Goal: Task Accomplishment & Management: Use online tool/utility

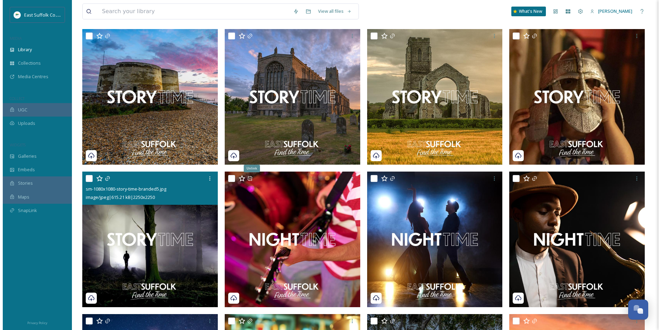
scroll to position [138, 0]
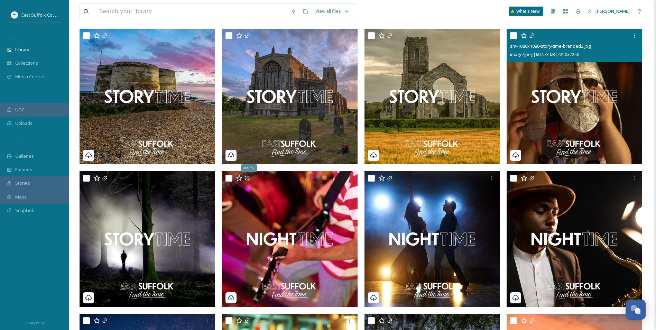
click at [565, 122] on img at bounding box center [575, 97] width 136 height 136
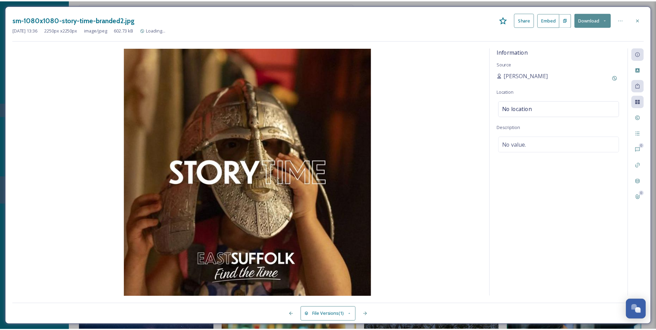
scroll to position [0, 83]
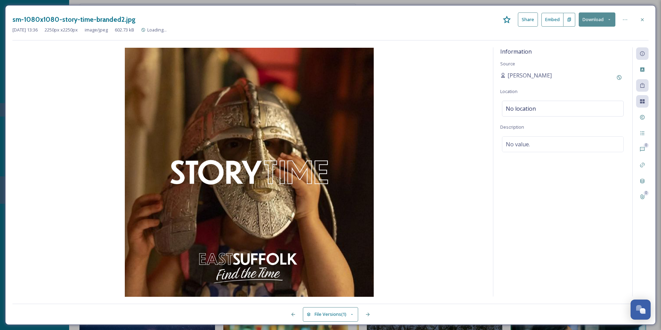
drag, startPoint x: 569, startPoint y: 275, endPoint x: 608, endPoint y: 200, distance: 84.5
click at [568, 275] on div "Information Source [PERSON_NAME] Location No location Description No value." at bounding box center [563, 171] width 139 height 249
click at [644, 86] on icon at bounding box center [643, 86] width 6 height 6
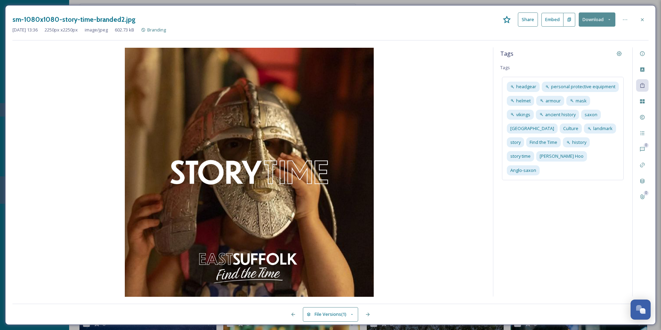
click at [544, 227] on div "Tags Tags headgear personal protective equipment helmet armour mask vikings anc…" at bounding box center [563, 171] width 139 height 249
click at [586, 87] on span "personal protective equipment" at bounding box center [583, 86] width 64 height 7
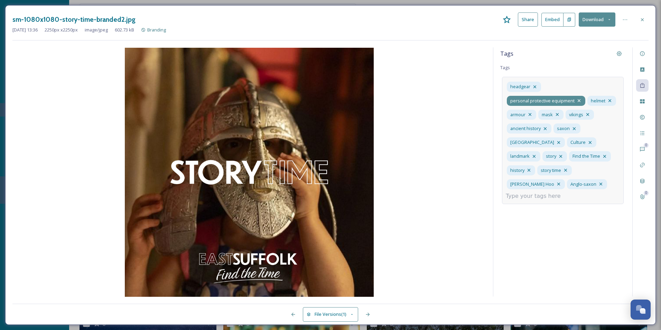
click at [580, 101] on icon at bounding box center [580, 101] width 6 height 6
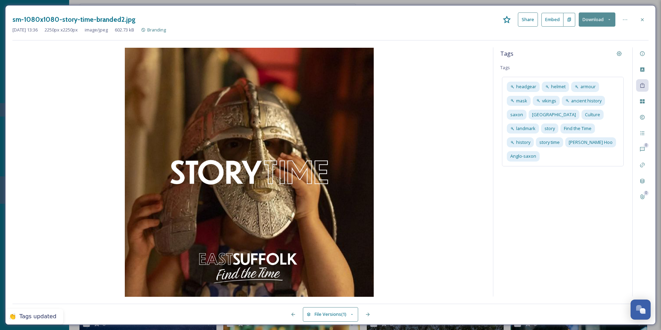
click at [561, 211] on div "Tags Tags headgear helmet armour mask vikings ancient history saxon East Suffol…" at bounding box center [563, 171] width 139 height 249
drag, startPoint x: 645, startPoint y: 21, endPoint x: 637, endPoint y: 26, distance: 8.7
click at [644, 22] on icon at bounding box center [643, 20] width 6 height 6
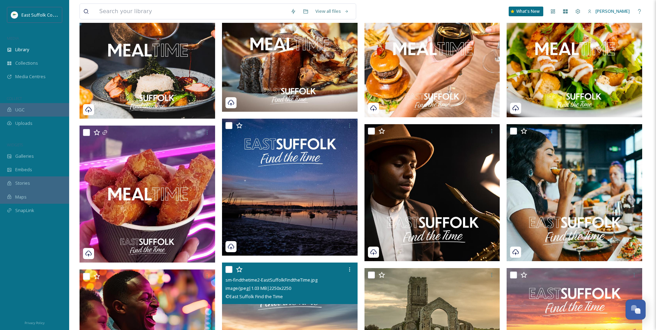
scroll to position [692, 0]
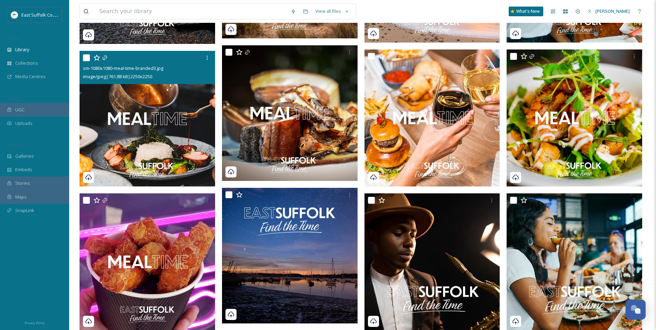
click at [167, 145] on img at bounding box center [148, 119] width 136 height 136
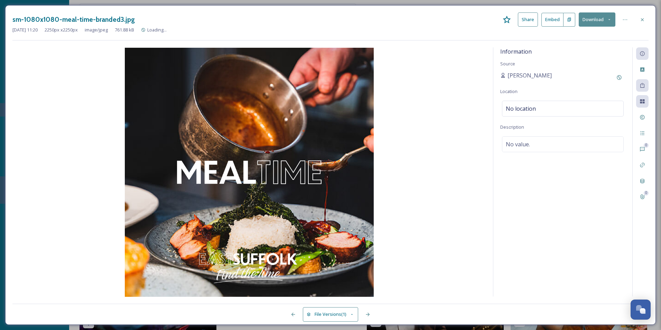
drag, startPoint x: 570, startPoint y: 213, endPoint x: 571, endPoint y: 206, distance: 6.9
click at [570, 212] on div "Information Source [PERSON_NAME] Location No location Description No value." at bounding box center [563, 171] width 139 height 249
click at [564, 219] on div "Information Source [PERSON_NAME] Location No location Description No value." at bounding box center [563, 171] width 139 height 249
click at [639, 87] on div "Tags" at bounding box center [643, 85] width 12 height 12
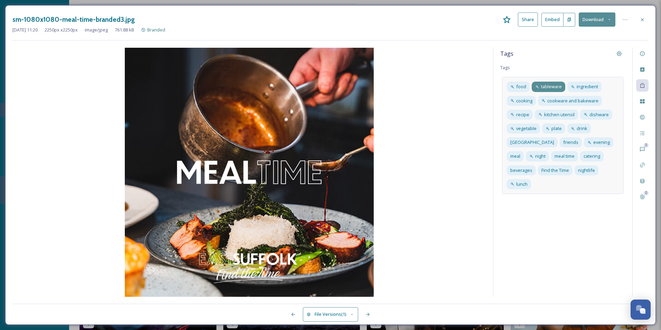
click at [556, 90] on span "tableware" at bounding box center [551, 86] width 21 height 7
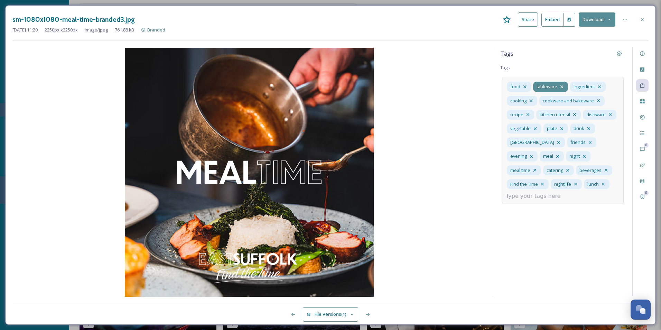
click at [560, 86] on icon at bounding box center [562, 87] width 6 height 6
click at [563, 86] on icon at bounding box center [562, 86] width 3 height 3
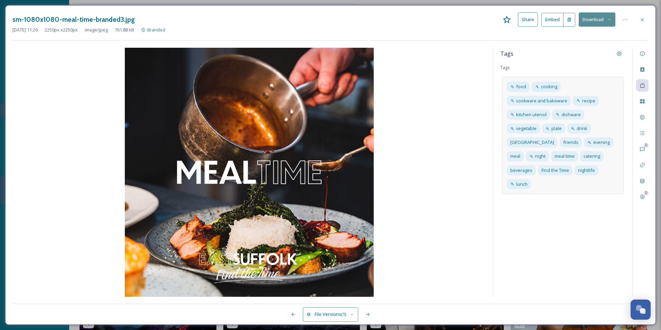
click at [548, 254] on div "Tags Tags food cooking cookware and bakeware recipe kitchen utensil dishware ve…" at bounding box center [563, 171] width 139 height 249
click at [537, 125] on span "vegetable" at bounding box center [527, 128] width 20 height 7
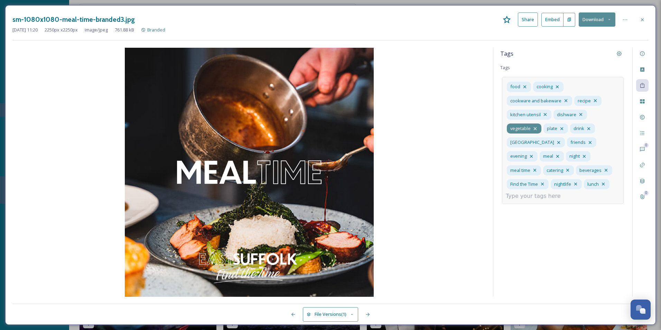
click at [536, 130] on icon at bounding box center [536, 129] width 6 height 6
click at [545, 115] on icon at bounding box center [545, 114] width 3 height 3
click at [579, 115] on icon at bounding box center [581, 115] width 6 height 6
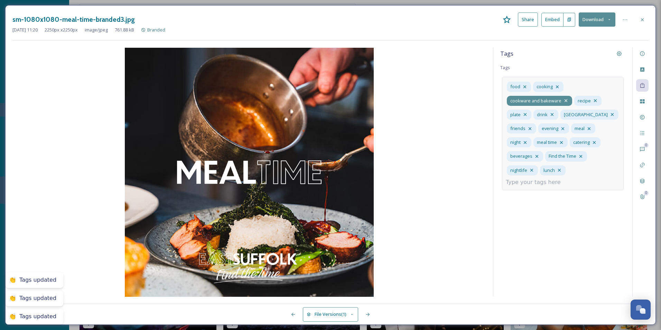
click at [565, 101] on icon at bounding box center [567, 101] width 6 height 6
click at [563, 239] on div "Tags Tags food cooking cookware and bakeware recipe plate drink East Suffolk fr…" at bounding box center [563, 171] width 139 height 249
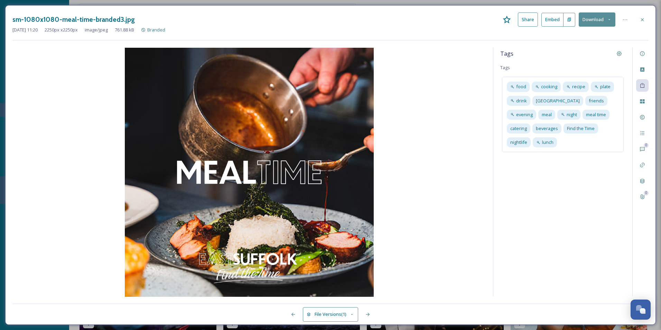
click at [560, 205] on div "Tags Tags food cooking recipe plate drink [GEOGRAPHIC_DATA] friends evening mea…" at bounding box center [563, 171] width 139 height 249
click at [640, 19] on icon at bounding box center [643, 20] width 6 height 6
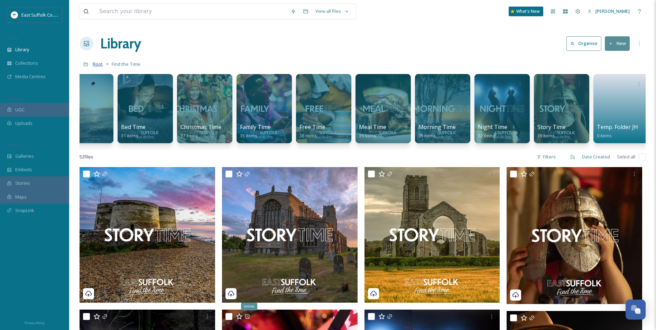
click at [99, 64] on span "Root" at bounding box center [98, 64] width 10 height 6
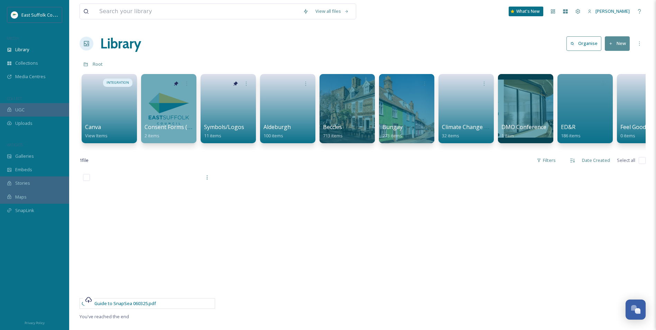
scroll to position [0, 981]
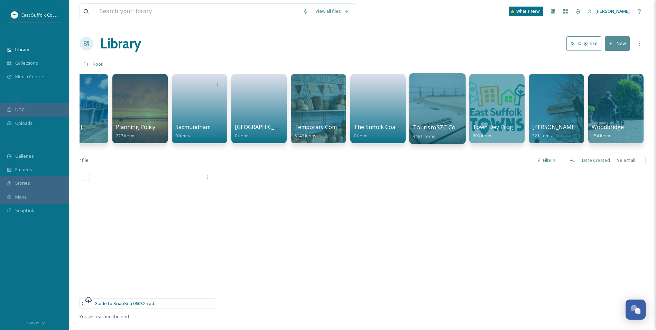
click at [424, 113] on div at bounding box center [437, 108] width 56 height 71
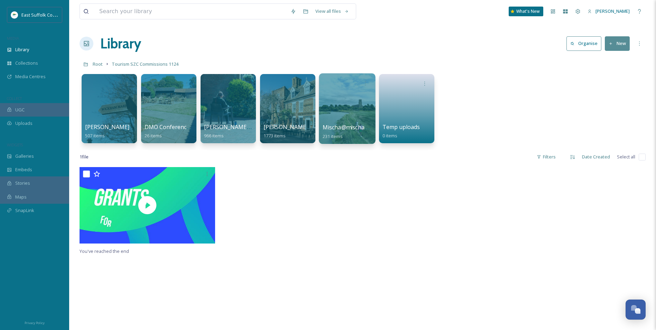
click at [344, 115] on div at bounding box center [347, 108] width 56 height 71
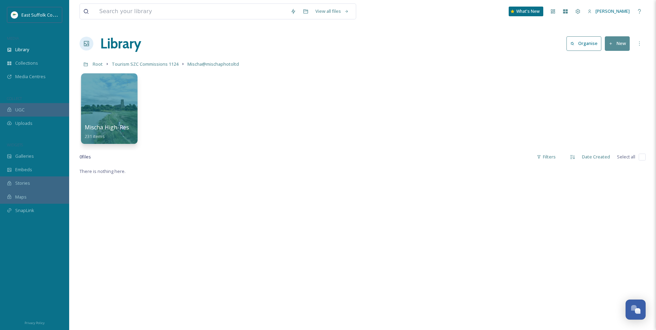
click at [119, 118] on div at bounding box center [109, 108] width 56 height 71
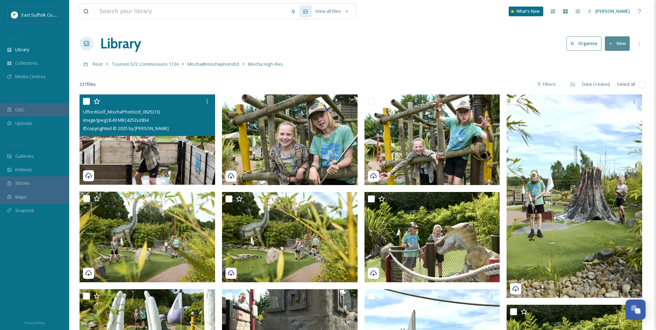
click at [155, 158] on img at bounding box center [148, 139] width 136 height 91
checkbox input "true"
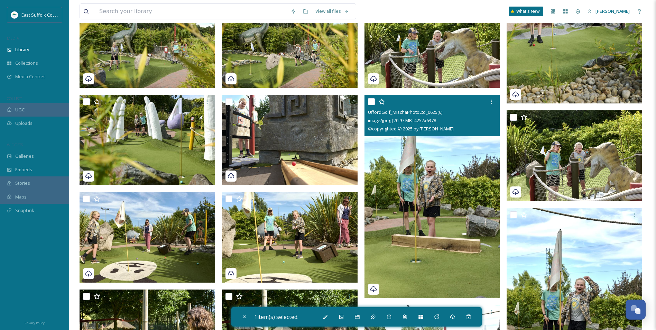
scroll to position [208, 0]
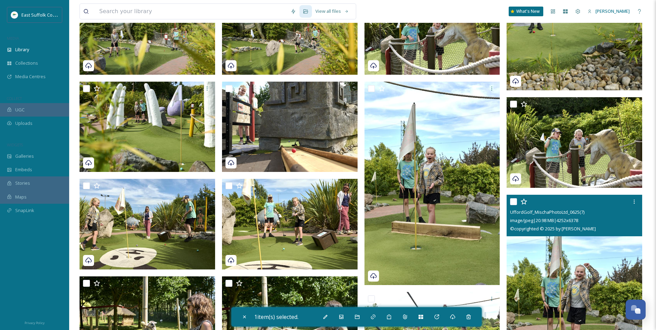
click at [565, 282] on img at bounding box center [575, 296] width 136 height 203
checkbox input "true"
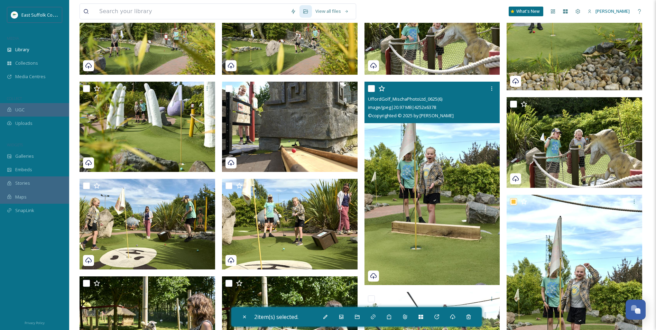
click at [444, 211] on img at bounding box center [433, 183] width 136 height 203
checkbox input "true"
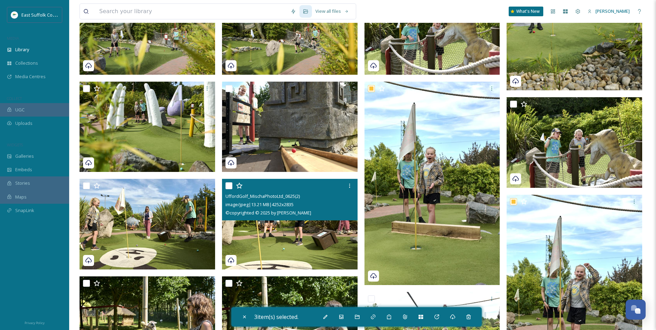
click at [270, 233] on img at bounding box center [290, 224] width 136 height 91
checkbox input "true"
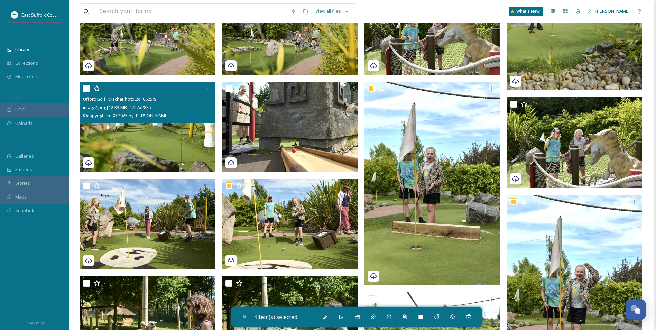
click at [104, 137] on img at bounding box center [148, 127] width 136 height 91
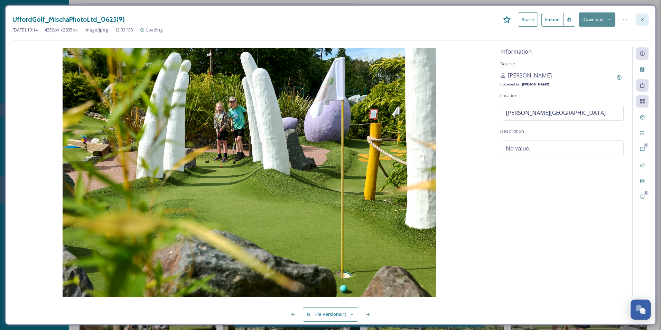
click at [640, 23] on div at bounding box center [643, 19] width 12 height 12
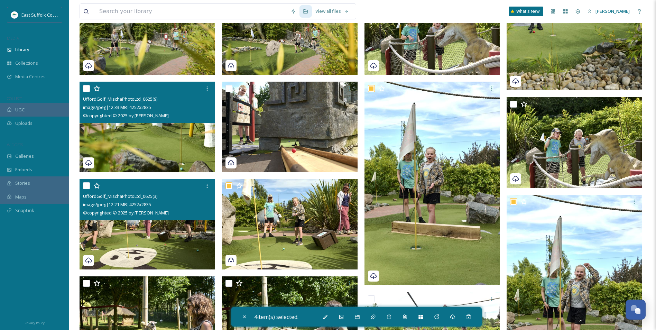
click at [107, 227] on img at bounding box center [148, 224] width 136 height 91
checkbox input "true"
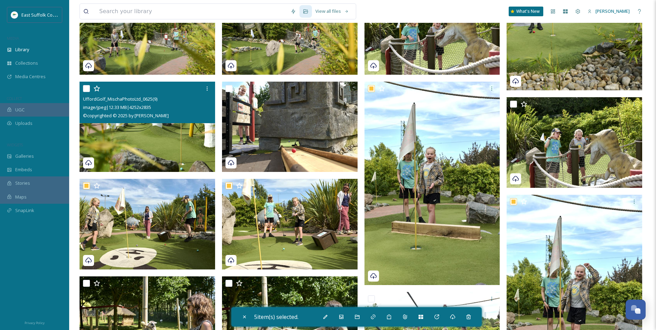
click at [119, 148] on img at bounding box center [148, 127] width 136 height 91
checkbox input "true"
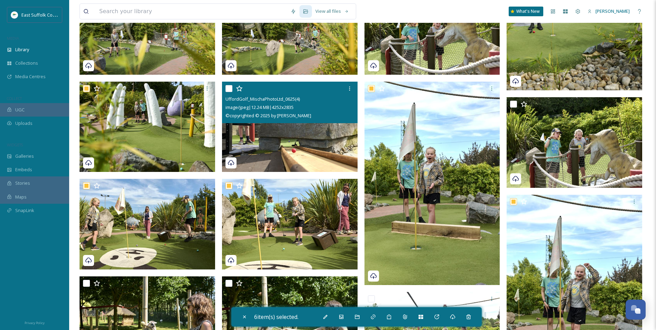
click at [280, 140] on img at bounding box center [290, 127] width 136 height 91
checkbox input "true"
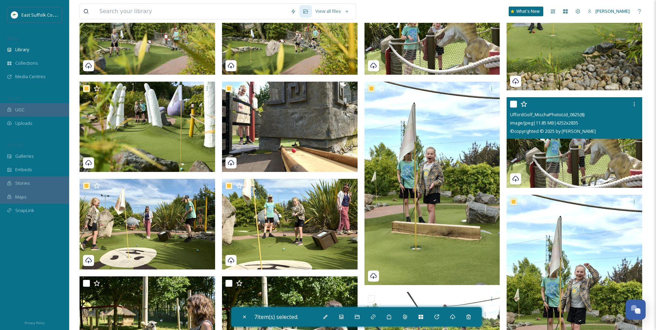
click at [586, 155] on img at bounding box center [575, 142] width 136 height 91
checkbox input "true"
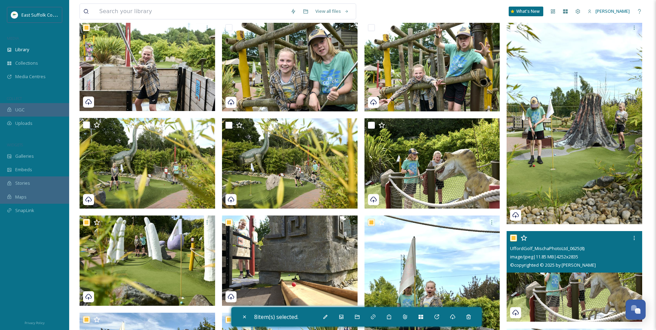
scroll to position [69, 0]
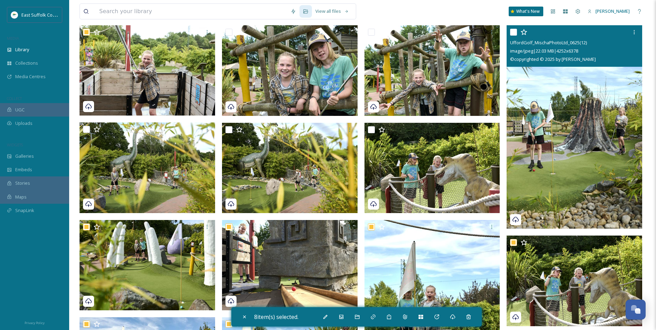
click at [584, 155] on img at bounding box center [575, 126] width 136 height 203
checkbox input "true"
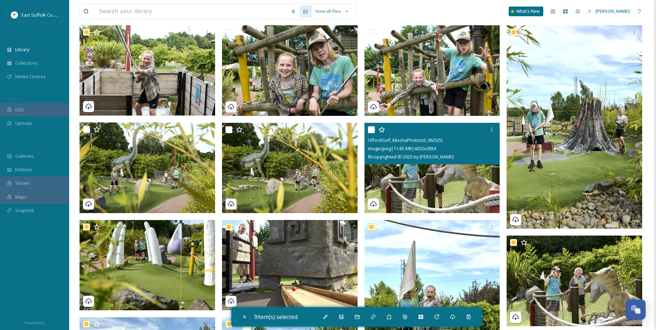
click at [417, 174] on img at bounding box center [433, 167] width 136 height 91
checkbox input "true"
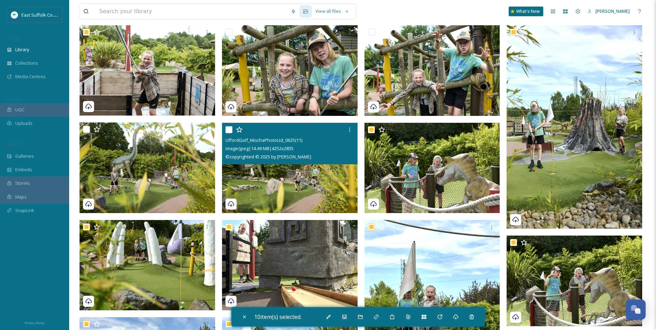
click at [236, 173] on img at bounding box center [290, 167] width 136 height 91
checkbox input "true"
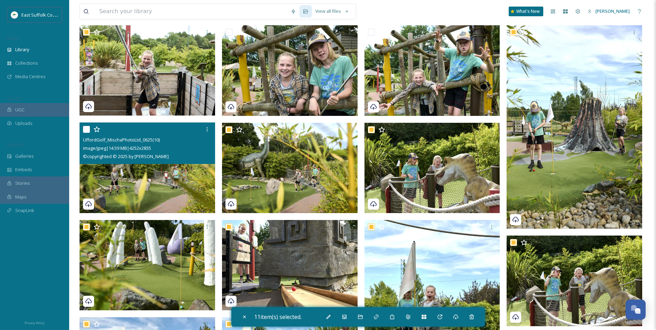
click at [174, 176] on img at bounding box center [148, 167] width 136 height 91
checkbox input "true"
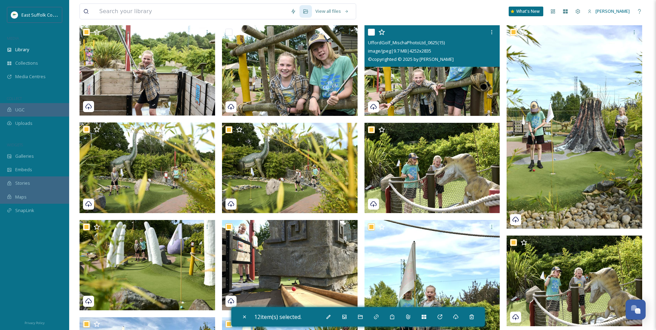
click at [403, 97] on img at bounding box center [433, 70] width 136 height 91
checkbox input "true"
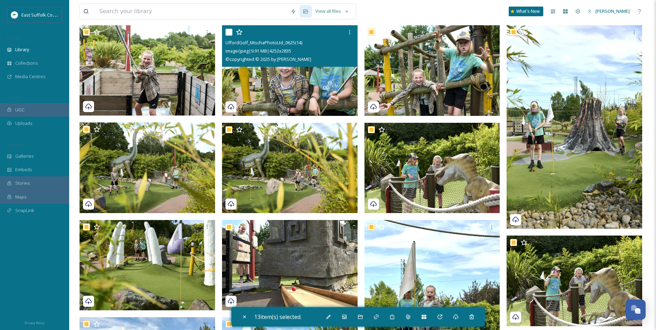
click at [315, 88] on img at bounding box center [290, 70] width 136 height 91
checkbox input "true"
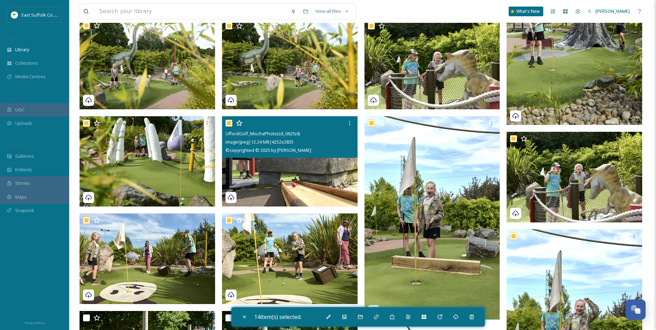
scroll to position [346, 0]
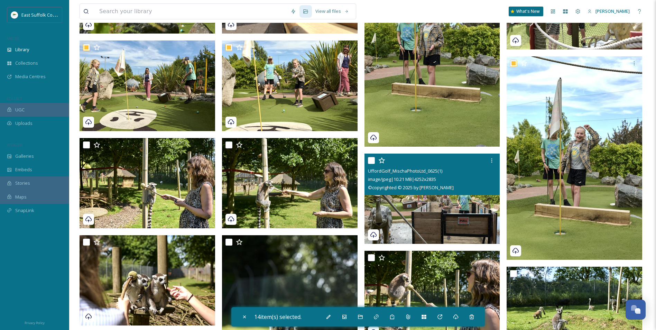
click at [417, 214] on img at bounding box center [433, 199] width 136 height 91
checkbox input "true"
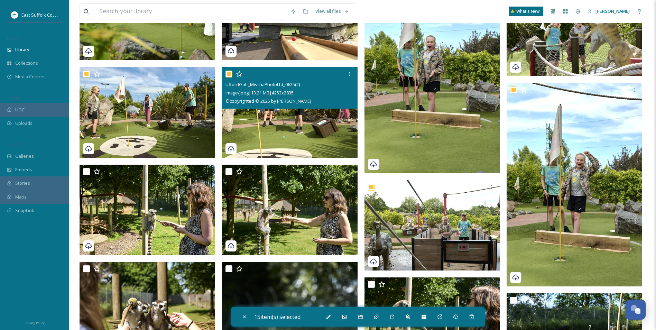
scroll to position [381, 0]
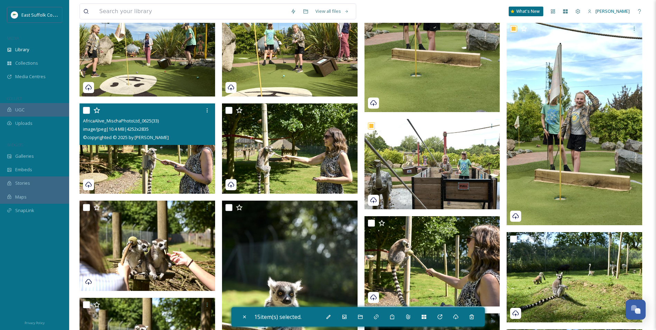
click at [170, 168] on img at bounding box center [148, 148] width 136 height 91
checkbox input "true"
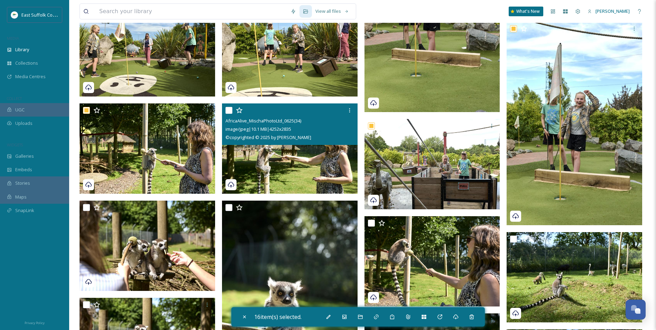
click at [255, 162] on img at bounding box center [290, 148] width 136 height 91
checkbox input "true"
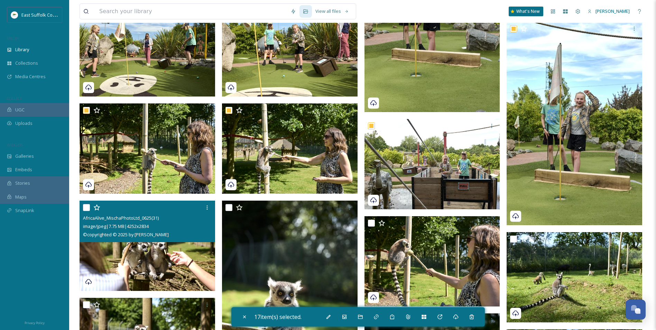
click at [125, 261] on img at bounding box center [148, 246] width 136 height 91
checkbox input "true"
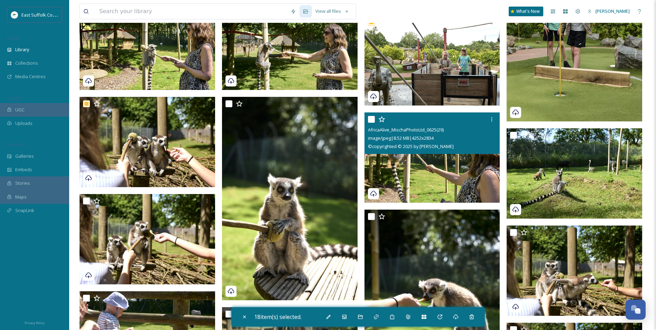
click at [425, 167] on img at bounding box center [433, 157] width 136 height 91
checkbox input "true"
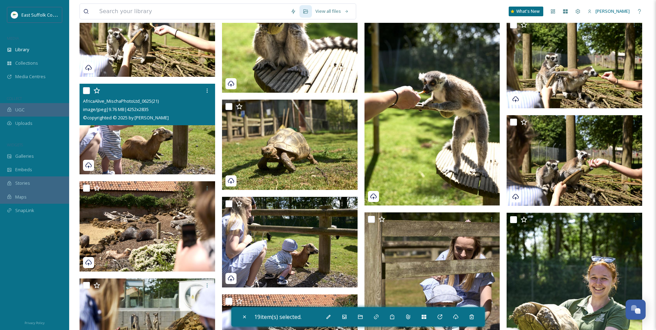
click at [151, 152] on img at bounding box center [148, 129] width 136 height 91
checkbox input "true"
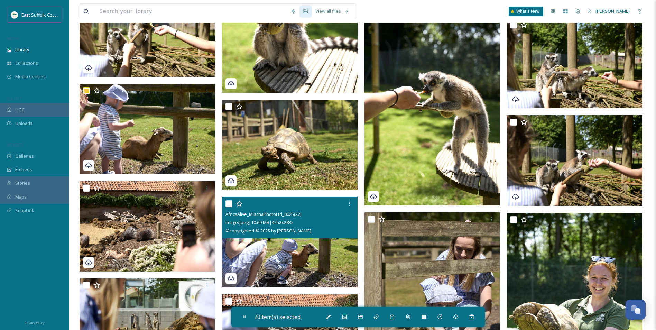
click at [287, 255] on img at bounding box center [290, 242] width 136 height 91
checkbox input "true"
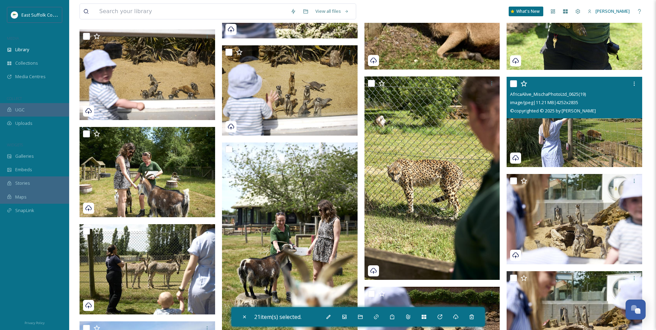
scroll to position [1038, 0]
click at [563, 139] on img at bounding box center [575, 122] width 136 height 91
checkbox input "true"
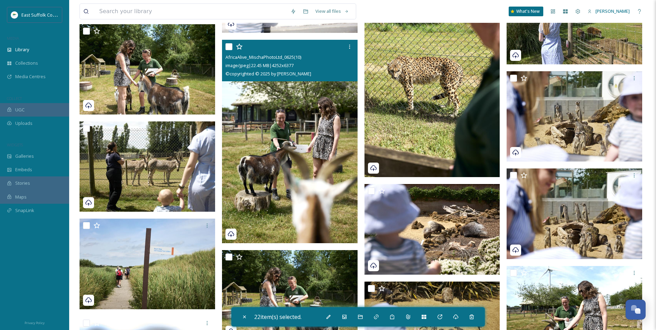
scroll to position [1142, 0]
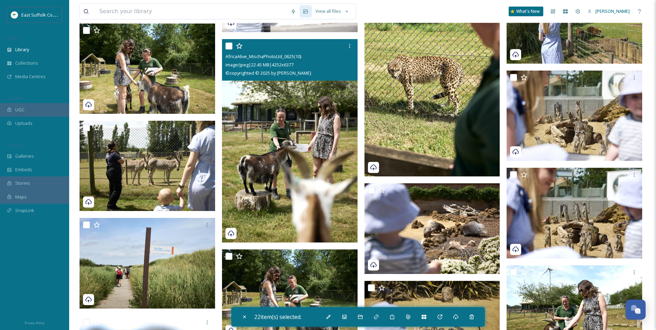
click at [268, 180] on img at bounding box center [290, 140] width 136 height 203
checkbox input "true"
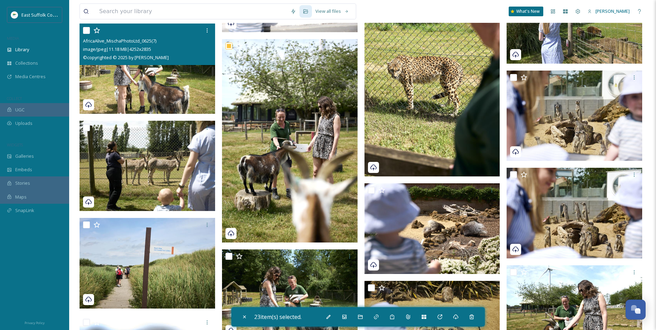
click at [150, 88] on img at bounding box center [148, 69] width 136 height 91
checkbox input "true"
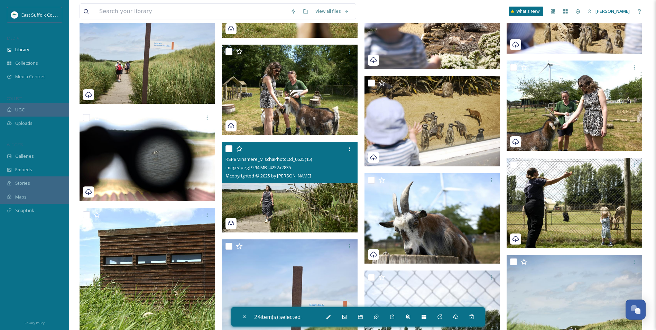
scroll to position [1349, 0]
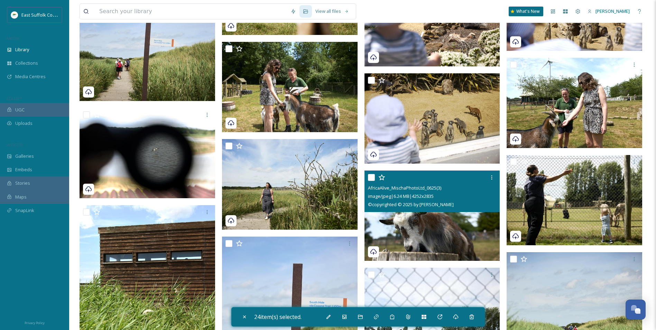
click at [401, 231] on img at bounding box center [433, 216] width 136 height 91
checkbox input "true"
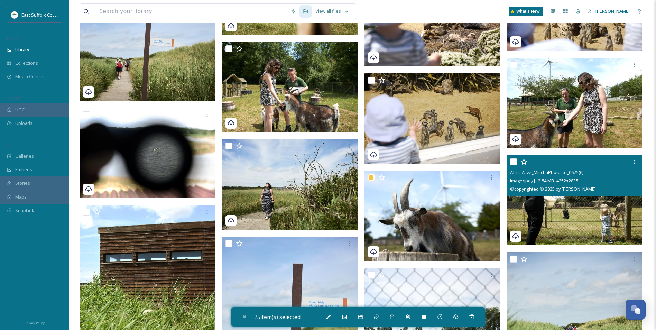
click at [541, 215] on img at bounding box center [575, 200] width 136 height 91
checkbox input "true"
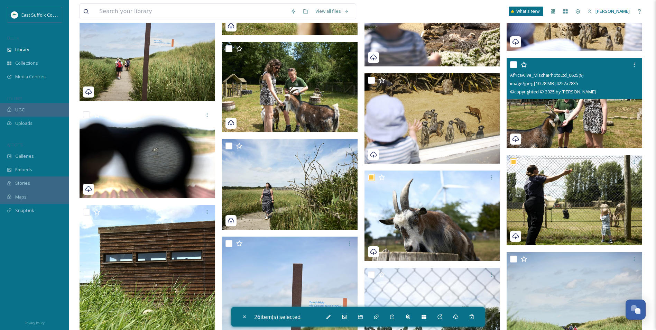
click at [566, 122] on img at bounding box center [575, 103] width 136 height 91
checkbox input "true"
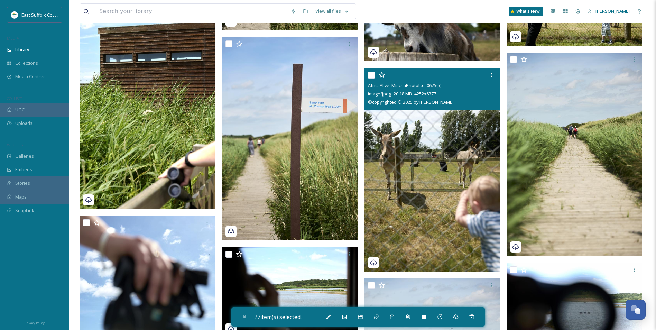
scroll to position [1557, 0]
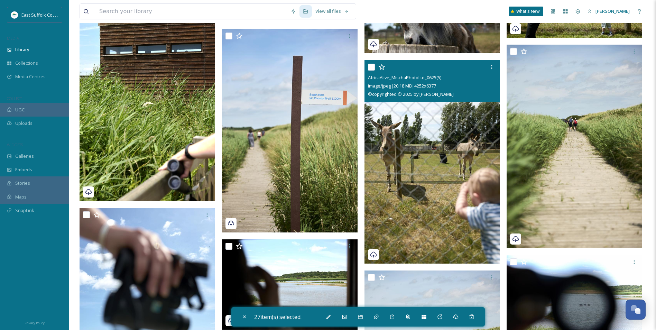
click at [430, 192] on img at bounding box center [433, 161] width 136 height 203
checkbox input "true"
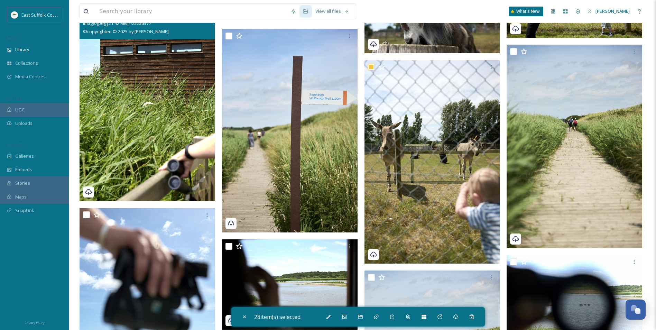
click at [121, 170] on img at bounding box center [148, 99] width 136 height 203
checkbox input "true"
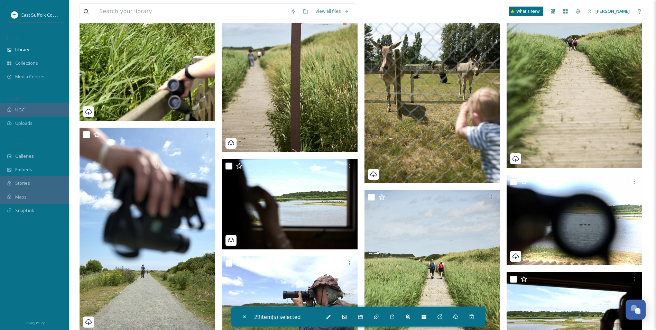
scroll to position [1764, 0]
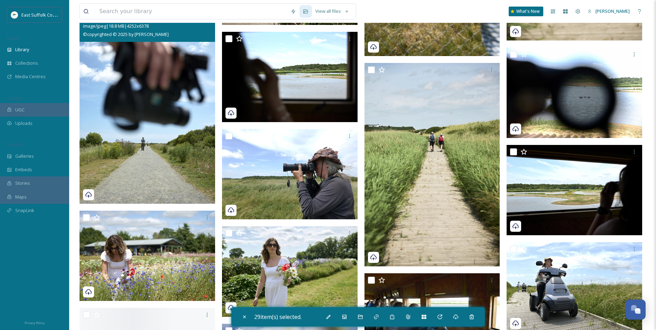
click at [126, 147] on img at bounding box center [148, 101] width 136 height 203
checkbox input "true"
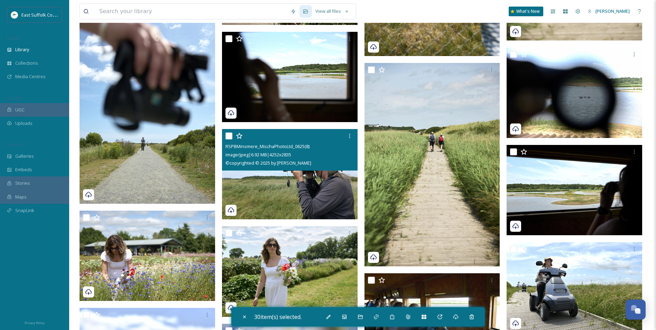
click at [261, 182] on img at bounding box center [290, 174] width 136 height 91
checkbox input "true"
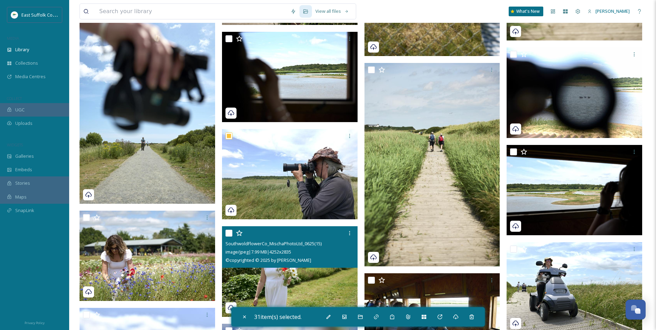
click at [298, 273] on img at bounding box center [290, 271] width 136 height 91
checkbox input "true"
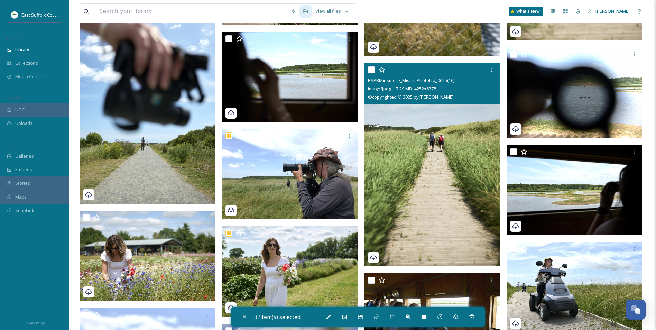
click at [457, 194] on img at bounding box center [433, 164] width 136 height 203
checkbox input "true"
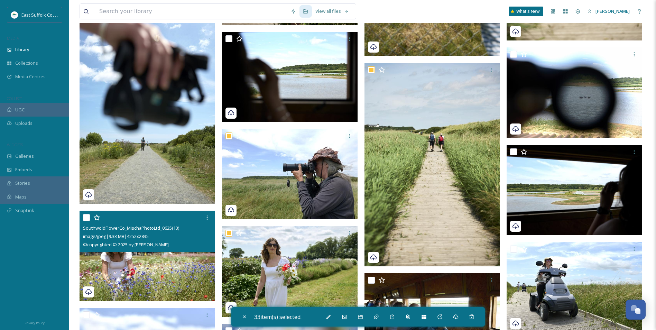
click at [153, 290] on img at bounding box center [148, 256] width 136 height 91
checkbox input "true"
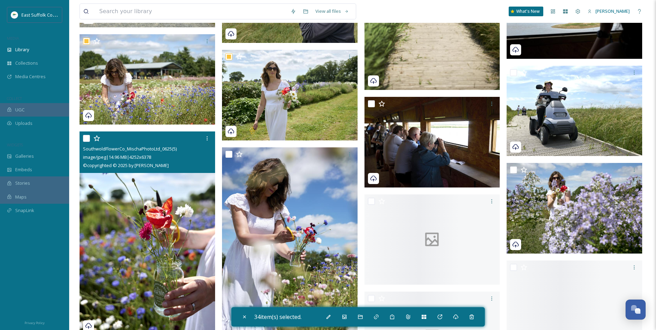
scroll to position [2007, 0]
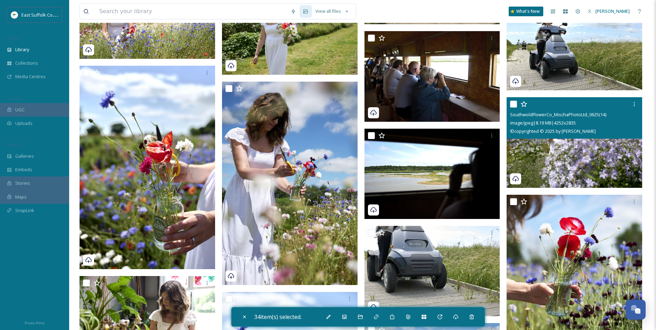
click at [581, 159] on img at bounding box center [575, 142] width 136 height 91
checkbox input "true"
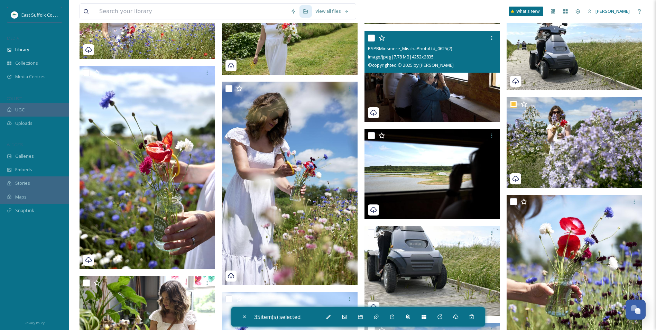
click at [471, 110] on img at bounding box center [433, 76] width 136 height 91
checkbox input "true"
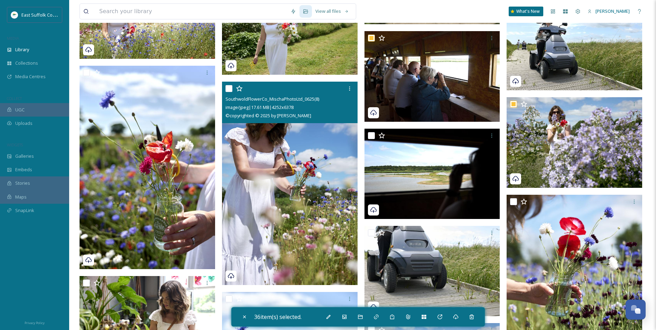
click at [281, 196] on img at bounding box center [290, 183] width 136 height 203
checkbox input "true"
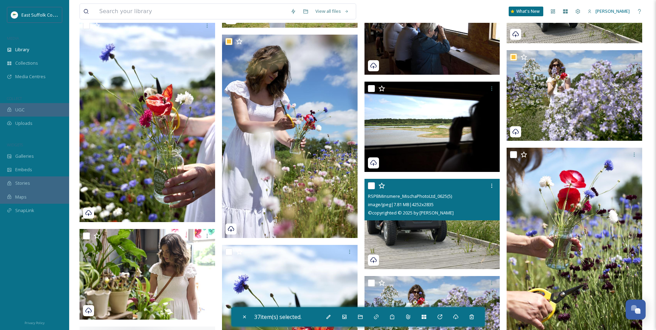
scroll to position [2214, 0]
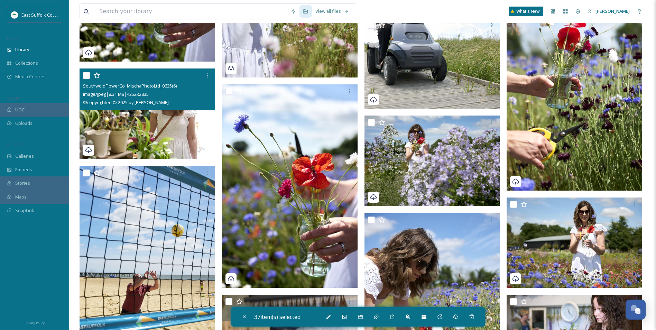
click at [173, 137] on img at bounding box center [148, 114] width 136 height 91
checkbox input "true"
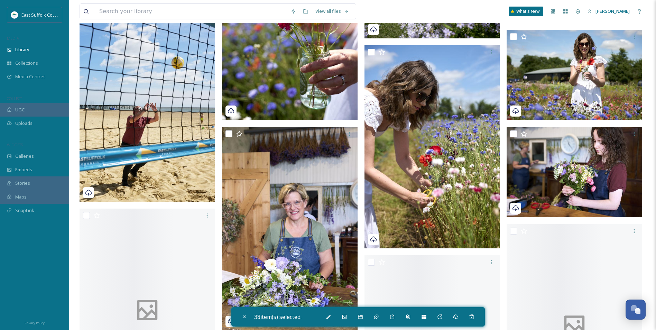
scroll to position [2387, 0]
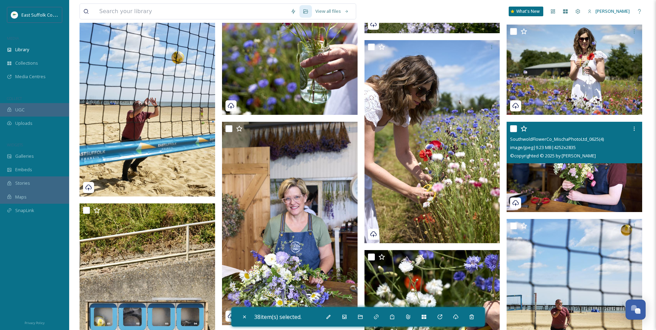
click at [549, 180] on img at bounding box center [575, 167] width 136 height 91
checkbox input "true"
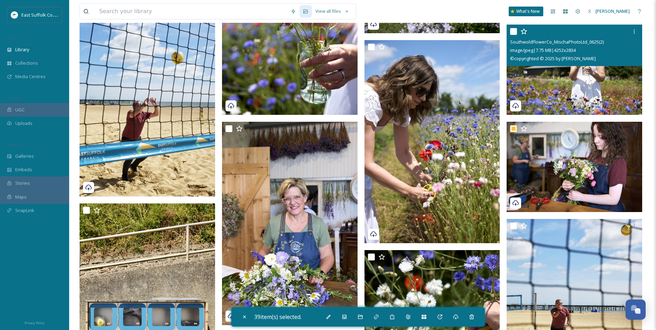
click at [547, 94] on img at bounding box center [575, 69] width 136 height 91
checkbox input "true"
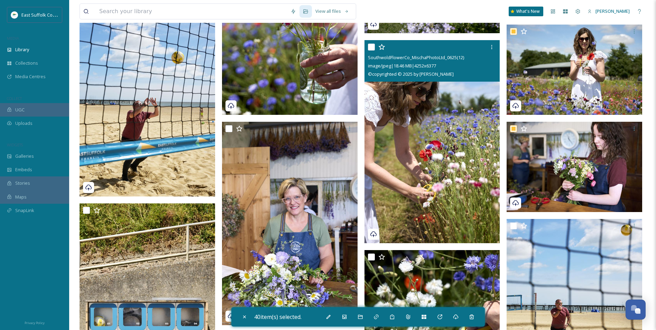
click at [441, 120] on img at bounding box center [433, 141] width 136 height 203
checkbox input "true"
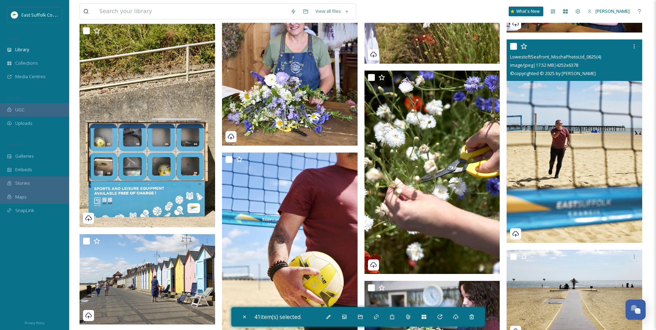
scroll to position [2560, 0]
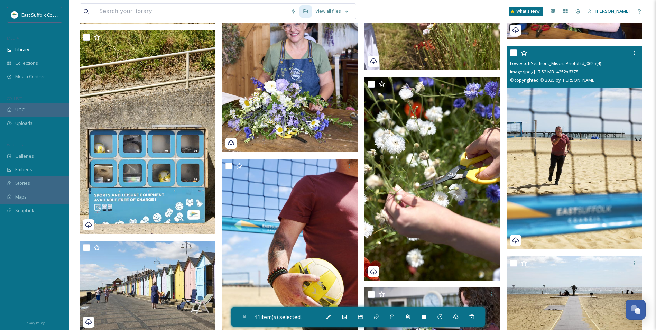
click at [578, 192] on img at bounding box center [575, 147] width 136 height 203
checkbox input "true"
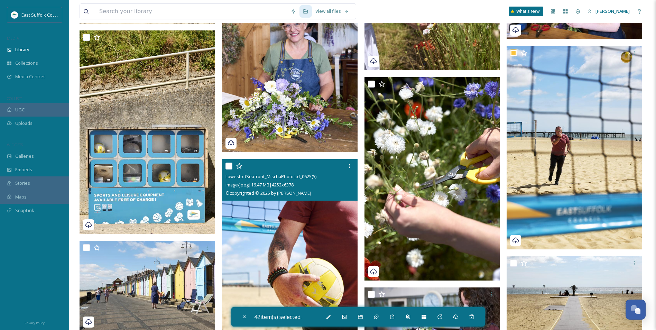
click at [357, 259] on img at bounding box center [290, 260] width 136 height 203
checkbox input "true"
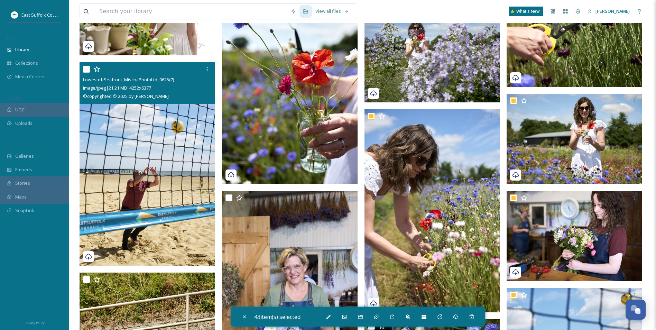
click at [171, 195] on img at bounding box center [148, 163] width 136 height 203
checkbox input "true"
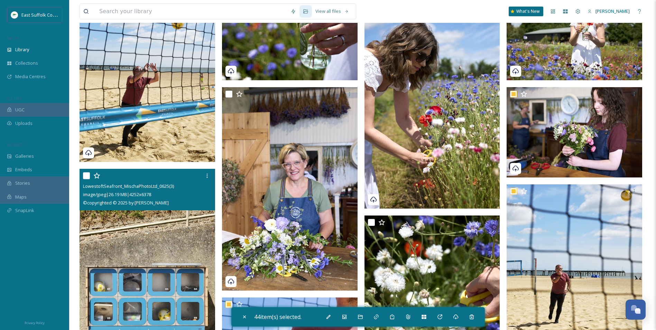
click at [136, 242] on img at bounding box center [148, 270] width 136 height 203
checkbox input "true"
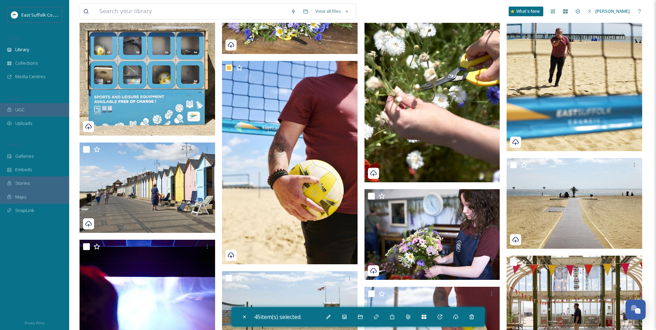
scroll to position [2698, 0]
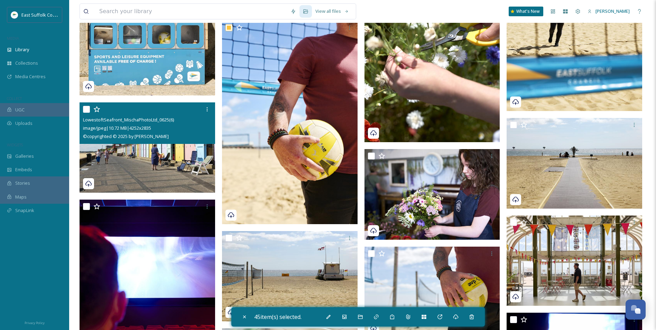
click at [151, 172] on img at bounding box center [148, 147] width 136 height 91
checkbox input "true"
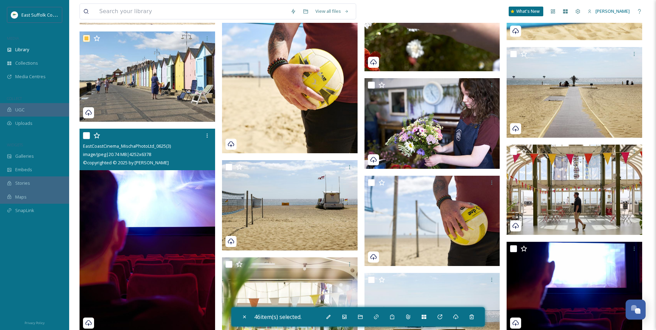
scroll to position [2837, 0]
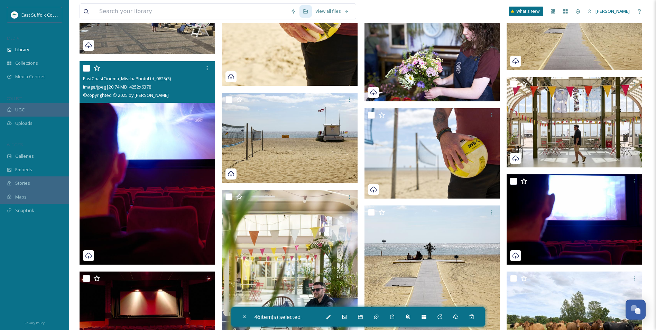
click at [155, 166] on img at bounding box center [148, 162] width 136 height 203
checkbox input "true"
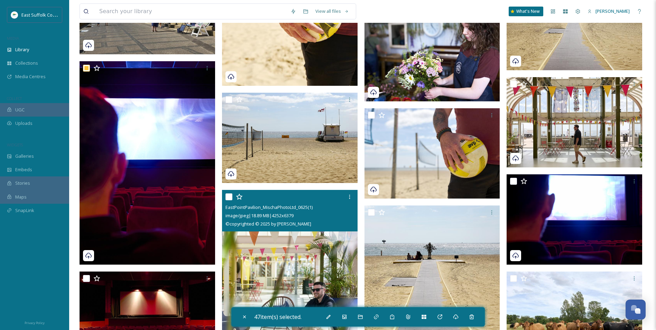
scroll to position [2941, 0]
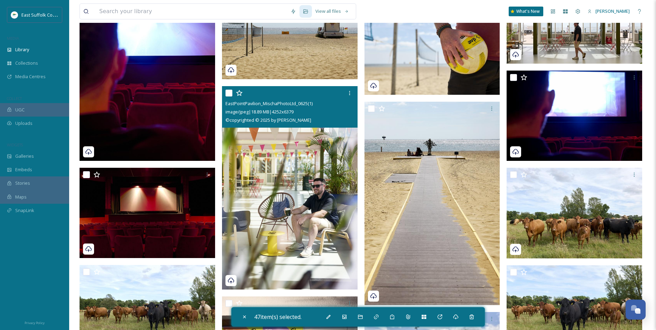
click at [275, 221] on img at bounding box center [290, 187] width 136 height 203
checkbox input "true"
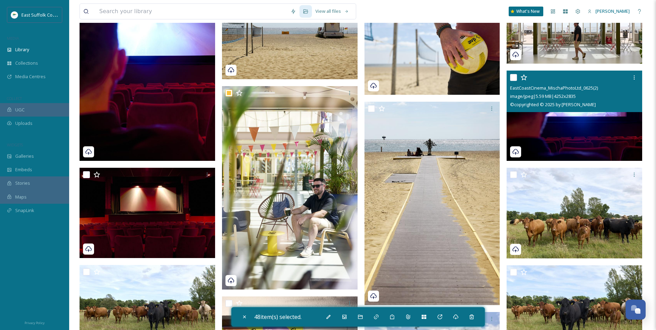
click at [600, 142] on img at bounding box center [575, 116] width 136 height 91
checkbox input "true"
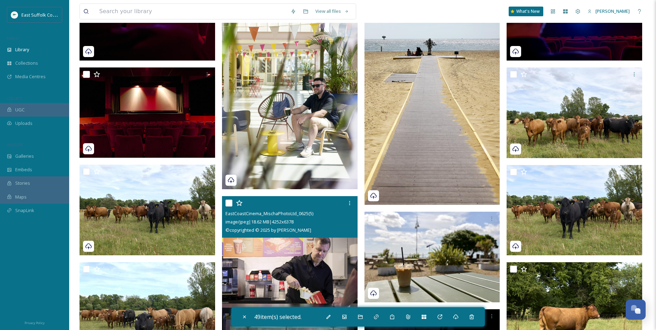
scroll to position [3044, 0]
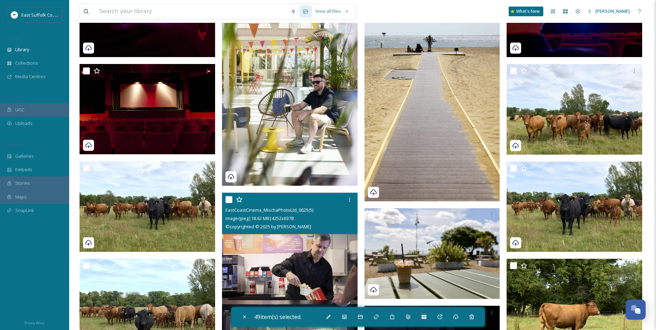
click at [264, 274] on img at bounding box center [290, 294] width 136 height 203
checkbox input "true"
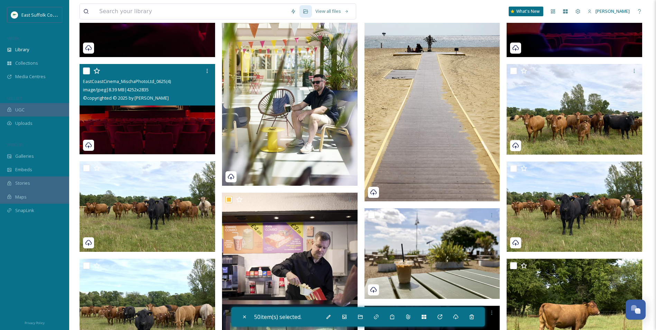
click at [181, 134] on img at bounding box center [148, 109] width 136 height 91
checkbox input "true"
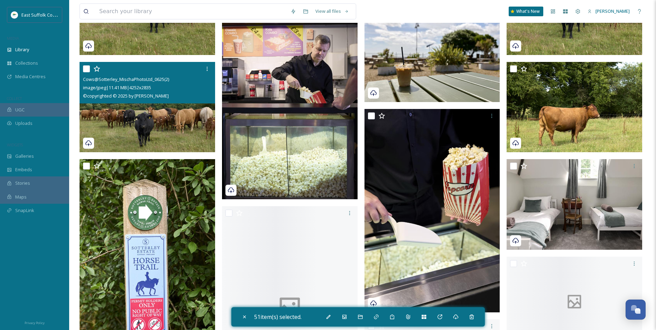
scroll to position [3287, 0]
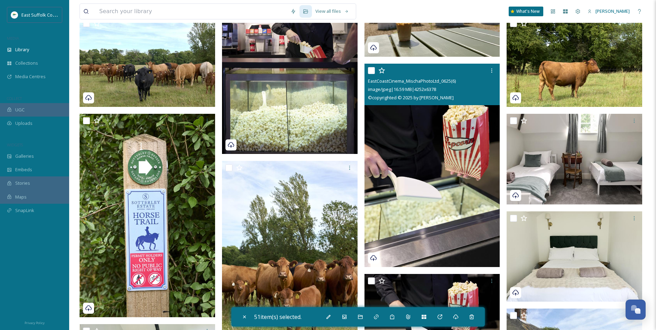
click at [408, 171] on img at bounding box center [433, 165] width 136 height 203
checkbox input "true"
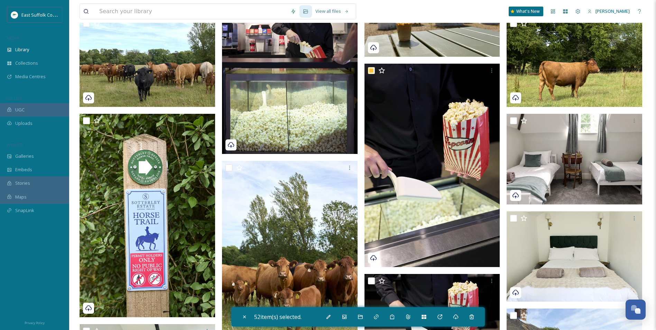
click at [305, 118] on img at bounding box center [290, 52] width 136 height 203
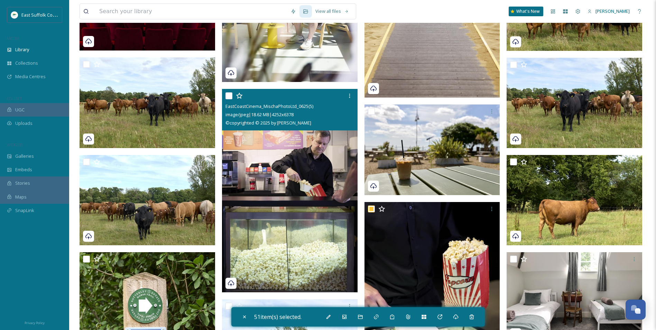
click at [305, 213] on img at bounding box center [290, 190] width 136 height 203
checkbox input "true"
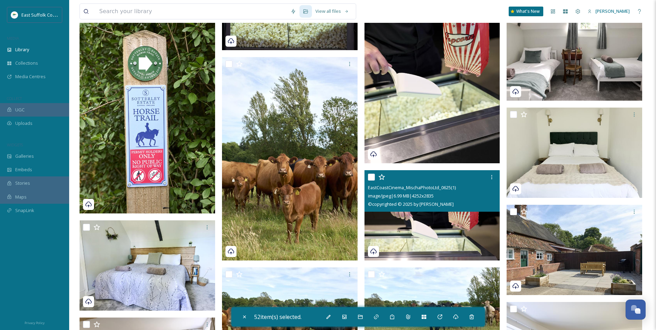
click at [415, 212] on img at bounding box center [433, 215] width 136 height 91
checkbox input "true"
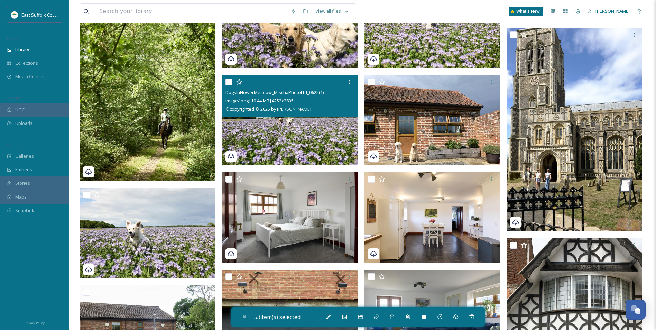
scroll to position [4636, 0]
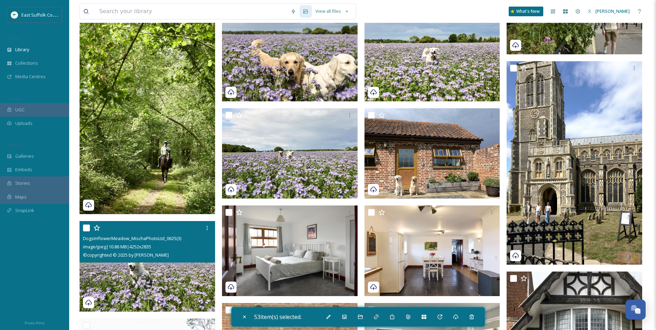
click at [133, 284] on img at bounding box center [148, 266] width 136 height 91
checkbox input "true"
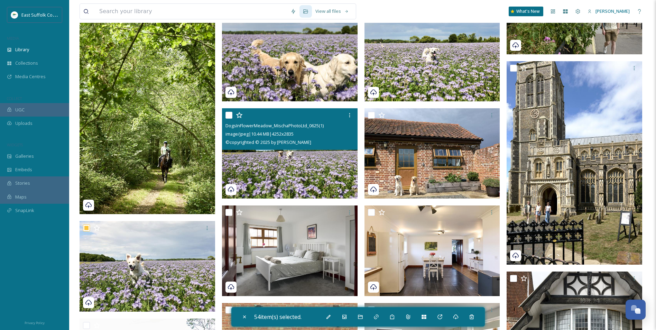
click at [274, 176] on img at bounding box center [290, 153] width 136 height 91
checkbox input "true"
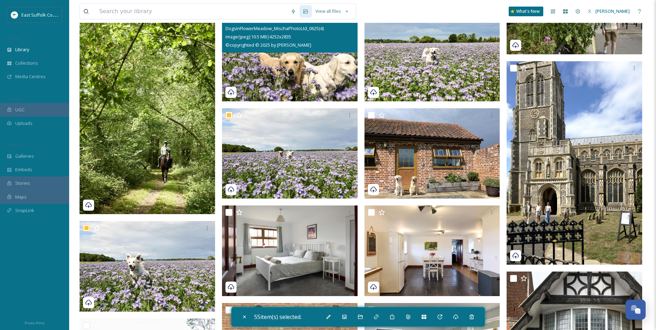
click at [292, 62] on img at bounding box center [290, 56] width 136 height 91
checkbox input "true"
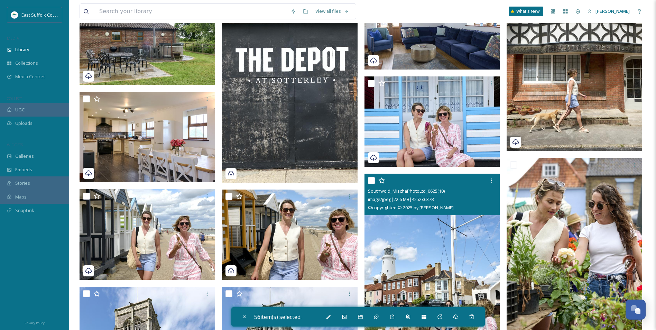
scroll to position [4982, 0]
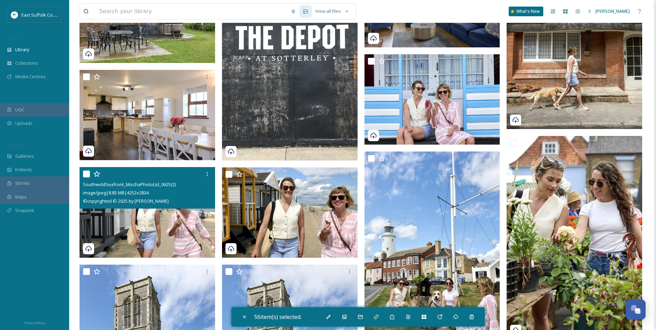
click at [148, 234] on img at bounding box center [148, 212] width 136 height 91
checkbox input "true"
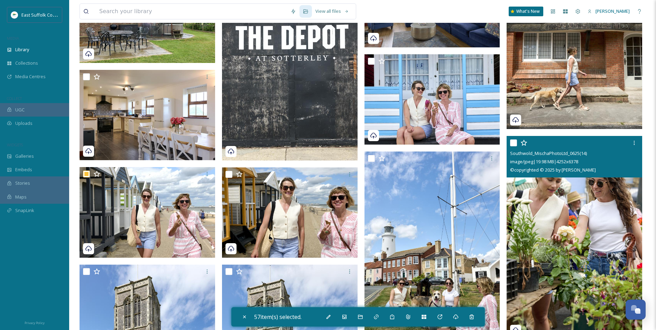
click at [596, 235] on img at bounding box center [575, 237] width 136 height 203
checkbox input "true"
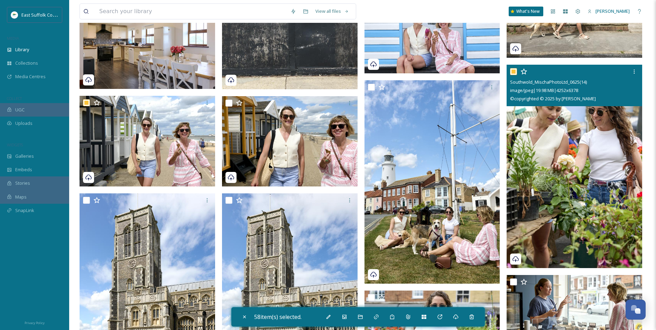
scroll to position [5086, 0]
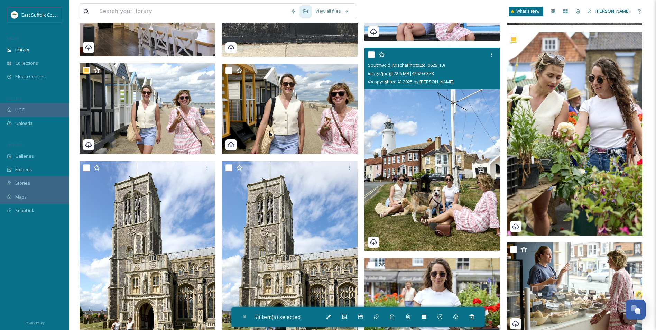
click at [445, 185] on img at bounding box center [433, 149] width 136 height 203
checkbox input "true"
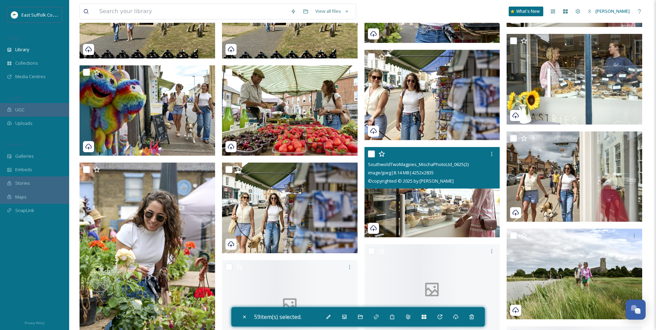
scroll to position [5397, 0]
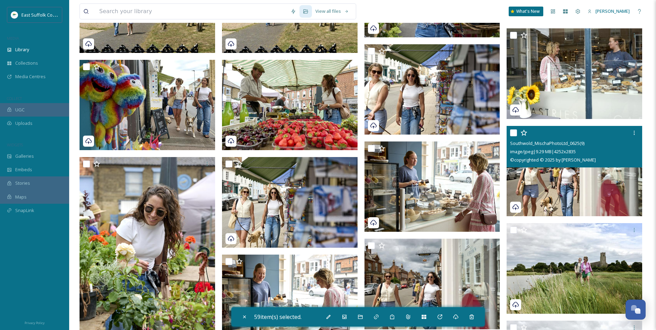
click at [556, 181] on img at bounding box center [575, 171] width 136 height 91
checkbox input "true"
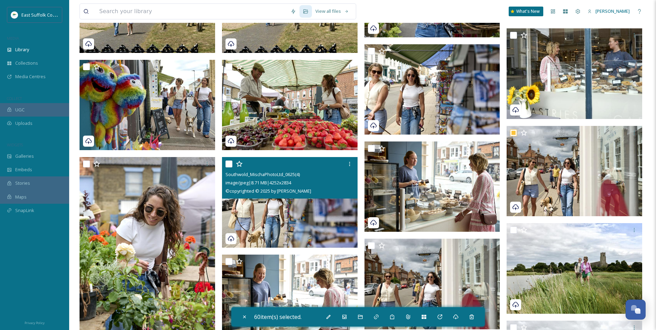
click at [298, 226] on img at bounding box center [290, 202] width 136 height 91
checkbox input "true"
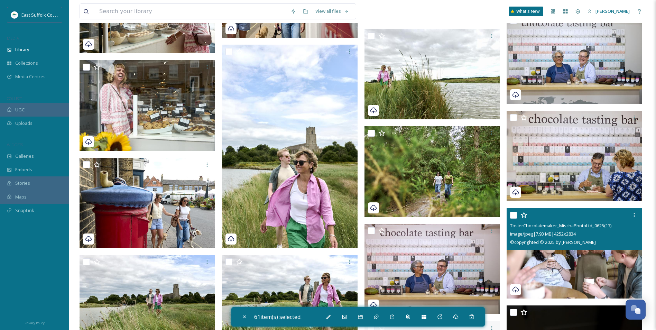
scroll to position [5812, 0]
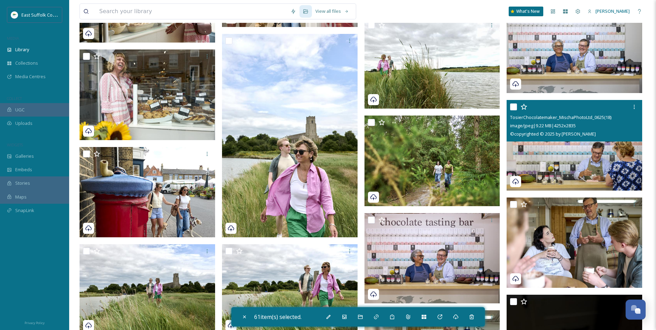
click at [545, 160] on img at bounding box center [575, 145] width 136 height 91
checkbox input "true"
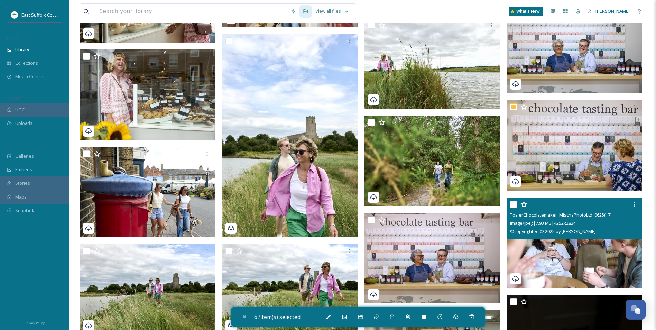
click at [560, 249] on img at bounding box center [575, 243] width 136 height 91
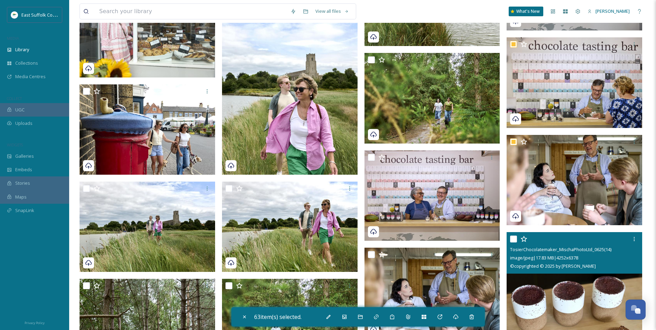
scroll to position [5951, 0]
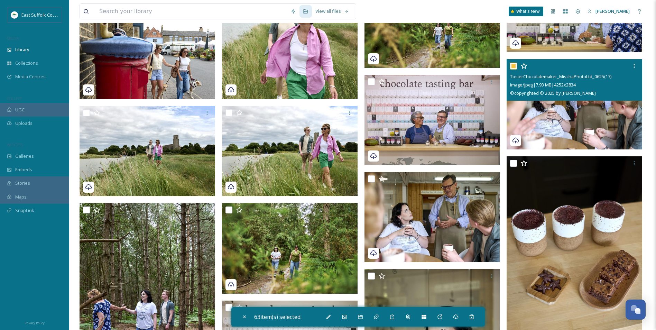
click at [572, 137] on img at bounding box center [575, 104] width 136 height 91
checkbox input "false"
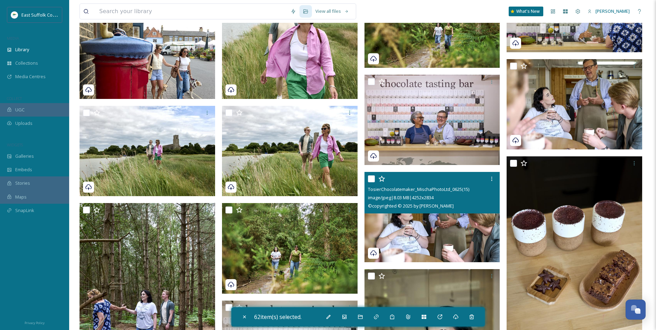
click at [443, 250] on img at bounding box center [433, 217] width 136 height 91
checkbox input "true"
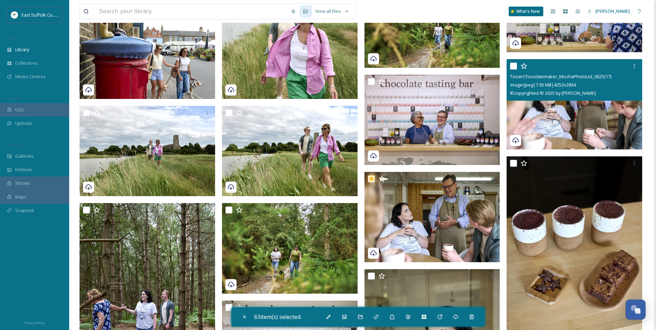
click at [558, 123] on img at bounding box center [575, 104] width 136 height 91
checkbox input "true"
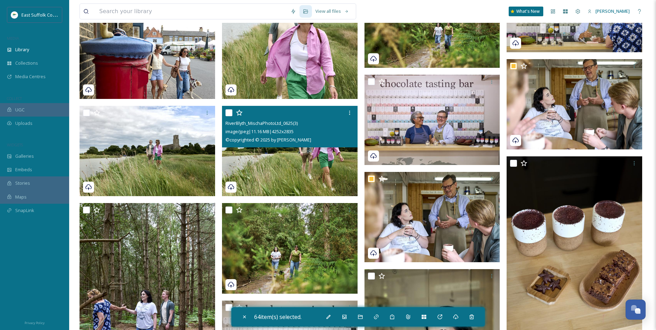
click at [278, 155] on img at bounding box center [290, 151] width 136 height 91
checkbox input "true"
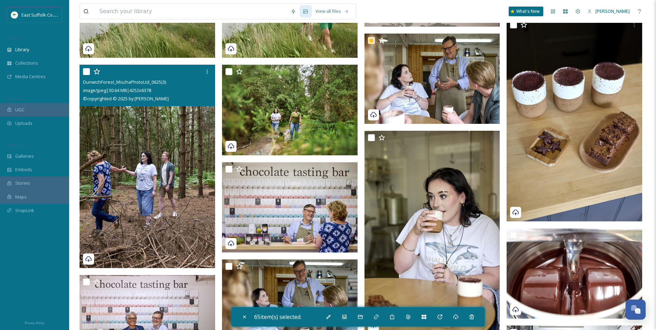
click at [148, 176] on img at bounding box center [148, 166] width 136 height 203
checkbox input "true"
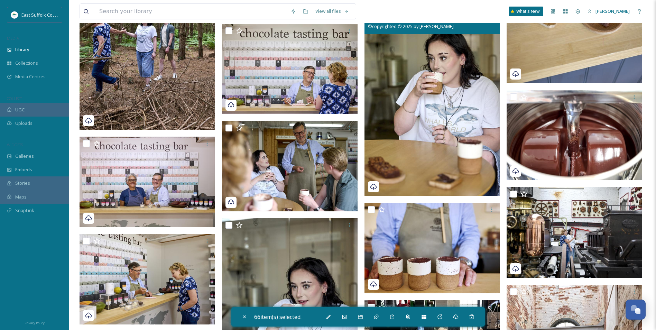
scroll to position [6262, 0]
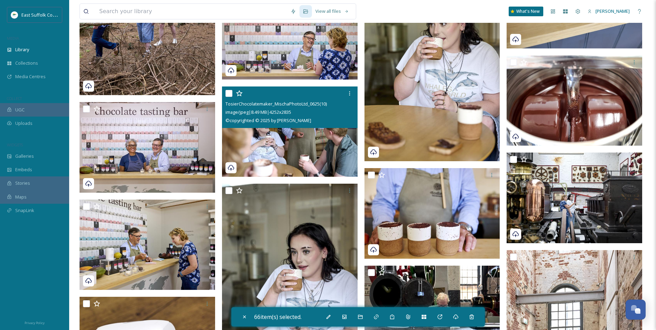
click at [338, 144] on img at bounding box center [290, 131] width 136 height 91
checkbox input "true"
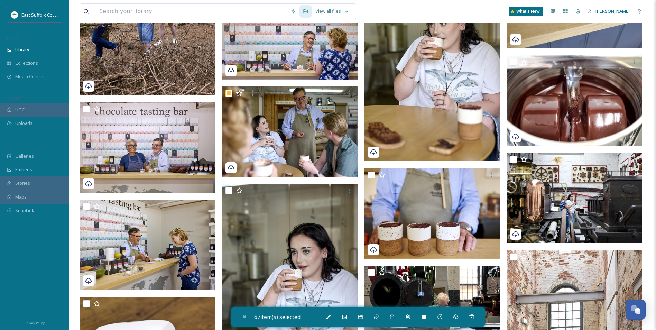
click at [393, 122] on img at bounding box center [433, 59] width 136 height 203
checkbox input "true"
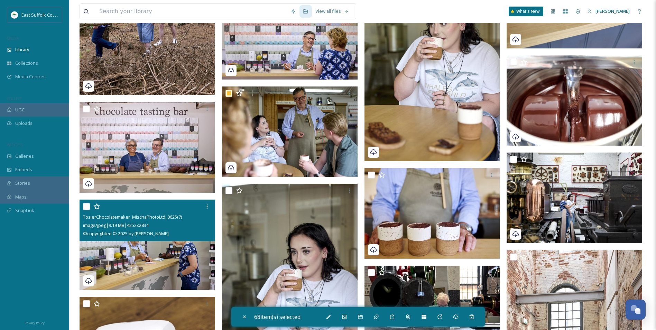
click at [159, 263] on img at bounding box center [148, 245] width 136 height 91
checkbox input "true"
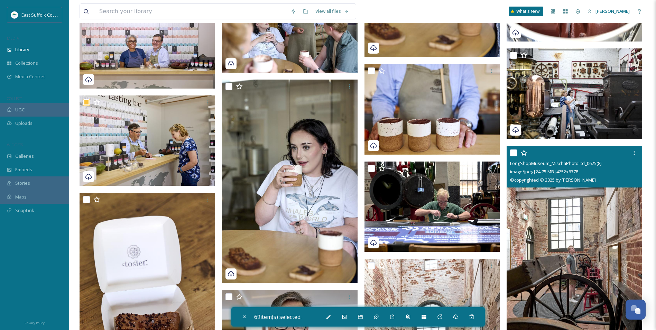
scroll to position [6366, 0]
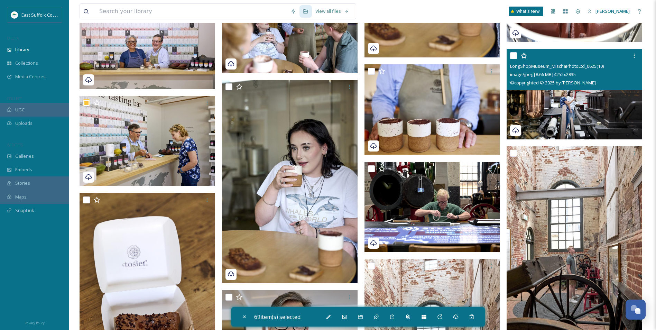
click at [560, 118] on img at bounding box center [575, 94] width 136 height 91
checkbox input "true"
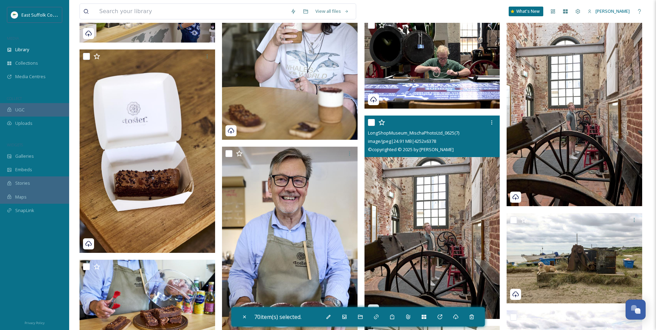
scroll to position [6504, 0]
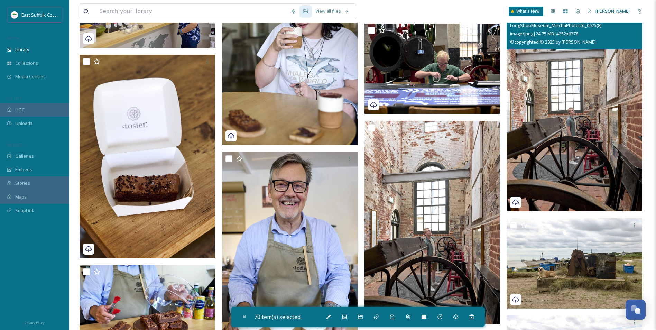
click at [566, 141] on img at bounding box center [575, 109] width 136 height 203
checkbox input "true"
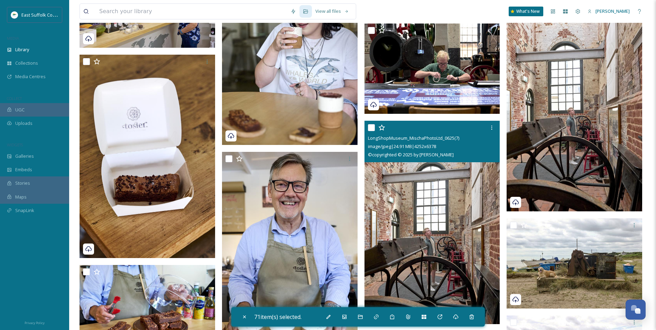
click at [448, 225] on img at bounding box center [433, 222] width 136 height 203
checkbox input "true"
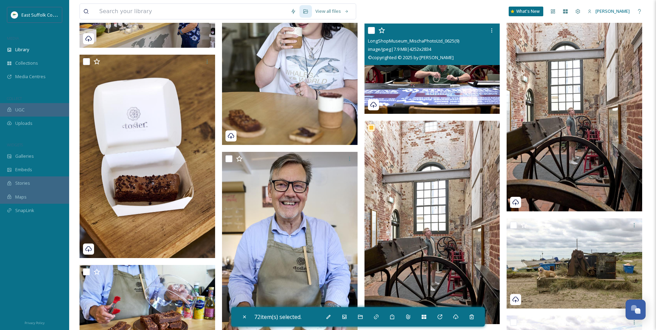
click at [434, 84] on img at bounding box center [433, 68] width 136 height 91
checkbox input "true"
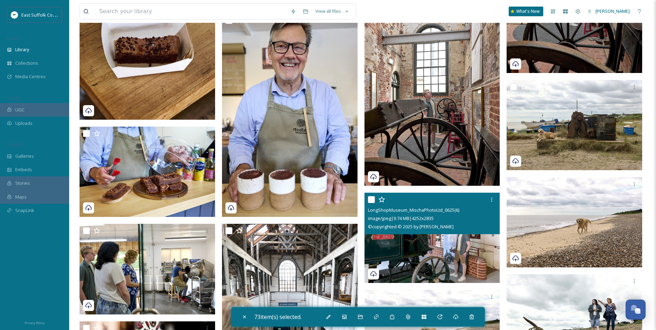
scroll to position [6746, 0]
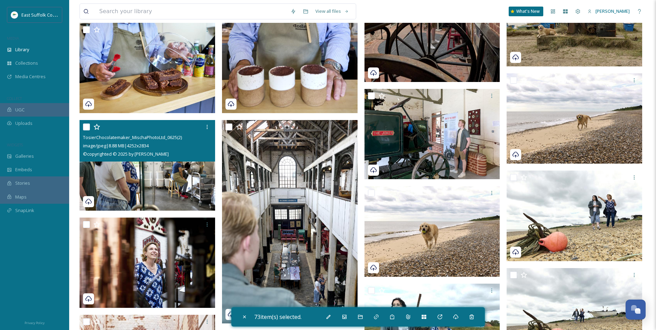
click at [140, 184] on img at bounding box center [148, 165] width 136 height 91
checkbox input "true"
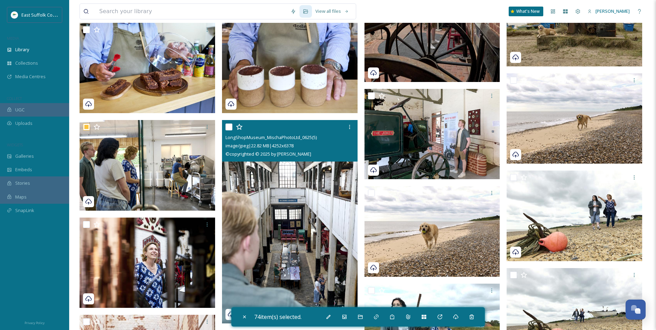
click at [261, 232] on img at bounding box center [290, 221] width 136 height 203
checkbox input "true"
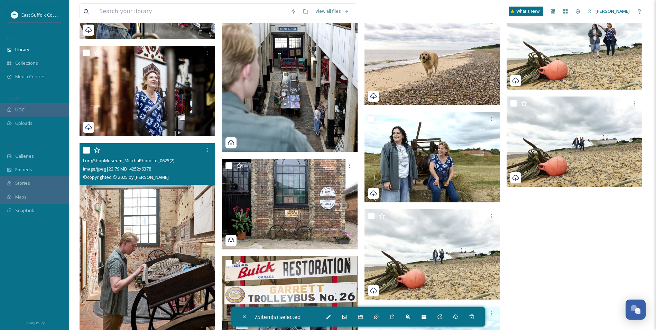
scroll to position [6919, 0]
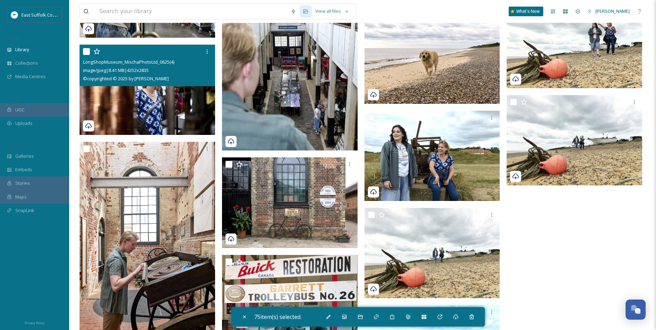
click at [163, 109] on img at bounding box center [148, 90] width 136 height 91
checkbox input "true"
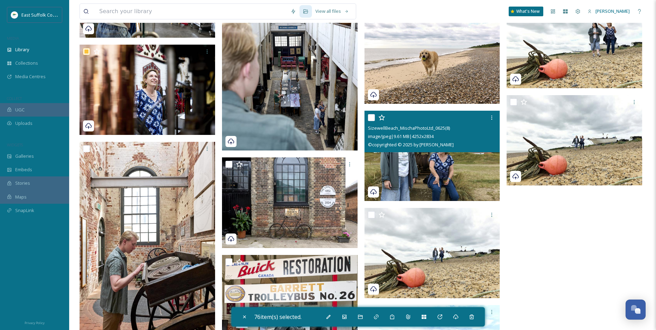
click at [450, 166] on img at bounding box center [433, 155] width 136 height 91
checkbox input "true"
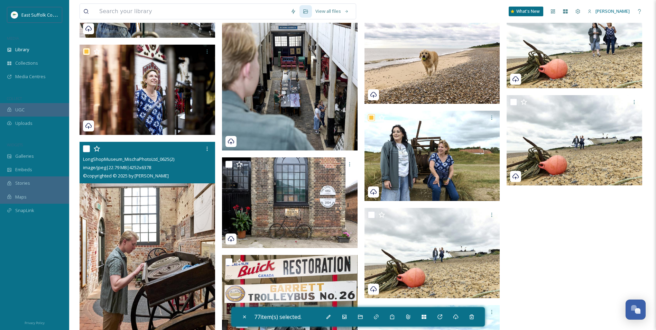
click at [155, 280] on img at bounding box center [148, 243] width 136 height 203
checkbox input "true"
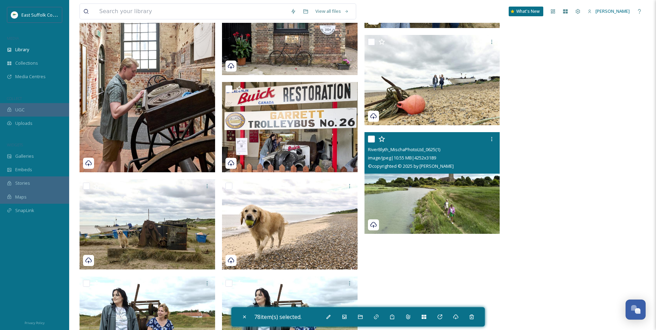
scroll to position [6988, 0]
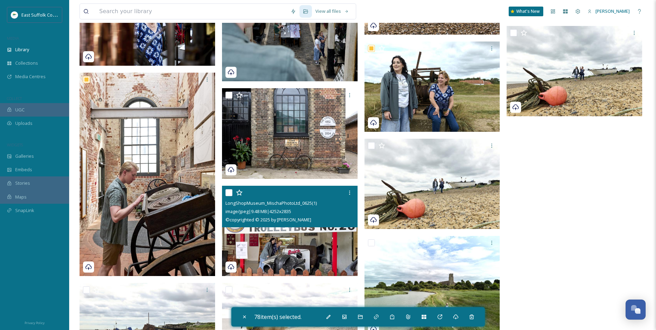
click at [286, 248] on img at bounding box center [290, 231] width 136 height 91
checkbox input "true"
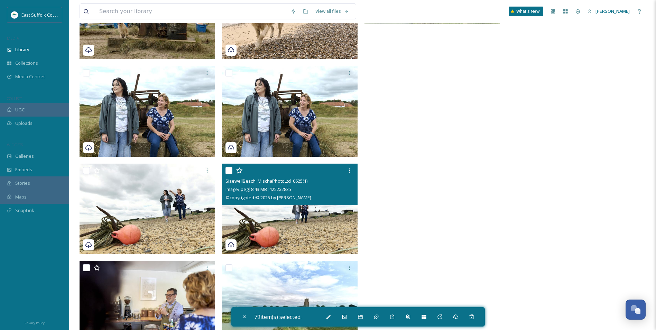
scroll to position [7347, 0]
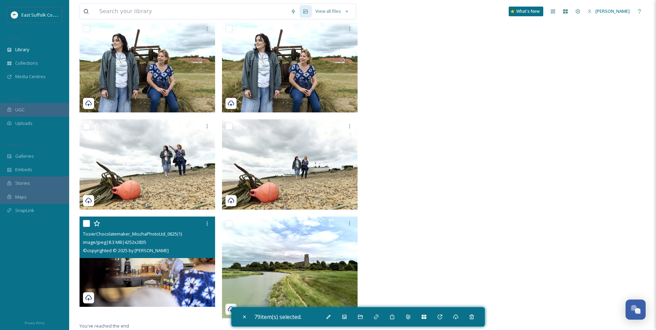
click at [159, 279] on img at bounding box center [148, 262] width 136 height 91
checkbox input "true"
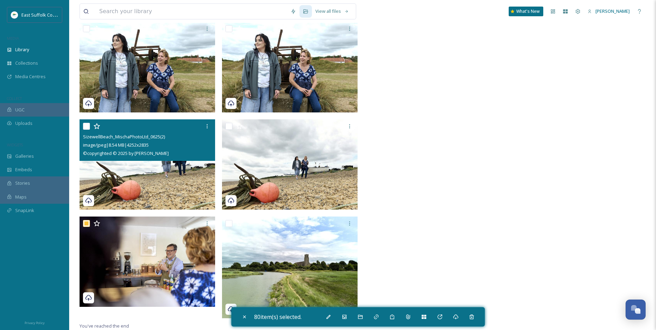
click at [150, 184] on img at bounding box center [148, 164] width 136 height 91
checkbox input "true"
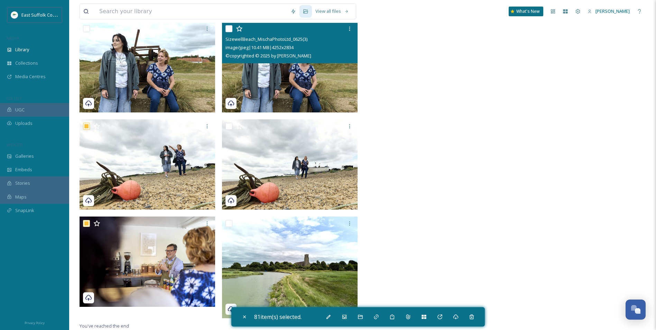
click at [313, 77] on img at bounding box center [290, 67] width 136 height 91
checkbox input "true"
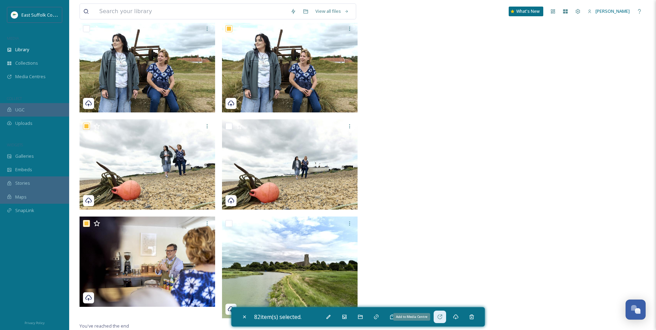
click at [442, 320] on div "Add to Media Centre" at bounding box center [440, 317] width 12 height 12
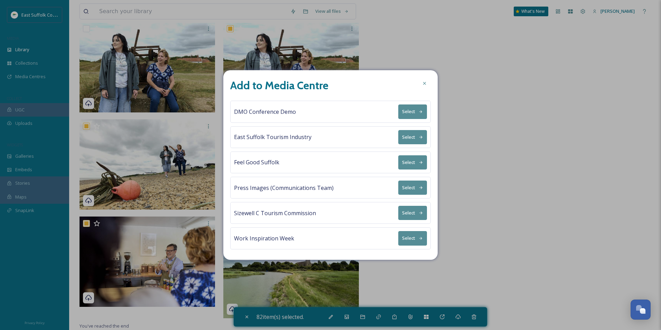
click at [400, 136] on button "Select" at bounding box center [413, 137] width 29 height 14
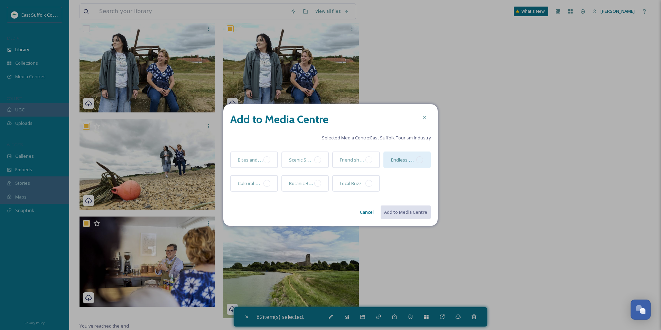
click at [419, 162] on div at bounding box center [420, 159] width 7 height 7
click at [410, 210] on button "Add to Media Centre" at bounding box center [405, 212] width 51 height 14
checkbox input "false"
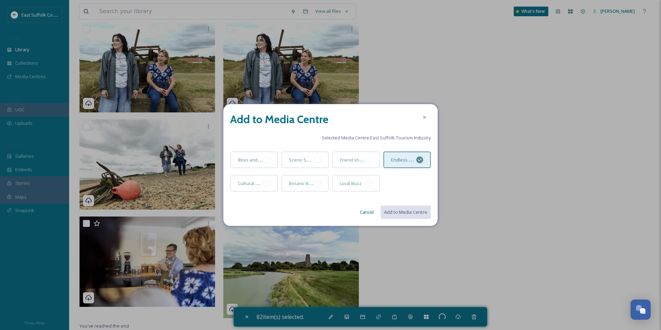
checkbox input "false"
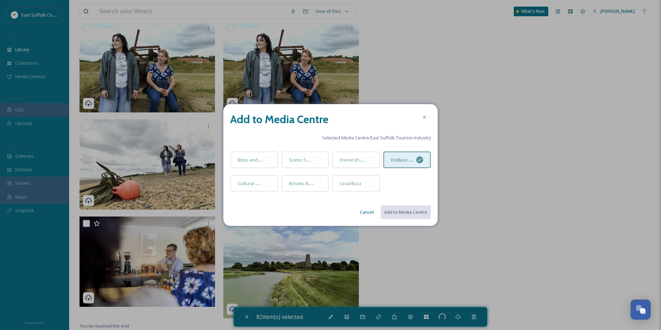
checkbox input "false"
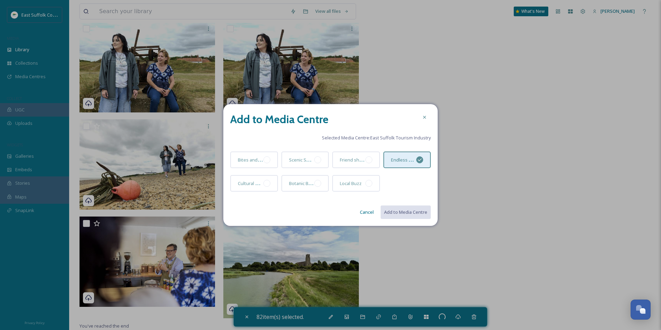
checkbox input "false"
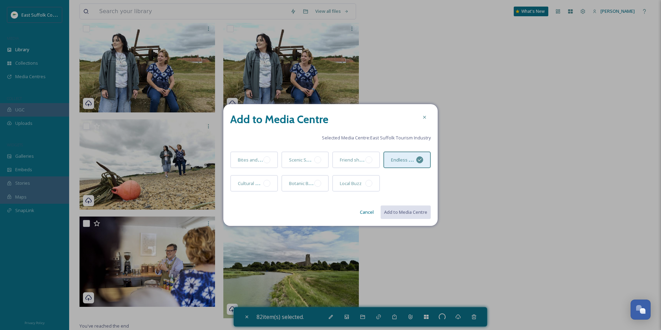
checkbox input "false"
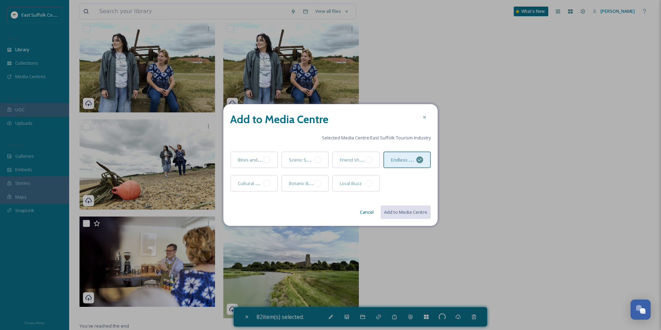
checkbox input "false"
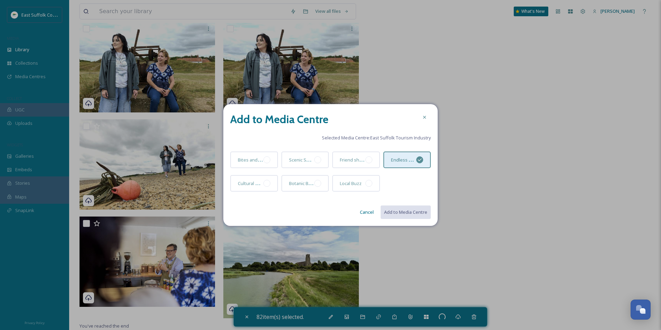
checkbox input "false"
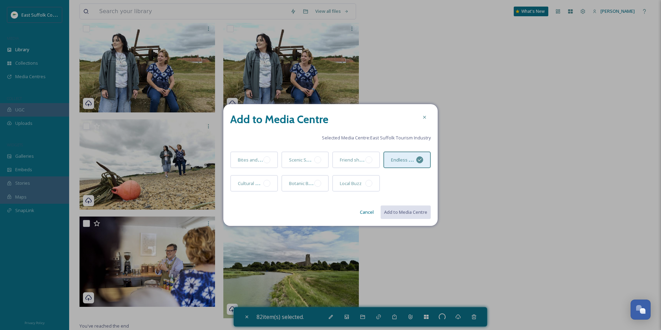
checkbox input "false"
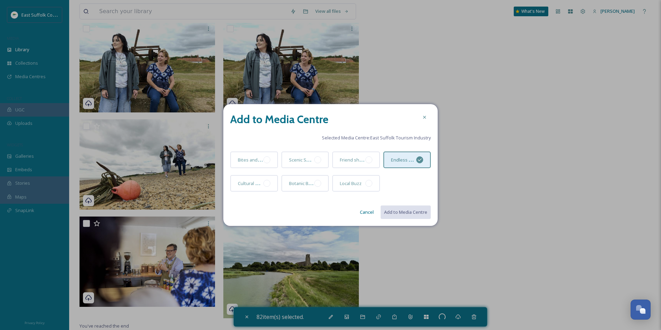
checkbox input "false"
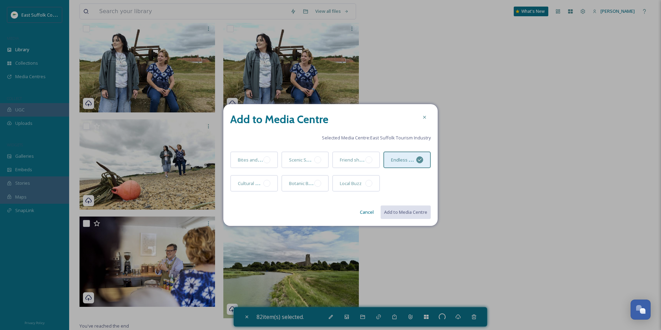
checkbox input "false"
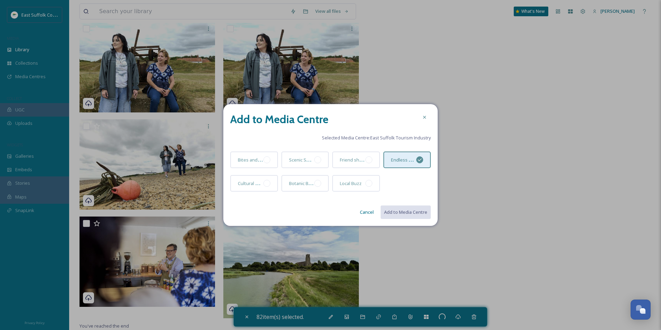
checkbox input "false"
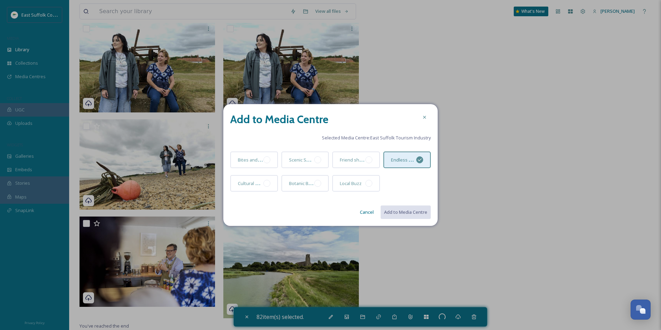
checkbox input "false"
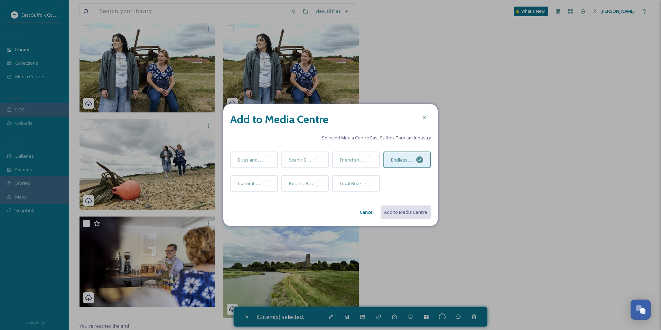
checkbox input "false"
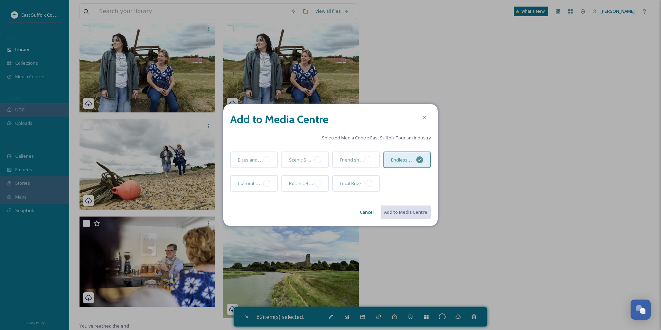
checkbox input "false"
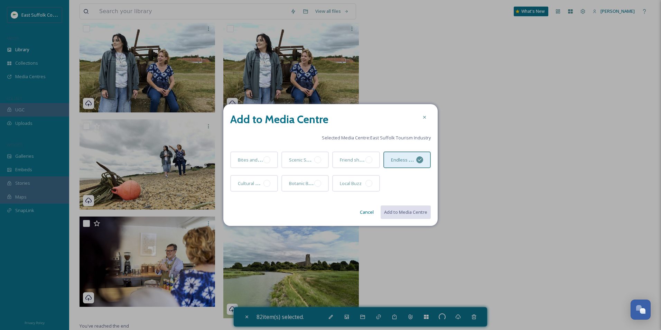
checkbox input "false"
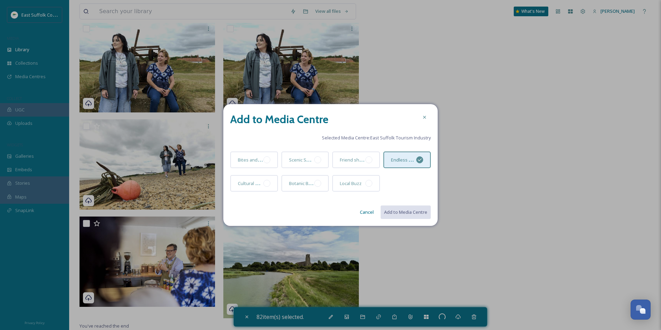
checkbox input "false"
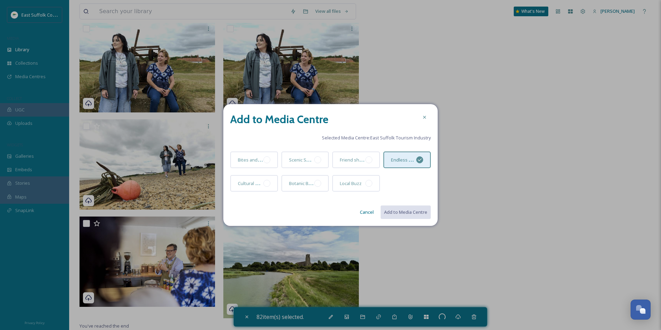
checkbox input "false"
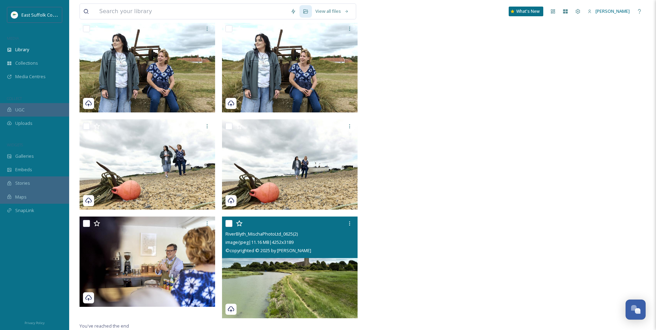
click at [293, 266] on img at bounding box center [290, 268] width 136 height 102
checkbox input "true"
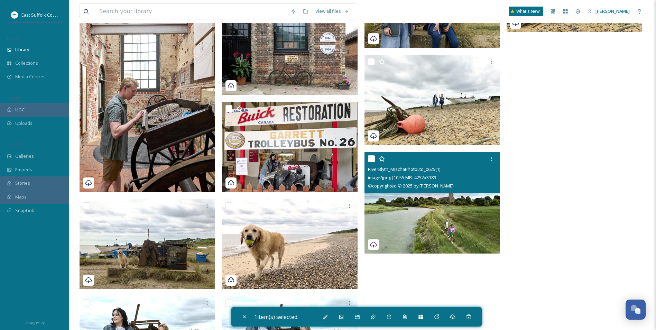
scroll to position [7070, 0]
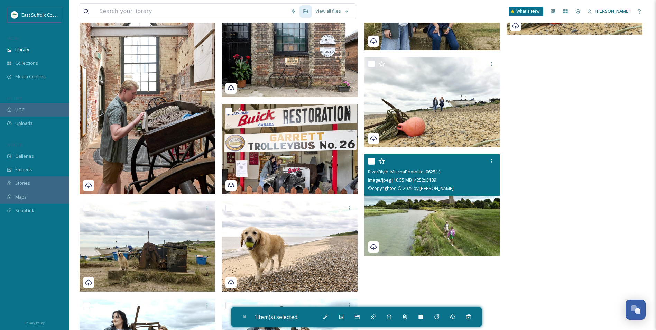
click at [412, 218] on img at bounding box center [433, 205] width 136 height 102
checkbox input "true"
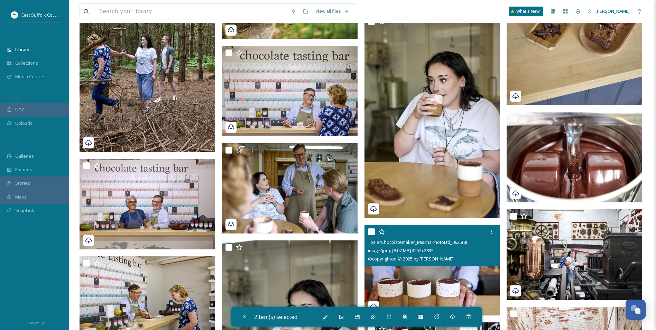
scroll to position [6032, 0]
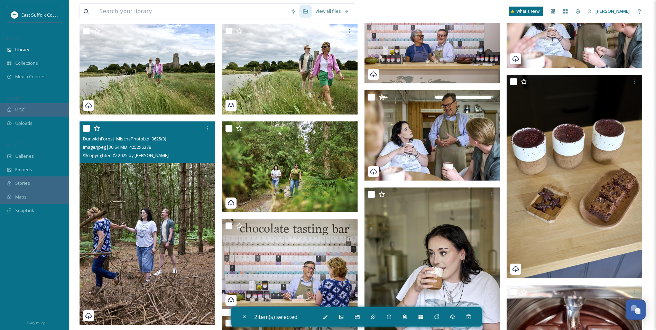
click at [168, 188] on img at bounding box center [148, 222] width 136 height 203
checkbox input "true"
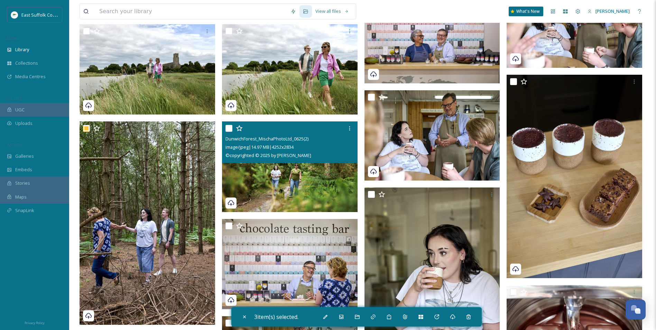
click at [235, 177] on img at bounding box center [290, 166] width 136 height 91
checkbox input "true"
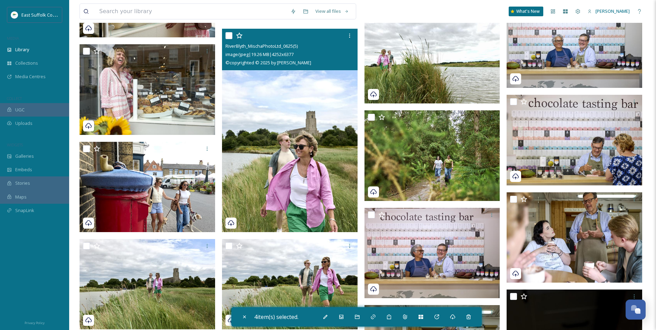
scroll to position [5755, 0]
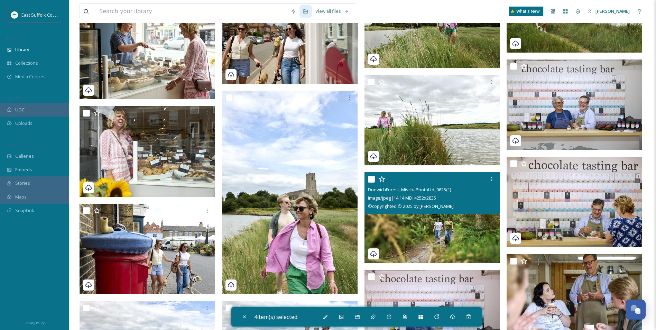
click at [408, 237] on img at bounding box center [433, 217] width 136 height 91
checkbox input "true"
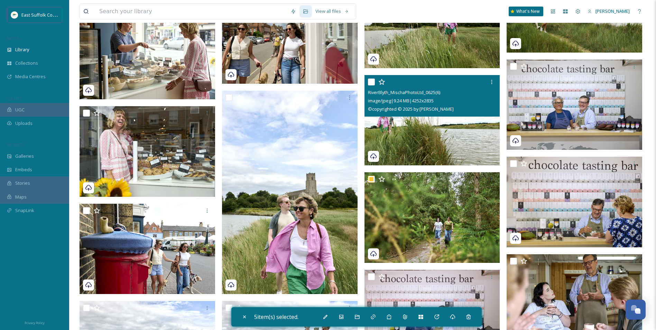
click at [431, 155] on img at bounding box center [433, 120] width 136 height 91
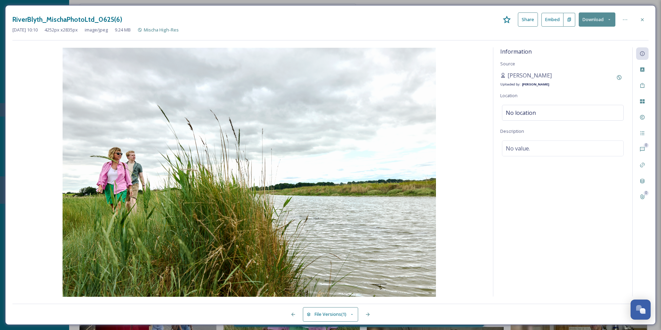
click at [649, 22] on div "RiverBlyth_MischaPhotoLtd_0625(6) Share Embed Download [DATE] 10:10 4252 px x 2…" at bounding box center [330, 165] width 651 height 320
click at [641, 22] on icon at bounding box center [643, 20] width 6 height 6
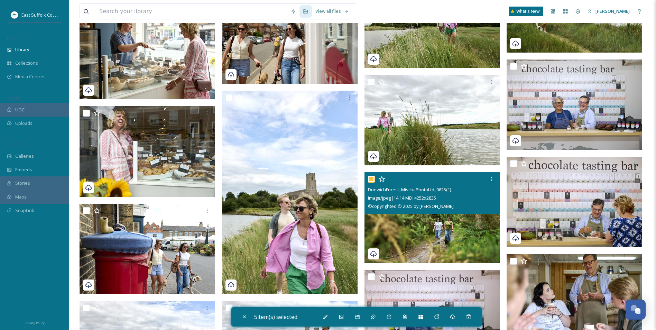
click at [442, 183] on div at bounding box center [433, 179] width 130 height 12
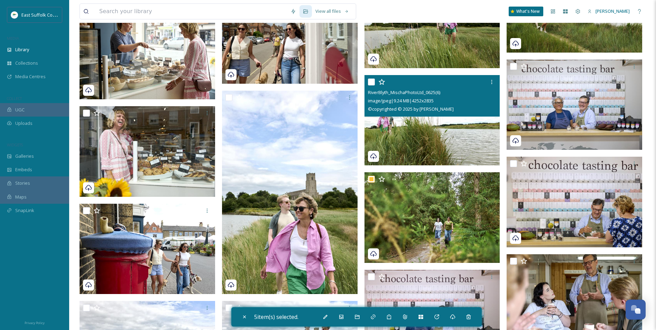
click at [437, 142] on img at bounding box center [433, 120] width 136 height 91
checkbox input "true"
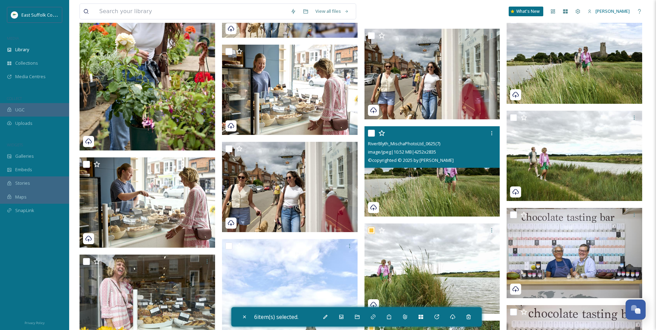
scroll to position [5582, 0]
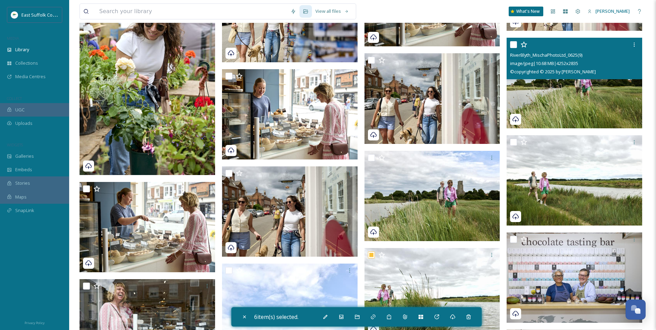
click at [547, 100] on img at bounding box center [575, 83] width 136 height 91
checkbox input "true"
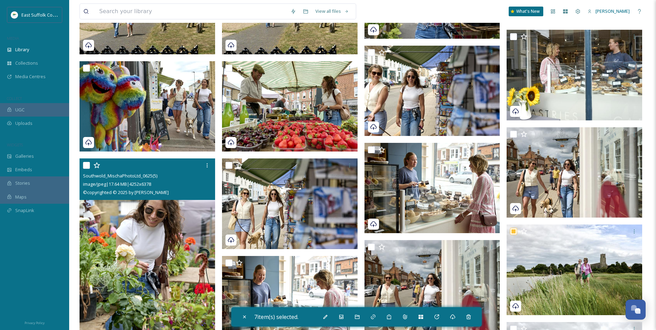
scroll to position [5375, 0]
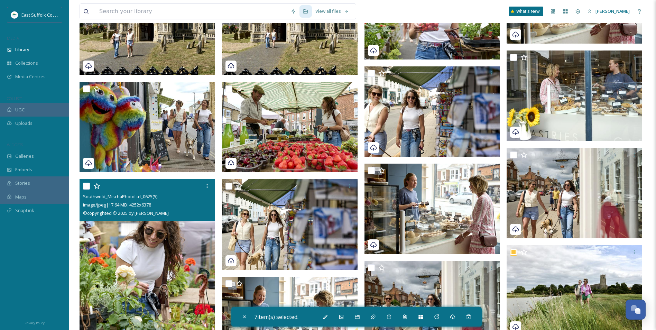
click at [143, 230] on img at bounding box center [148, 280] width 136 height 203
checkbox input "true"
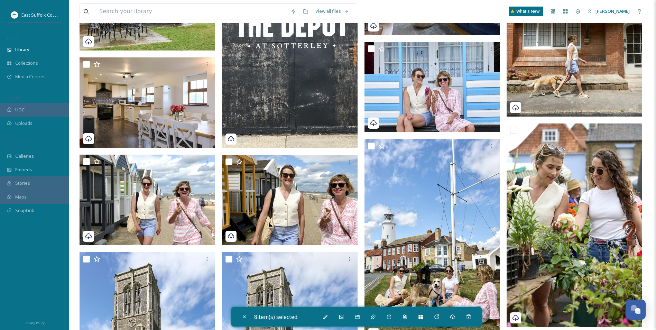
scroll to position [4821, 0]
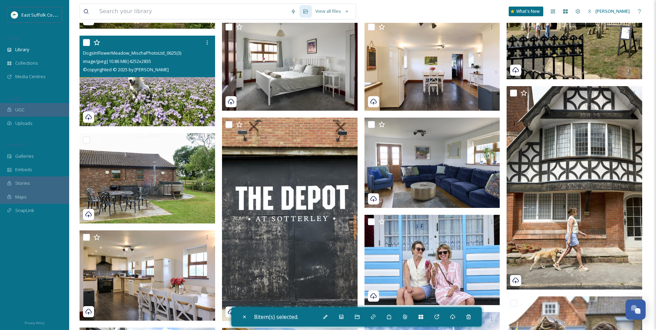
click at [163, 111] on img at bounding box center [148, 81] width 136 height 91
checkbox input "true"
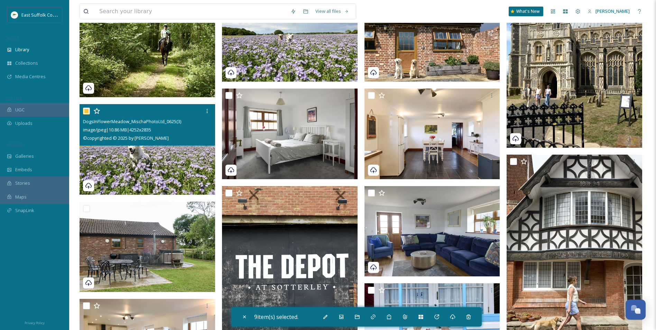
scroll to position [4648, 0]
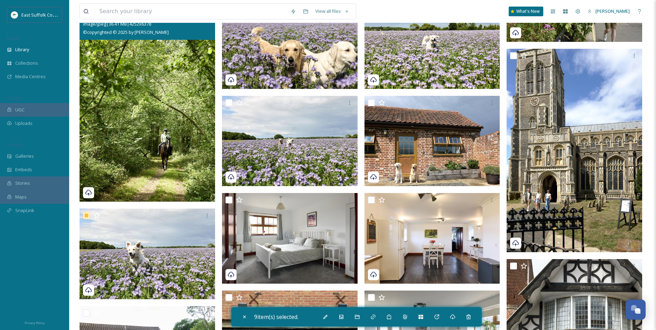
click at [143, 147] on img at bounding box center [148, 99] width 136 height 203
checkbox input "true"
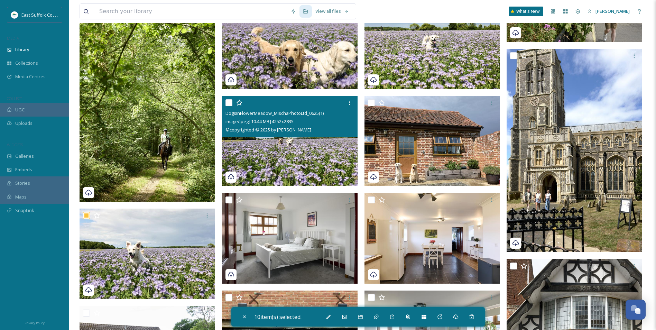
click at [326, 158] on img at bounding box center [290, 141] width 136 height 91
checkbox input "true"
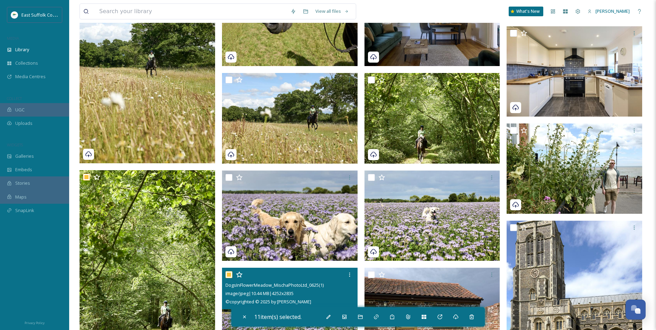
scroll to position [4475, 0]
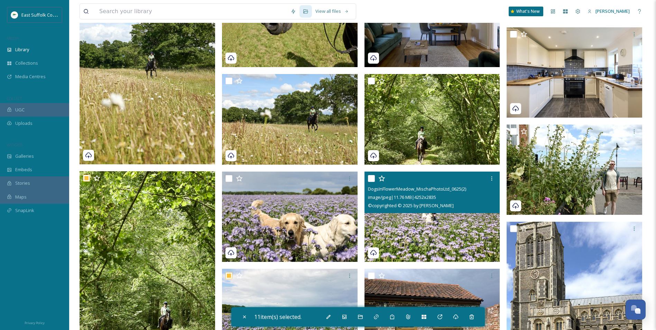
click at [404, 214] on img at bounding box center [433, 216] width 136 height 91
checkbox input "true"
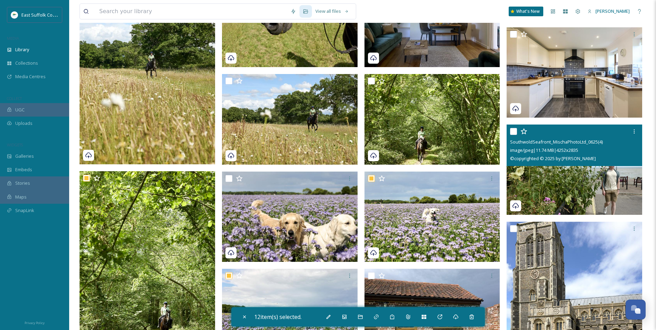
click at [531, 154] on div "© copyrighted © 2025 by [PERSON_NAME]" at bounding box center [575, 158] width 130 height 8
click at [540, 164] on div "SouthwoldSeafront_MischaPhotoLtd_0625(4) image/jpeg | 11.74 MB | 4252 x 2835 © …" at bounding box center [575, 146] width 136 height 42
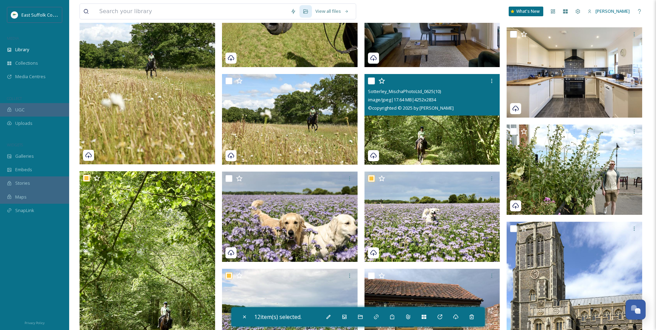
click at [472, 132] on img at bounding box center [433, 119] width 136 height 91
checkbox input "true"
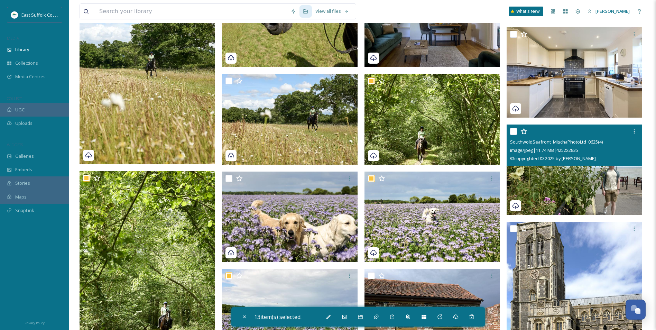
click at [527, 188] on img at bounding box center [575, 170] width 136 height 91
checkbox input "true"
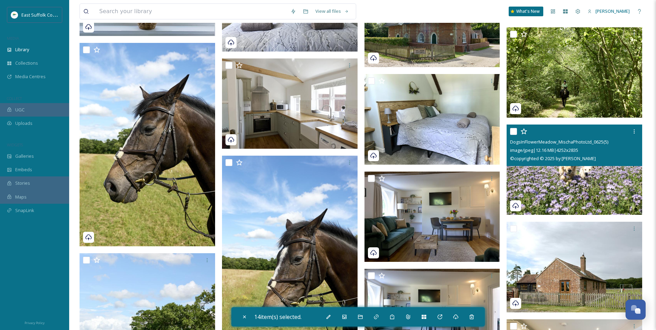
scroll to position [4095, 0]
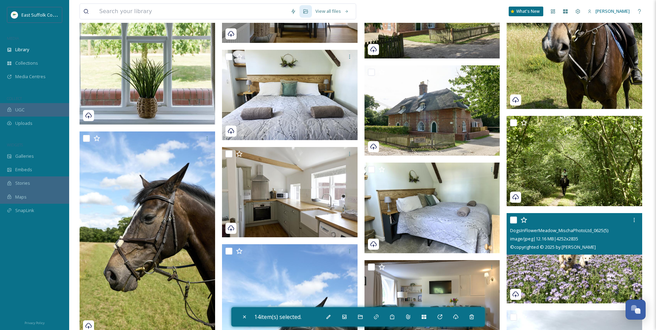
click at [551, 279] on img at bounding box center [575, 258] width 136 height 91
checkbox input "true"
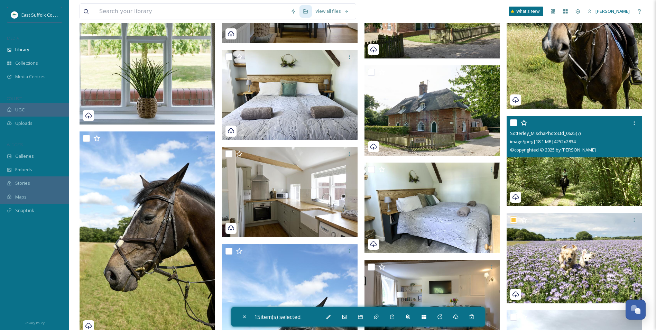
click at [552, 183] on img at bounding box center [575, 161] width 136 height 91
checkbox input "true"
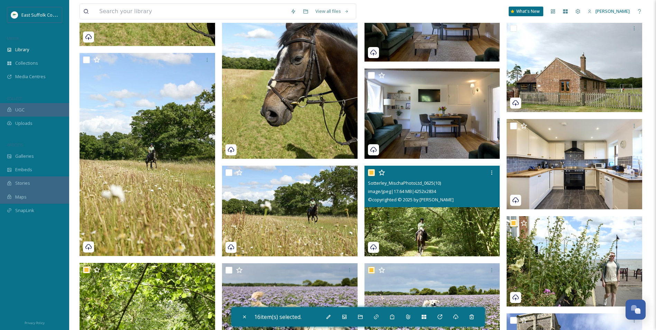
scroll to position [4384, 0]
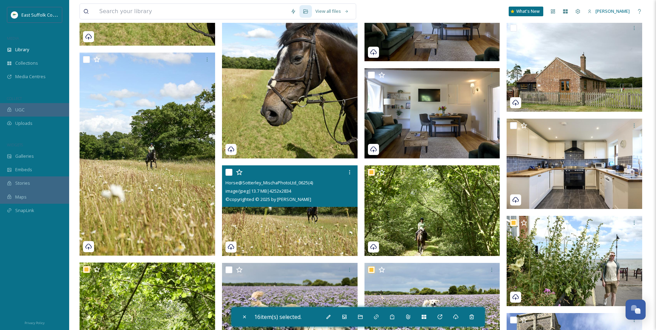
click at [296, 227] on img at bounding box center [290, 210] width 136 height 91
checkbox input "true"
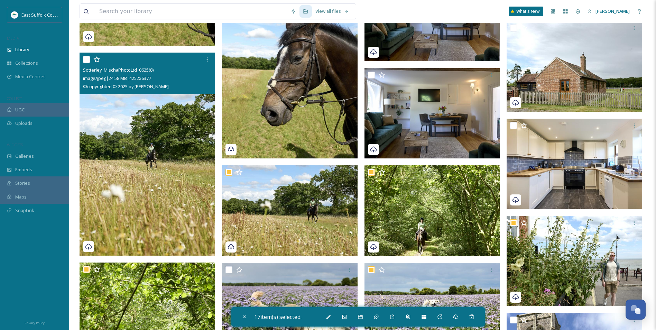
click at [140, 212] on img at bounding box center [148, 153] width 136 height 203
checkbox input "true"
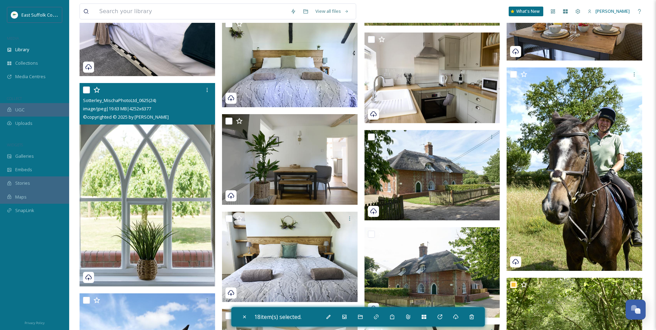
scroll to position [3934, 0]
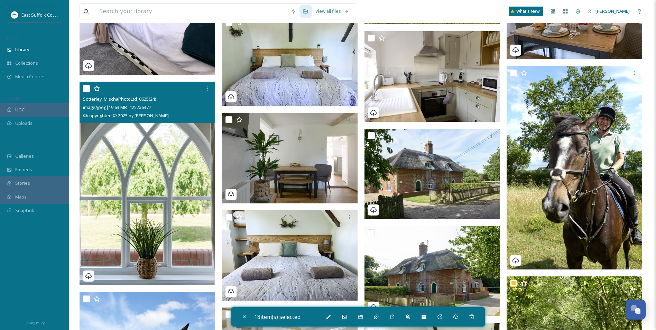
click at [171, 216] on img at bounding box center [148, 182] width 136 height 203
checkbox input "true"
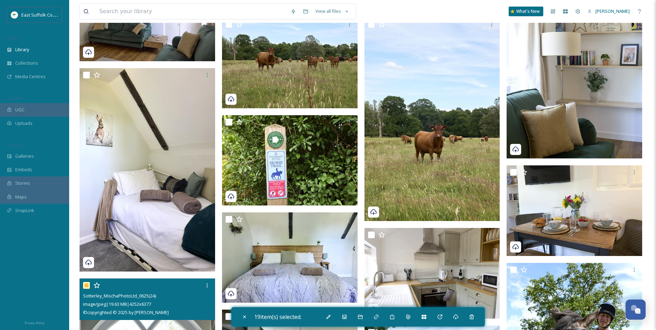
scroll to position [3727, 0]
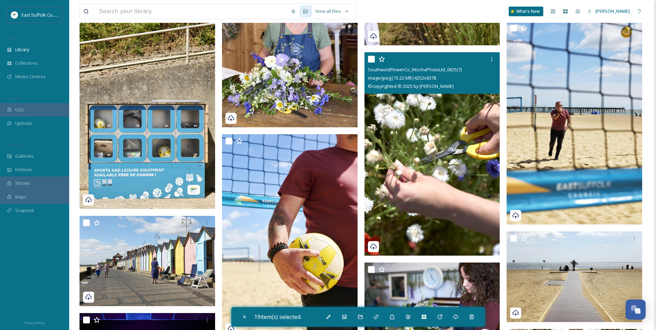
click at [417, 156] on img at bounding box center [433, 153] width 136 height 203
checkbox input "true"
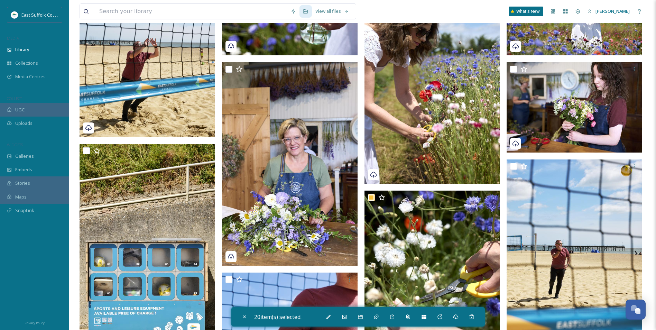
click at [441, 132] on img at bounding box center [433, 81] width 136 height 203
checkbox input "true"
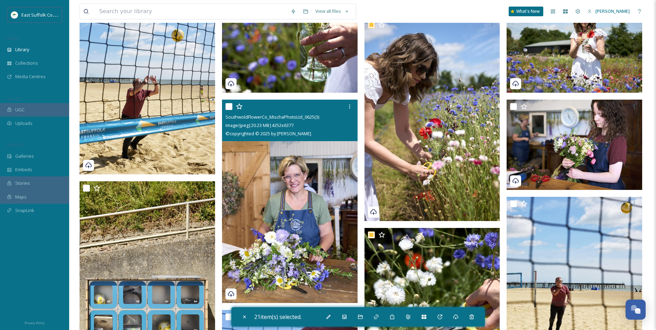
scroll to position [2481, 0]
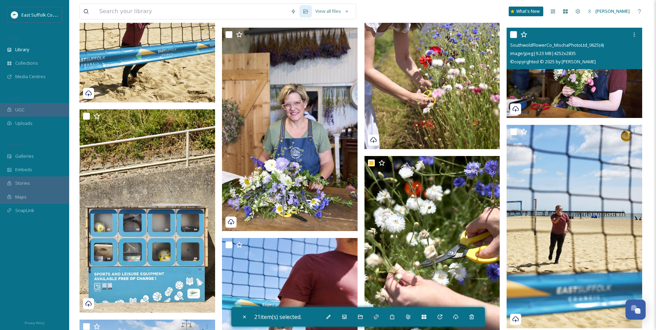
click at [605, 90] on img at bounding box center [575, 73] width 136 height 91
checkbox input "true"
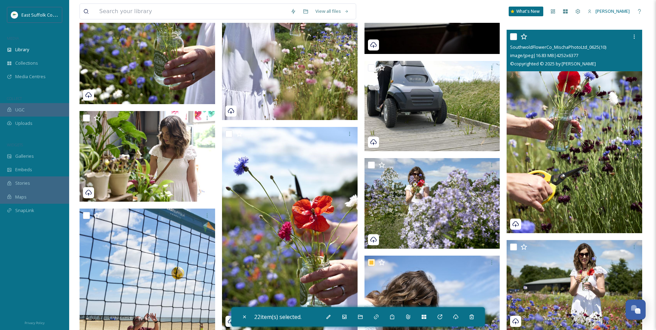
scroll to position [2170, 0]
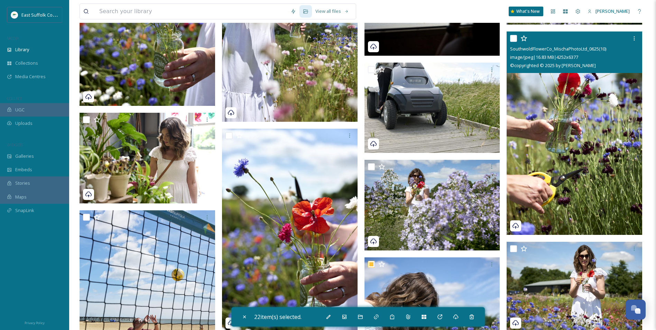
click at [567, 164] on img at bounding box center [575, 132] width 136 height 203
checkbox input "true"
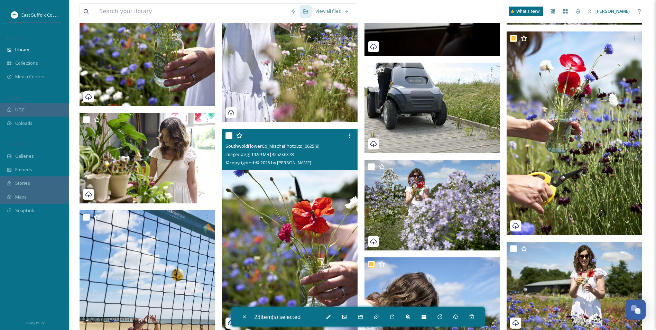
click at [305, 230] on img at bounding box center [290, 230] width 136 height 203
checkbox input "true"
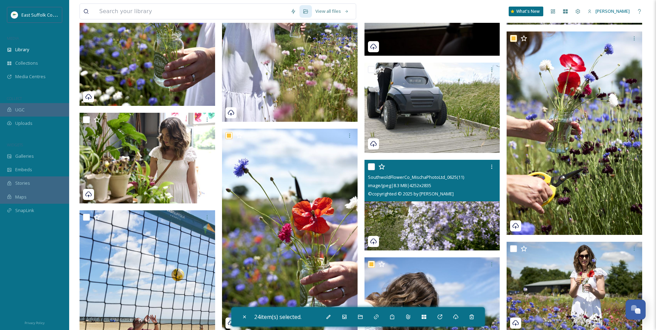
click at [430, 228] on img at bounding box center [433, 205] width 136 height 91
checkbox input "true"
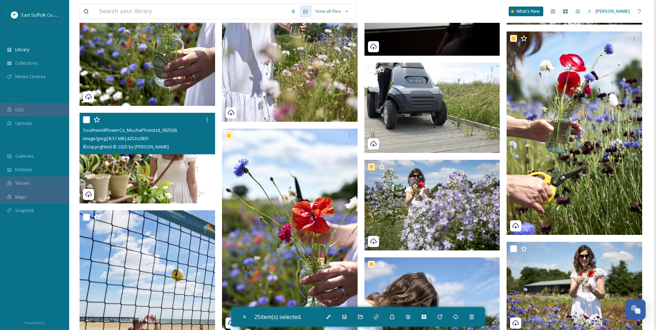
click at [189, 175] on img at bounding box center [148, 158] width 136 height 91
checkbox input "true"
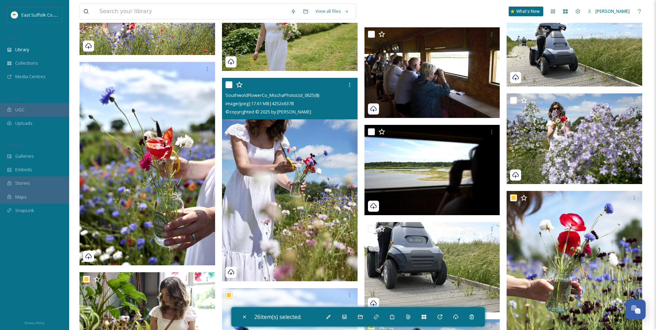
scroll to position [1997, 0]
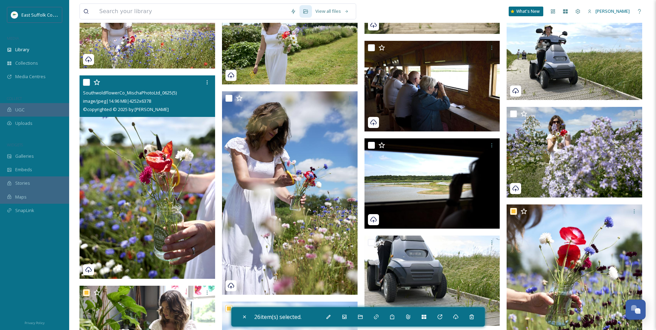
click at [159, 209] on img at bounding box center [148, 176] width 136 height 203
checkbox input "true"
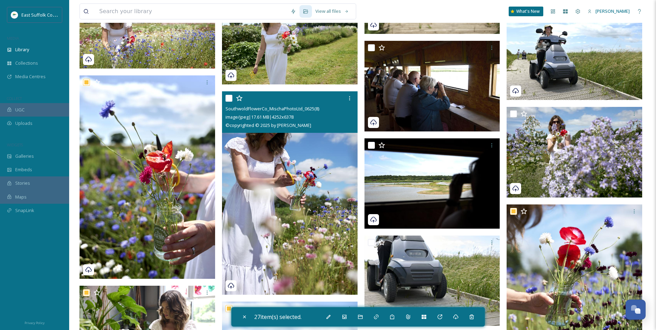
click at [277, 207] on img at bounding box center [290, 192] width 136 height 203
checkbox input "true"
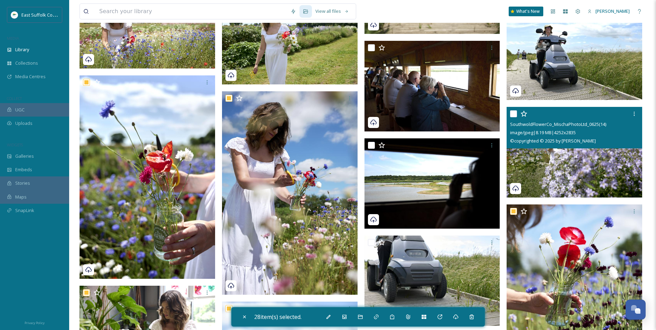
click at [555, 164] on img at bounding box center [575, 152] width 136 height 91
checkbox input "true"
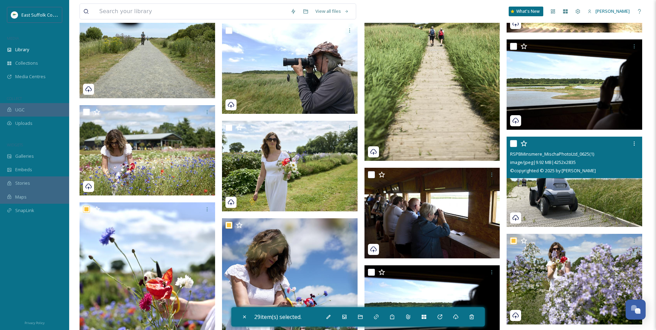
scroll to position [1858, 0]
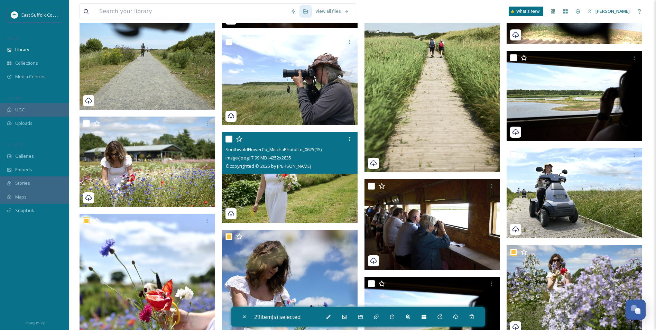
click at [267, 185] on img at bounding box center [290, 177] width 136 height 91
checkbox input "true"
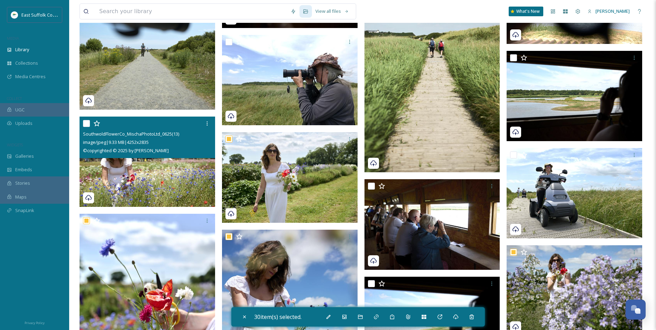
click at [147, 177] on img at bounding box center [148, 162] width 136 height 91
checkbox input "true"
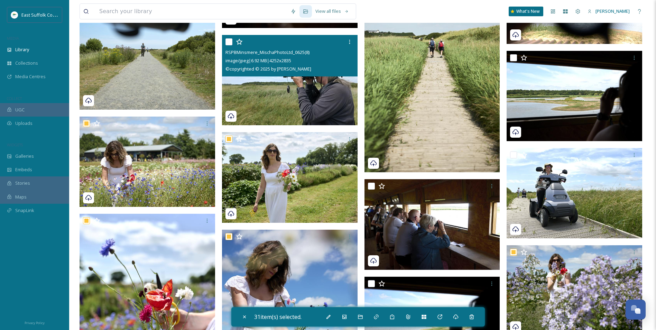
click at [262, 95] on img at bounding box center [290, 80] width 136 height 91
checkbox input "true"
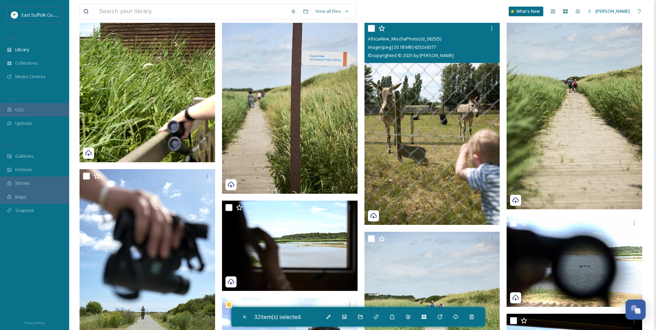
scroll to position [1513, 0]
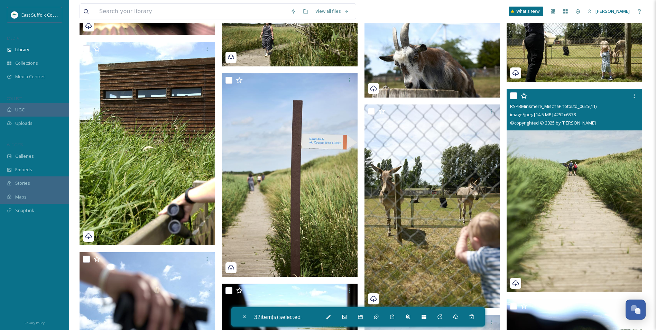
click at [595, 210] on img at bounding box center [575, 190] width 136 height 203
checkbox input "true"
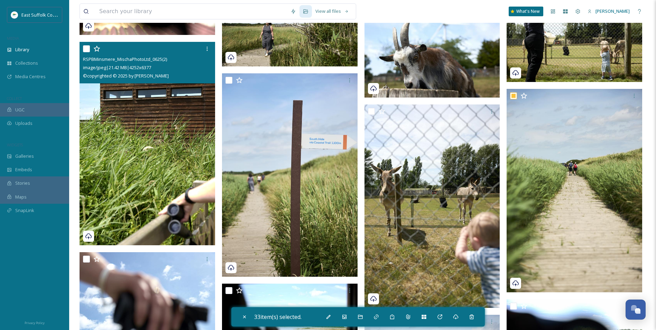
click at [162, 207] on img at bounding box center [148, 143] width 136 height 203
checkbox input "true"
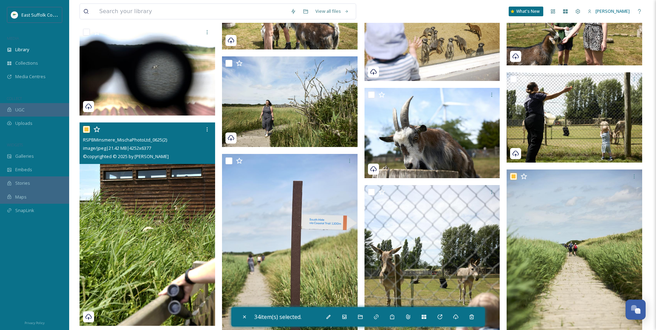
scroll to position [1340, 0]
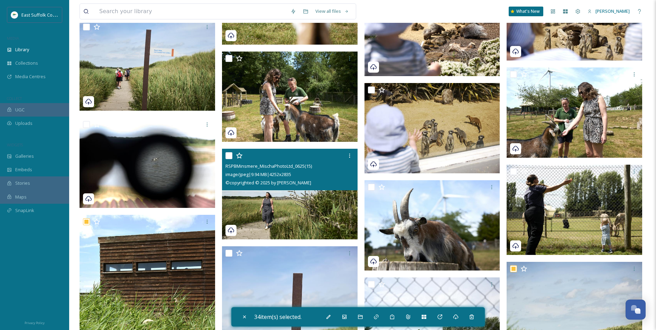
click at [262, 219] on img at bounding box center [290, 194] width 136 height 91
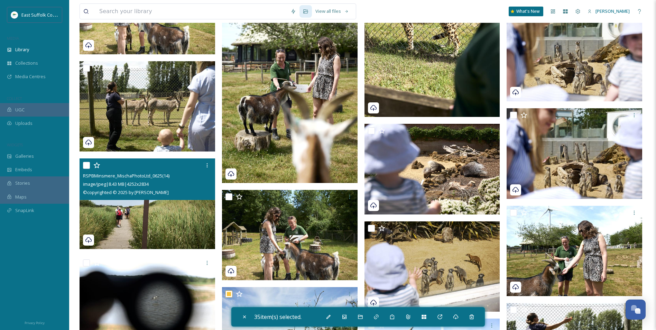
click at [180, 210] on img at bounding box center [148, 203] width 136 height 91
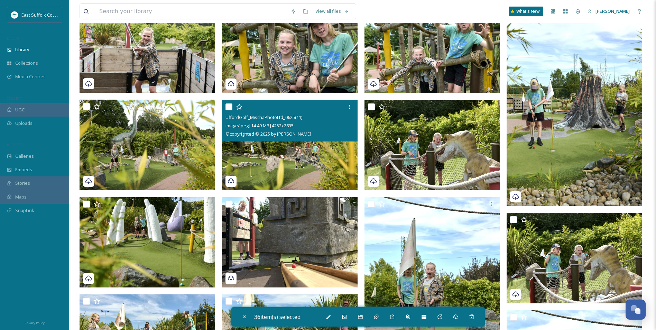
scroll to position [0, 0]
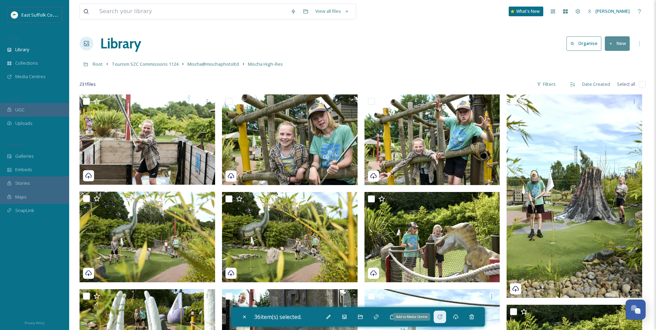
click at [441, 316] on icon at bounding box center [440, 317] width 6 height 6
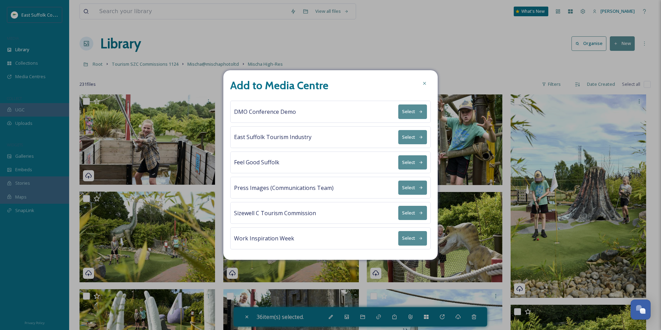
click at [418, 138] on button "Select" at bounding box center [413, 137] width 29 height 14
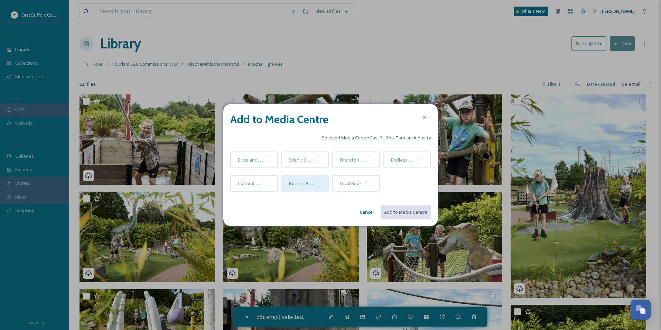
click at [317, 182] on div at bounding box center [317, 183] width 7 height 7
click at [422, 211] on button "Add to Media Centre" at bounding box center [405, 212] width 51 height 14
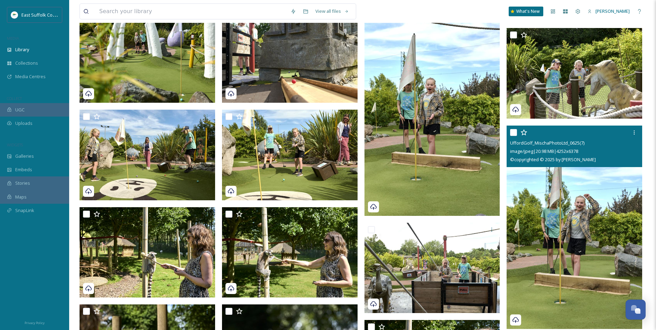
scroll to position [242, 0]
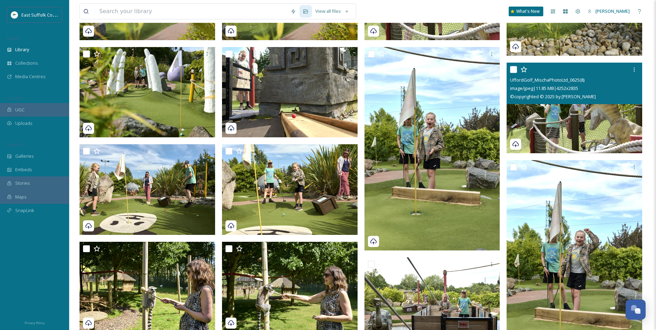
click at [585, 126] on img at bounding box center [575, 108] width 136 height 91
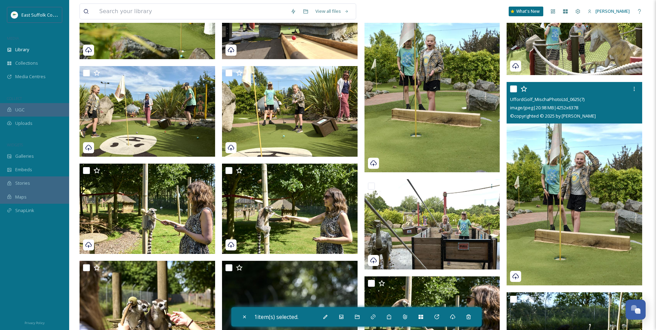
scroll to position [415, 0]
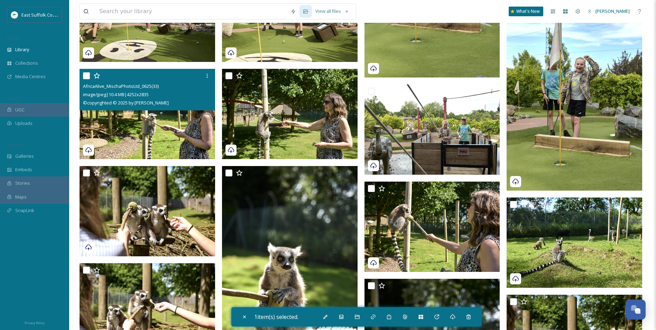
click at [172, 139] on img at bounding box center [148, 114] width 136 height 91
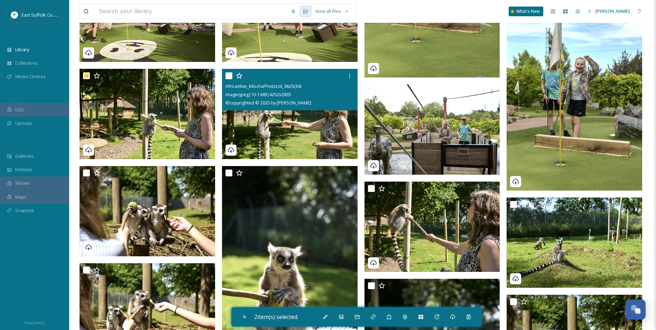
click at [272, 124] on img at bounding box center [290, 114] width 136 height 91
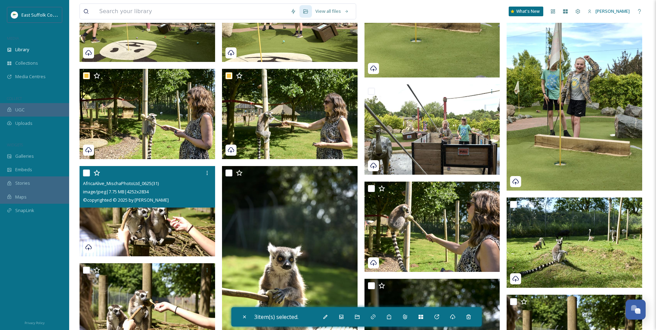
click at [151, 212] on img at bounding box center [148, 211] width 136 height 91
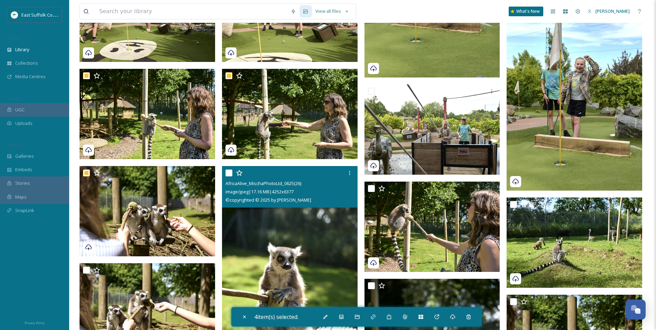
click at [256, 234] on img at bounding box center [290, 267] width 136 height 203
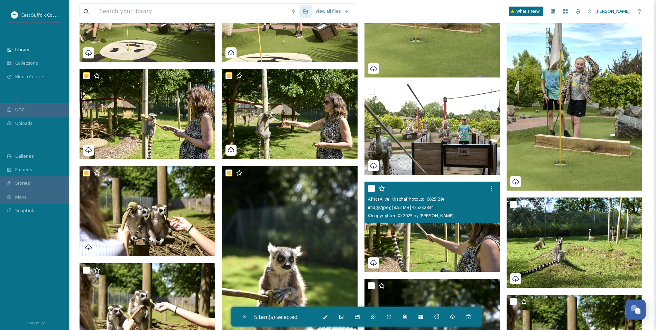
click at [426, 233] on img at bounding box center [433, 227] width 136 height 91
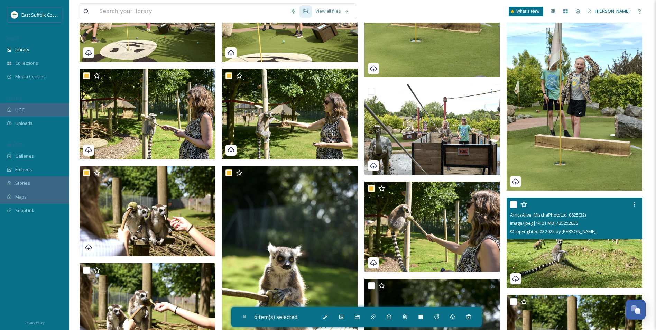
click at [582, 235] on span "© copyrighted © 2025 by [PERSON_NAME]" at bounding box center [553, 231] width 86 height 6
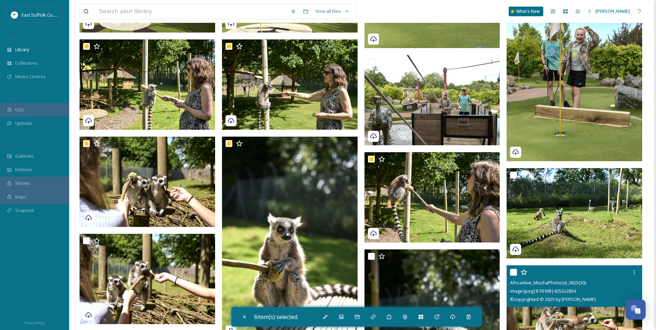
scroll to position [519, 0]
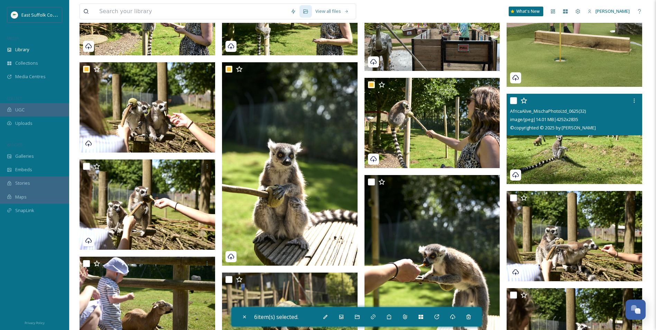
click at [553, 160] on img at bounding box center [575, 138] width 136 height 91
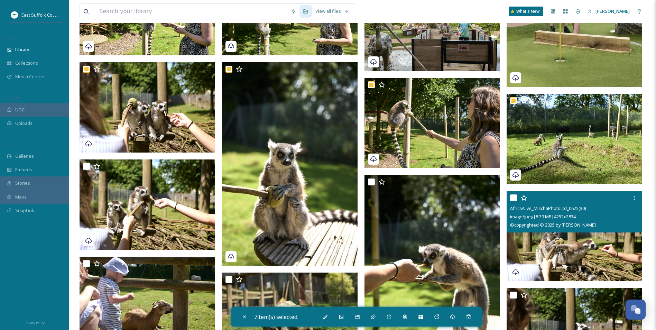
click at [560, 238] on img at bounding box center [575, 236] width 136 height 91
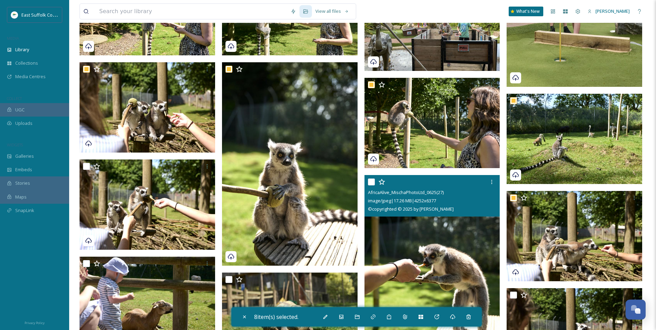
click at [416, 255] on img at bounding box center [433, 276] width 136 height 203
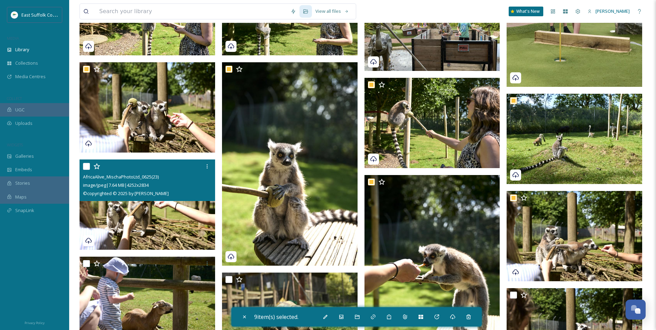
click at [143, 227] on img at bounding box center [148, 204] width 136 height 91
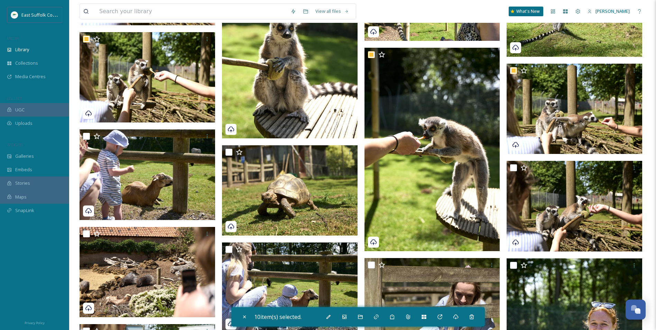
scroll to position [657, 0]
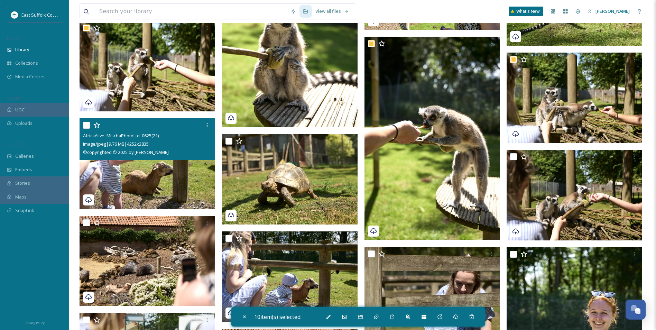
click at [178, 175] on img at bounding box center [148, 163] width 136 height 91
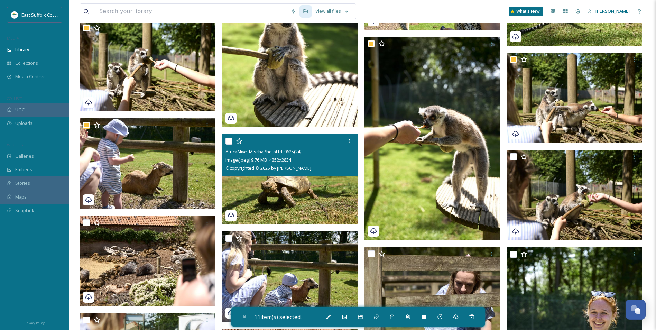
click at [284, 186] on img at bounding box center [290, 179] width 136 height 91
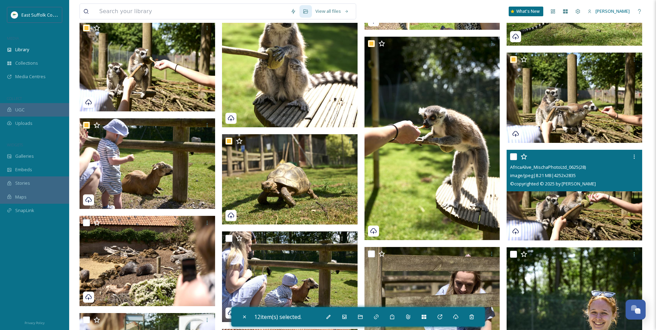
click at [537, 212] on img at bounding box center [575, 195] width 136 height 91
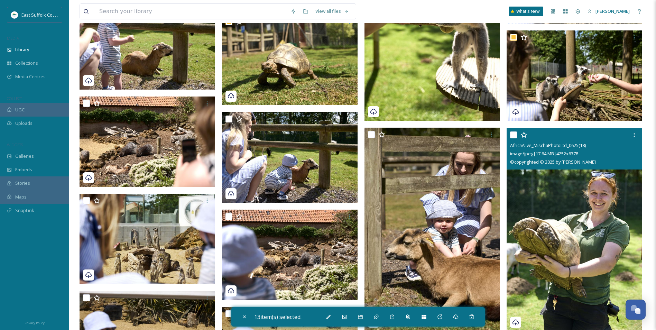
scroll to position [796, 0]
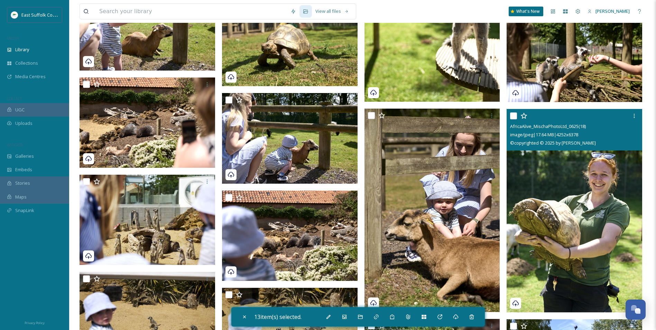
click at [603, 217] on img at bounding box center [575, 210] width 136 height 203
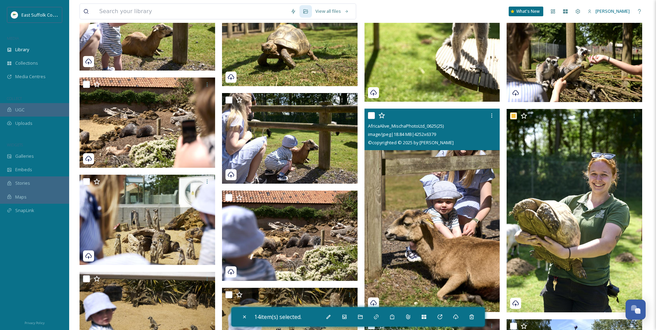
click at [465, 253] on img at bounding box center [433, 210] width 136 height 203
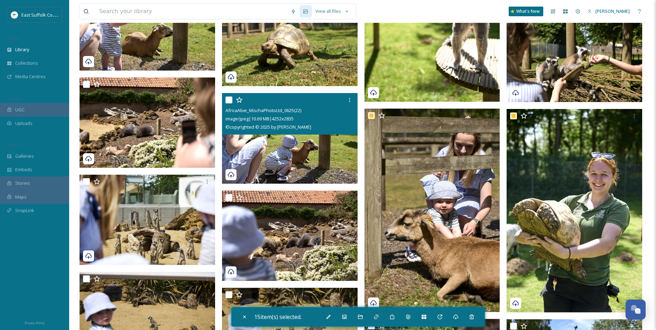
click at [306, 155] on img at bounding box center [290, 138] width 136 height 91
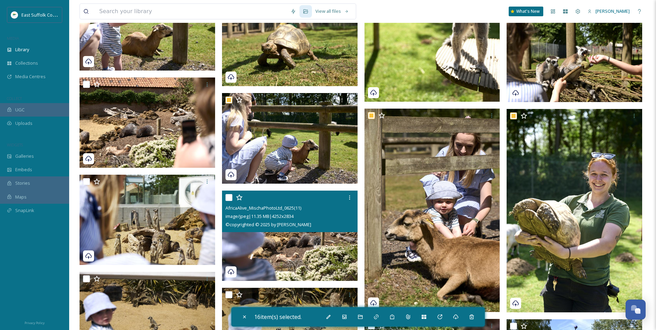
click at [301, 241] on img at bounding box center [290, 235] width 136 height 91
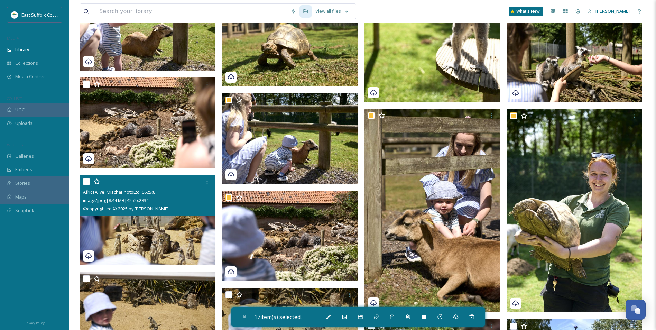
click at [186, 237] on img at bounding box center [148, 220] width 136 height 91
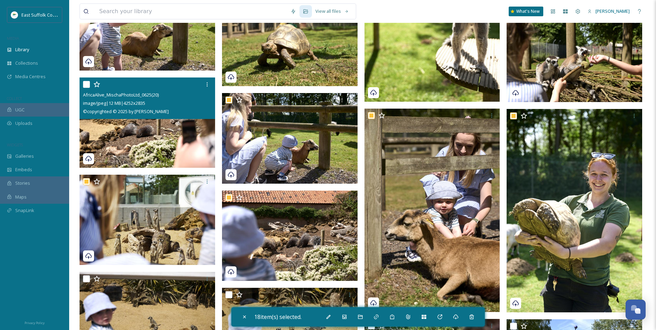
click at [126, 127] on img at bounding box center [148, 122] width 136 height 91
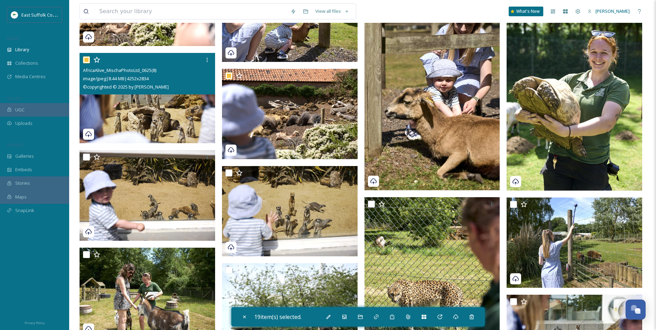
scroll to position [865, 0]
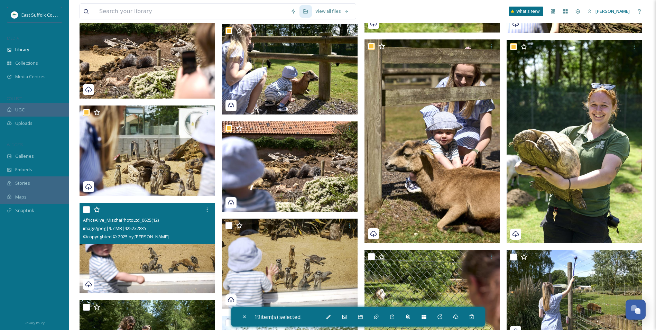
click at [162, 253] on img at bounding box center [148, 248] width 136 height 91
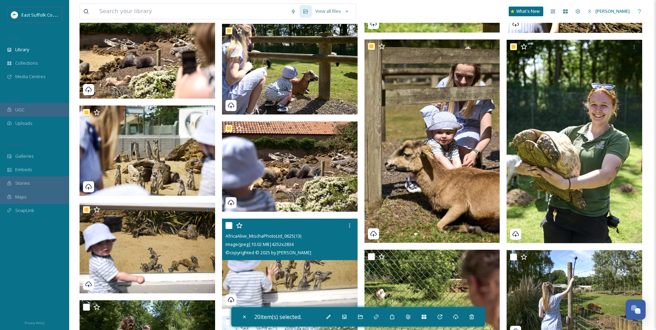
click at [279, 278] on img at bounding box center [290, 264] width 136 height 91
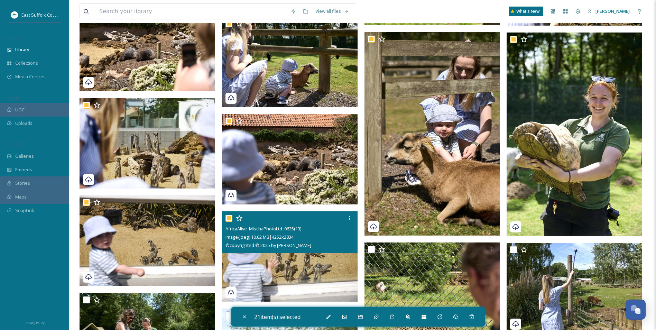
scroll to position [969, 0]
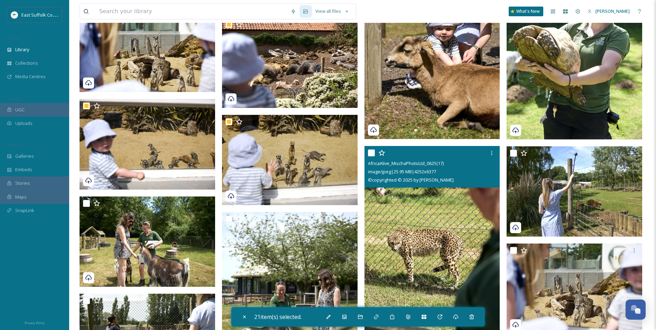
click at [413, 258] on img at bounding box center [433, 247] width 136 height 203
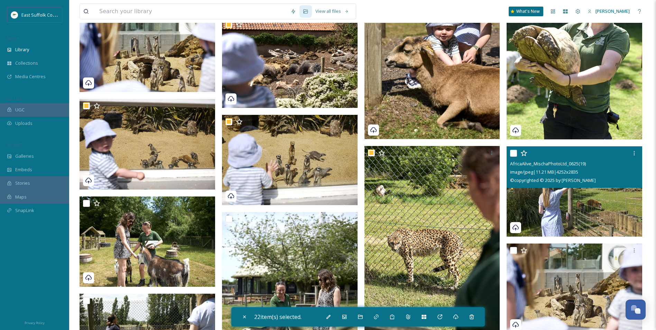
click at [559, 202] on img at bounding box center [575, 191] width 136 height 91
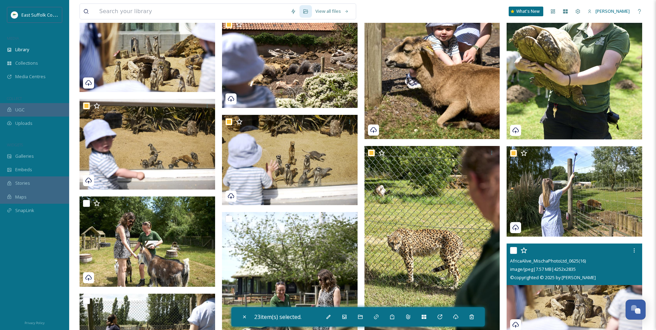
click at [551, 289] on img at bounding box center [575, 289] width 136 height 91
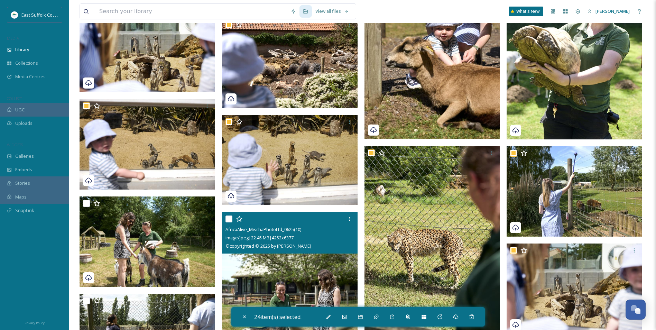
click at [287, 279] on img at bounding box center [290, 313] width 136 height 203
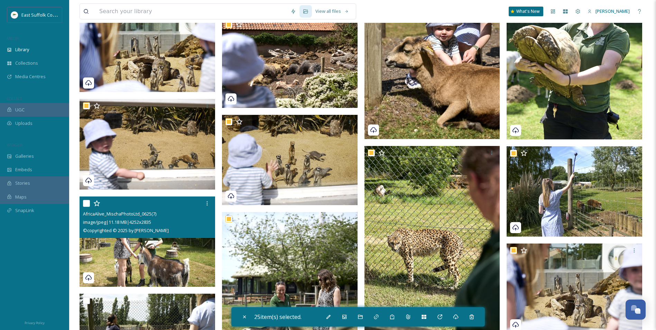
click at [186, 260] on img at bounding box center [148, 242] width 136 height 91
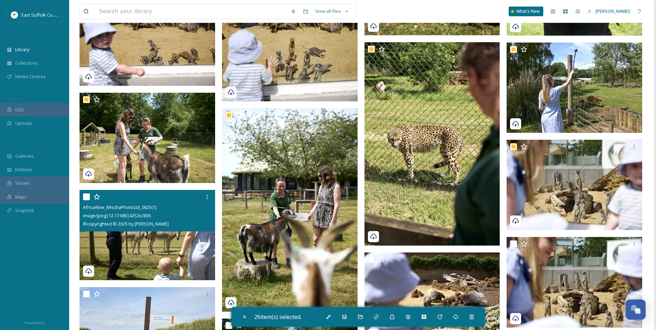
click at [176, 250] on img at bounding box center [148, 235] width 136 height 91
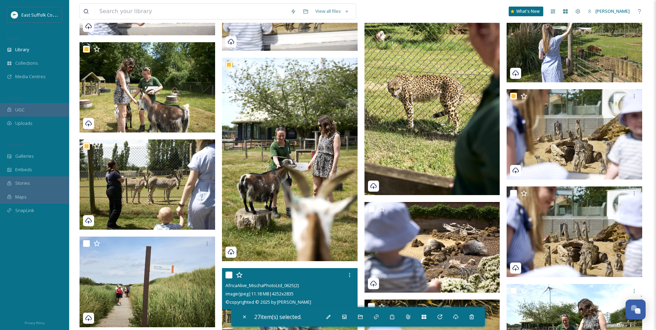
scroll to position [1176, 0]
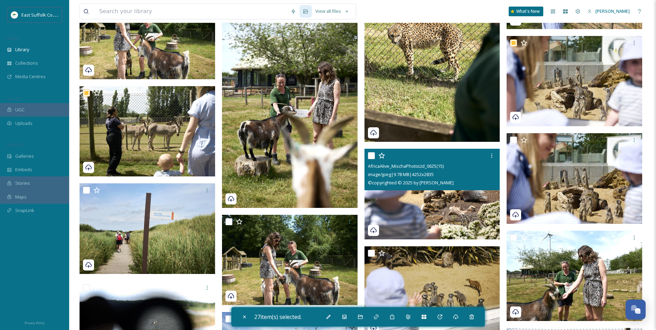
click at [438, 214] on img at bounding box center [433, 194] width 136 height 91
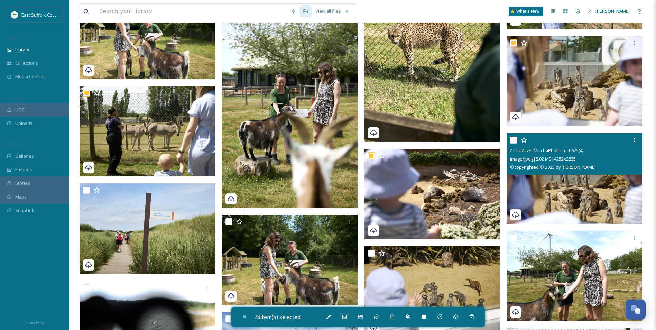
click at [612, 186] on img at bounding box center [575, 178] width 136 height 91
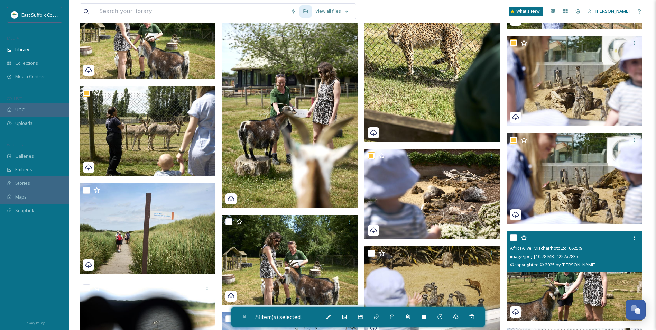
click at [563, 269] on div "AfricaAlive_MischaPhotoLtd_0625(9) image/jpeg | 10.78 MB | 4252 x 2835 © copyri…" at bounding box center [575, 252] width 136 height 42
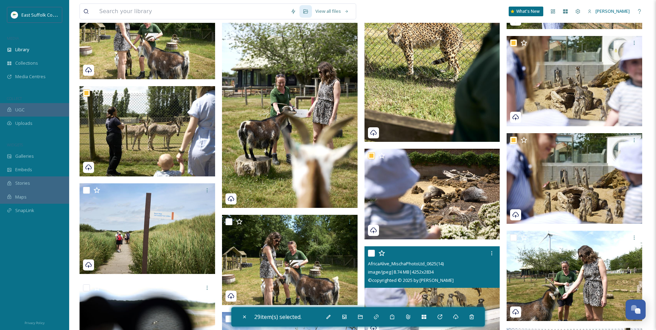
click at [402, 295] on img at bounding box center [433, 291] width 136 height 91
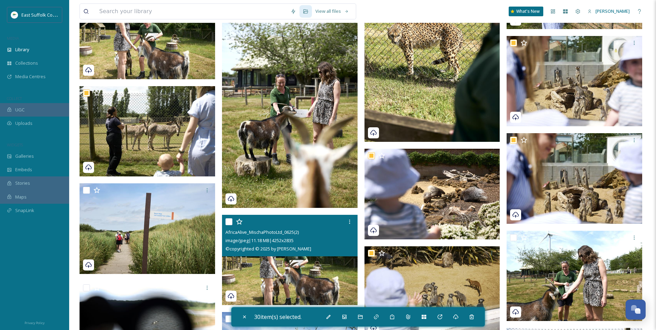
click at [263, 275] on img at bounding box center [290, 260] width 136 height 91
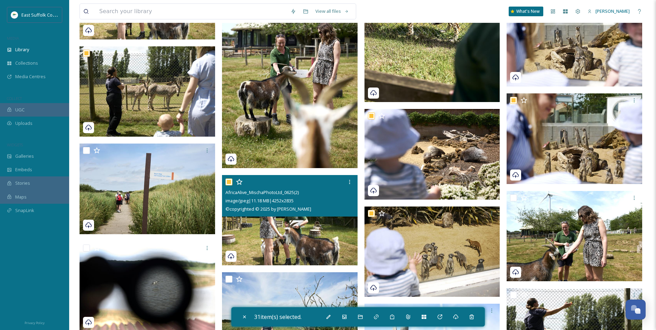
scroll to position [1280, 0]
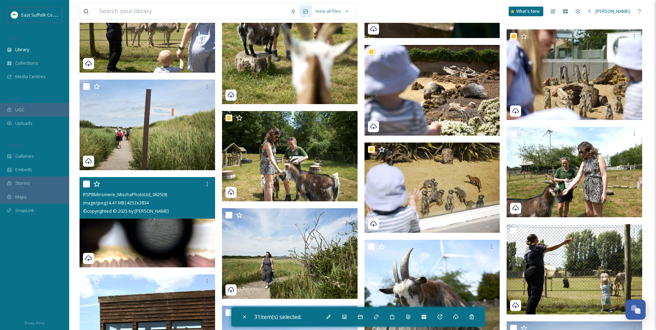
click at [148, 240] on img at bounding box center [148, 222] width 136 height 91
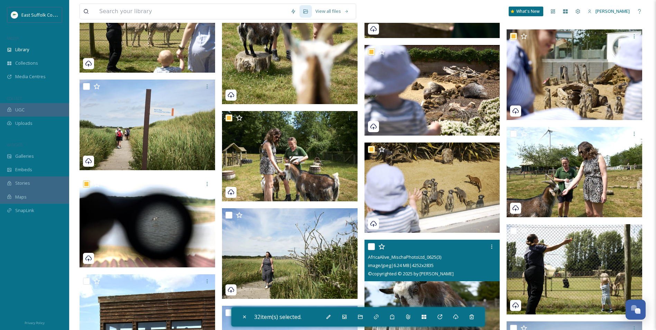
click at [419, 297] on img at bounding box center [433, 285] width 136 height 91
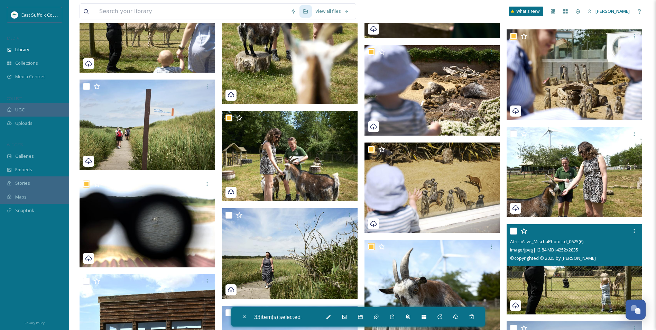
click at [548, 282] on img at bounding box center [575, 269] width 136 height 91
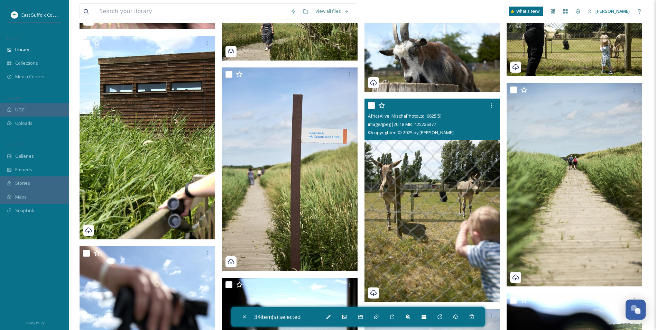
scroll to position [1522, 0]
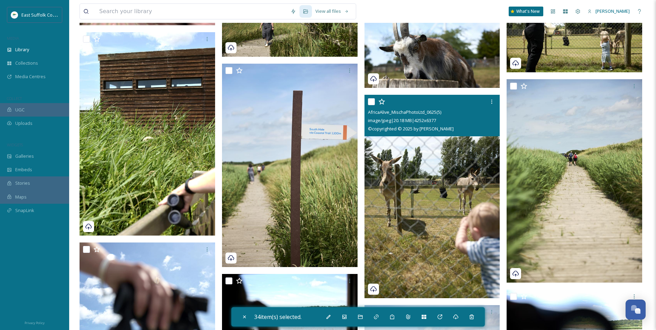
click at [422, 217] on img at bounding box center [433, 196] width 136 height 203
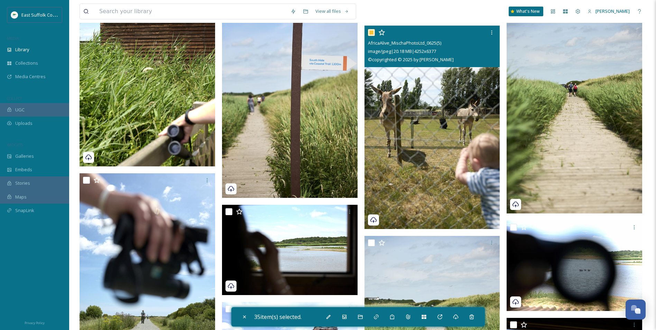
scroll to position [1661, 0]
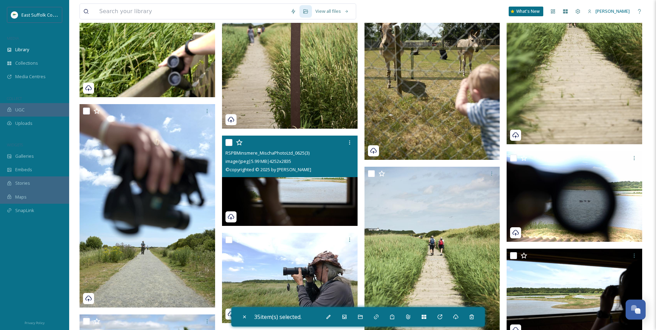
click at [302, 192] on img at bounding box center [290, 181] width 136 height 91
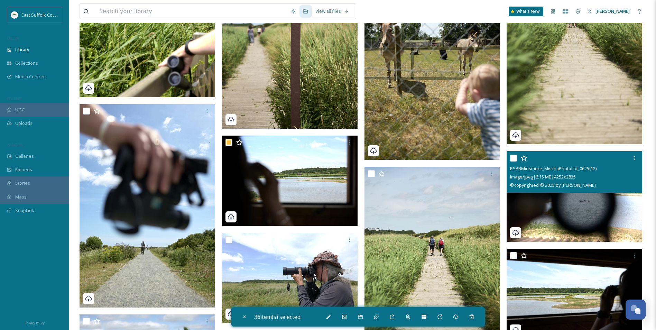
click at [539, 197] on img at bounding box center [575, 196] width 136 height 91
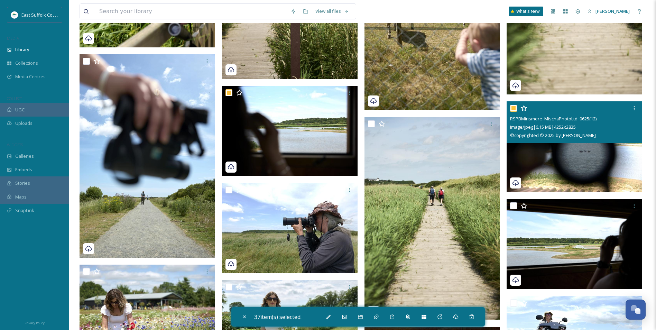
scroll to position [1764, 0]
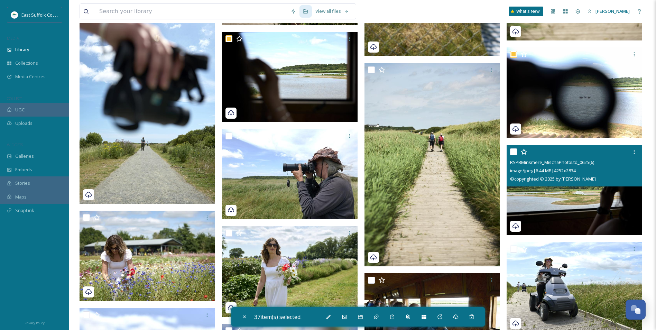
click at [579, 209] on img at bounding box center [575, 190] width 136 height 91
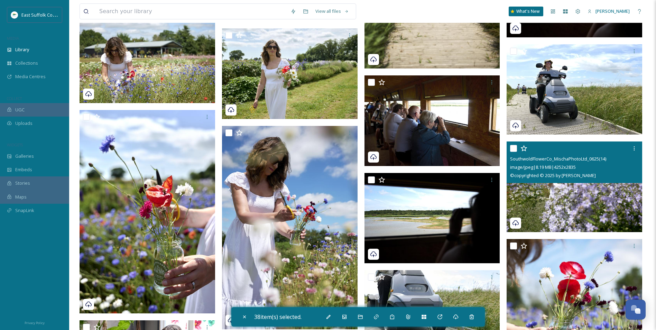
scroll to position [2007, 0]
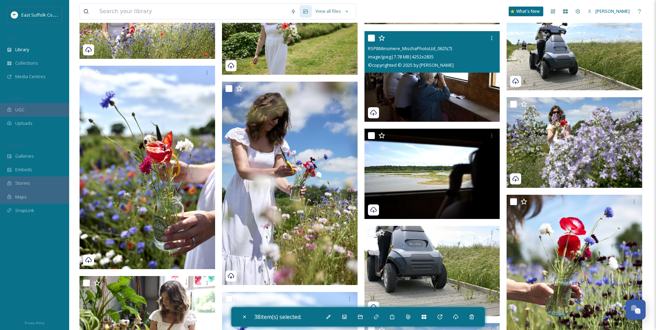
click at [447, 87] on img at bounding box center [433, 76] width 136 height 91
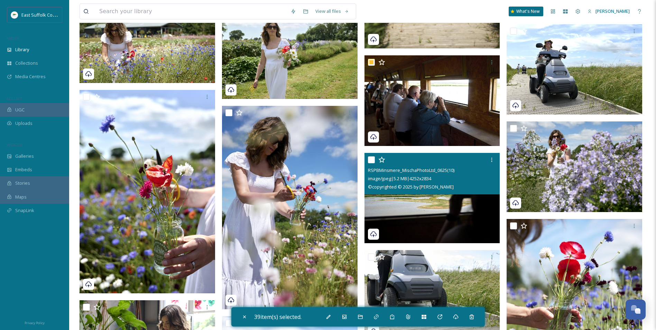
scroll to position [1903, 0]
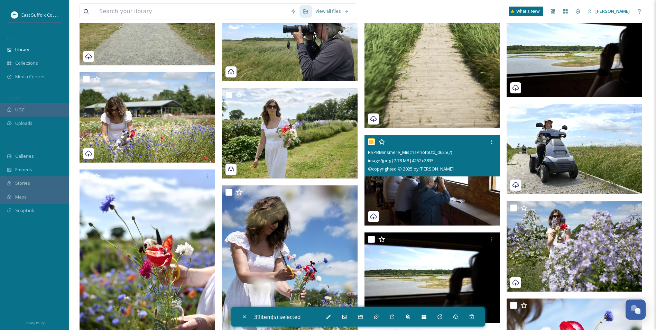
click at [429, 189] on img at bounding box center [433, 180] width 136 height 91
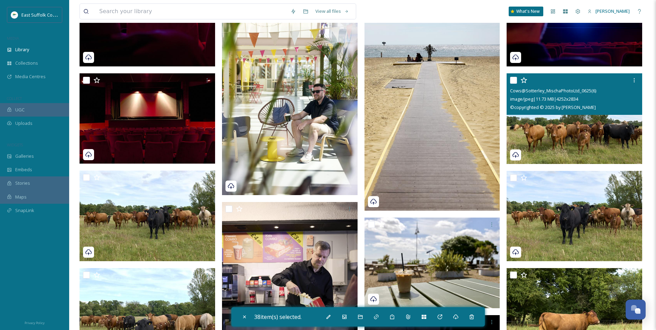
scroll to position [3010, 0]
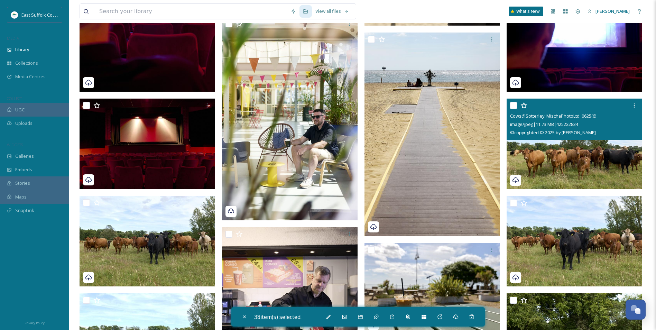
click at [558, 165] on img at bounding box center [575, 144] width 136 height 91
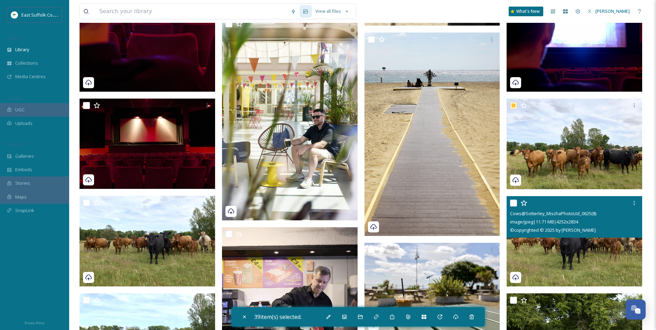
click at [551, 252] on img at bounding box center [575, 241] width 136 height 91
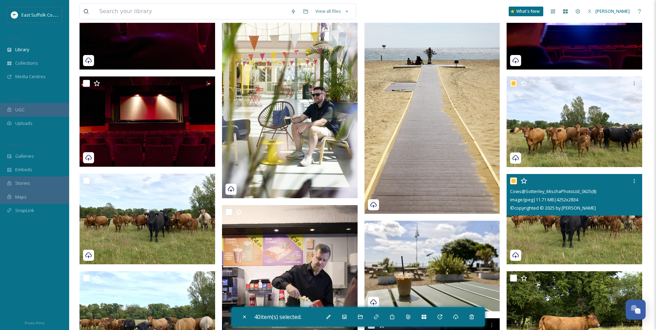
scroll to position [3044, 0]
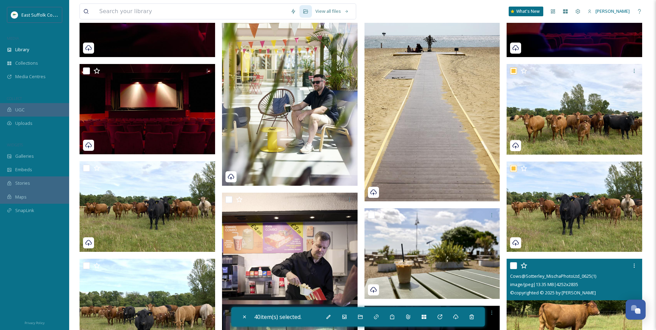
click at [559, 286] on span "image/jpeg | 13.35 MB | 4252 x 2835" at bounding box center [544, 284] width 68 height 6
click at [561, 311] on img at bounding box center [575, 304] width 136 height 91
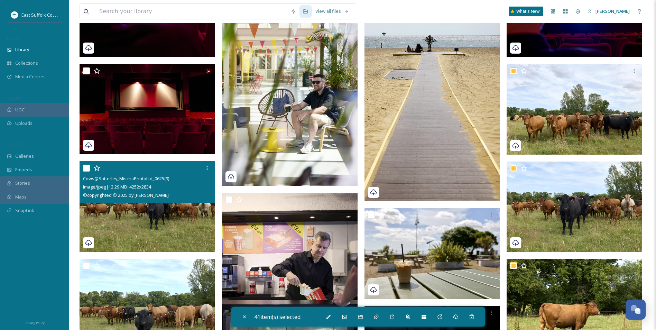
drag, startPoint x: 148, startPoint y: 231, endPoint x: 148, endPoint y: 239, distance: 7.6
click at [148, 232] on img at bounding box center [148, 206] width 136 height 91
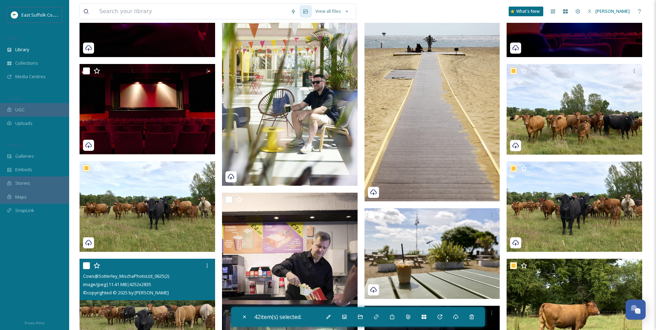
click at [141, 321] on img at bounding box center [148, 303] width 136 height 91
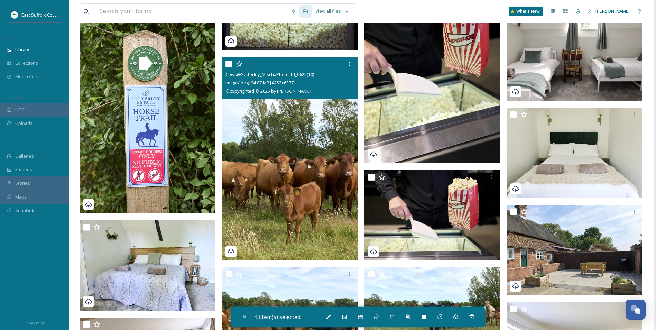
click at [278, 226] on img at bounding box center [290, 158] width 136 height 203
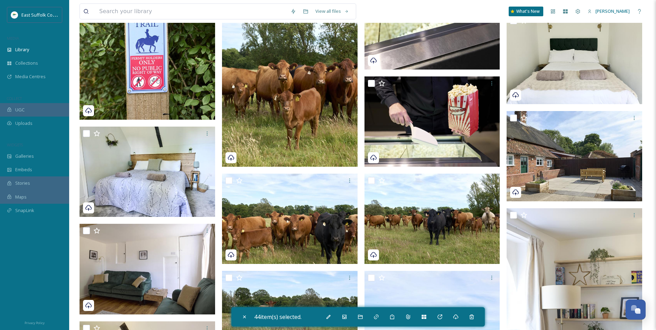
scroll to position [3494, 0]
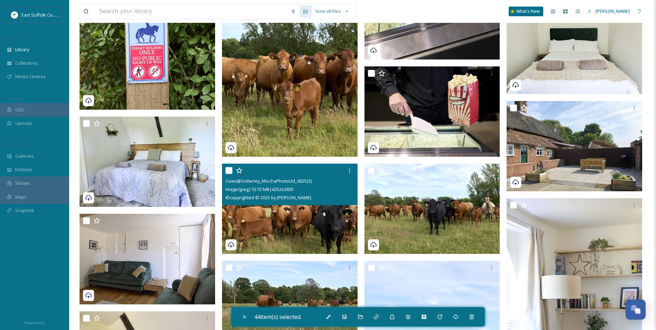
click at [265, 227] on img at bounding box center [290, 209] width 136 height 91
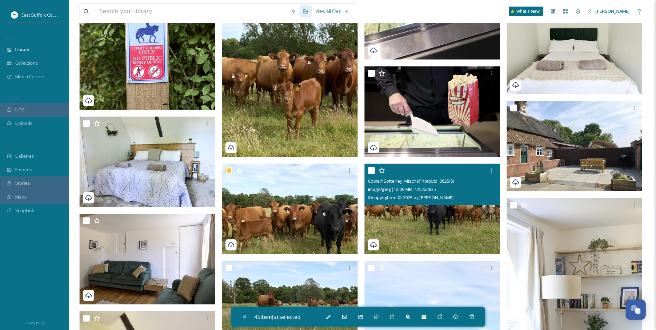
click at [412, 243] on img at bounding box center [433, 209] width 136 height 91
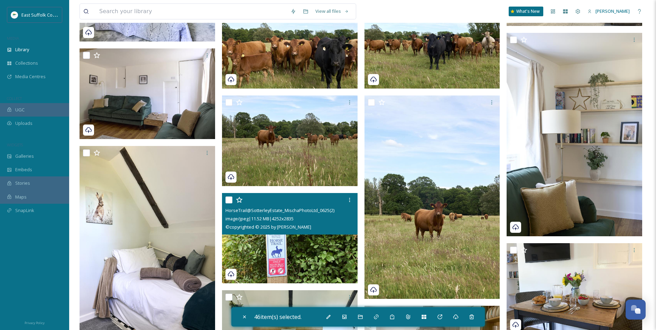
scroll to position [3667, 0]
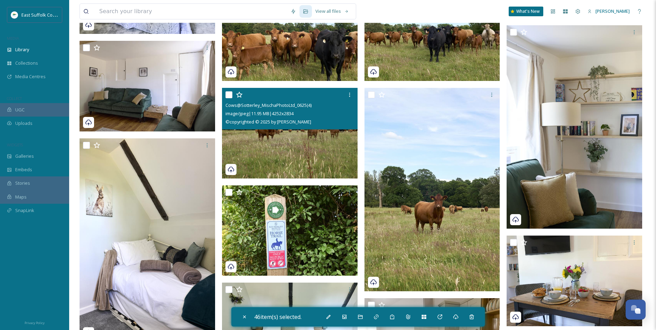
click at [306, 143] on img at bounding box center [290, 133] width 136 height 91
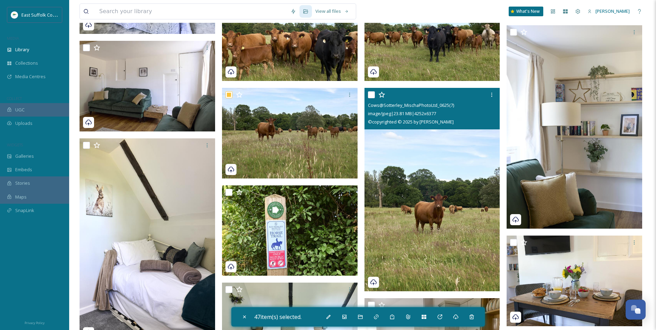
click at [412, 201] on img at bounding box center [433, 189] width 136 height 203
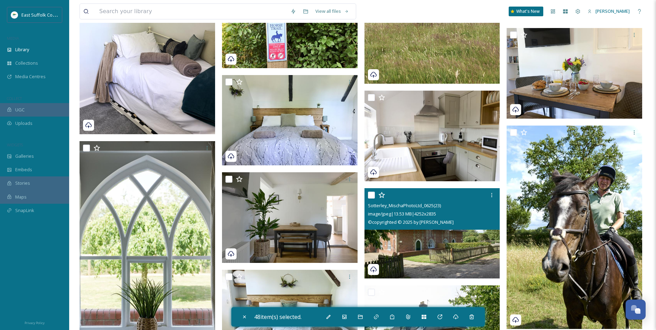
scroll to position [3979, 0]
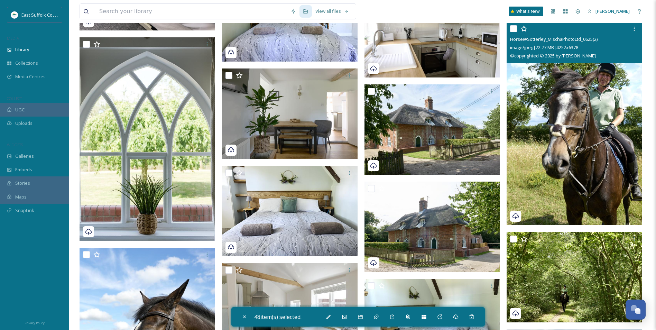
click at [564, 171] on img at bounding box center [575, 123] width 136 height 203
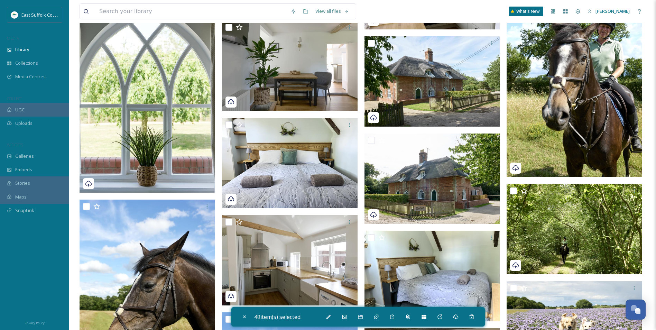
scroll to position [4082, 0]
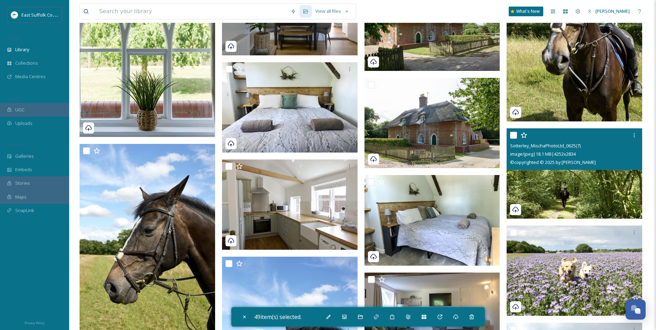
click at [560, 194] on img at bounding box center [575, 173] width 136 height 91
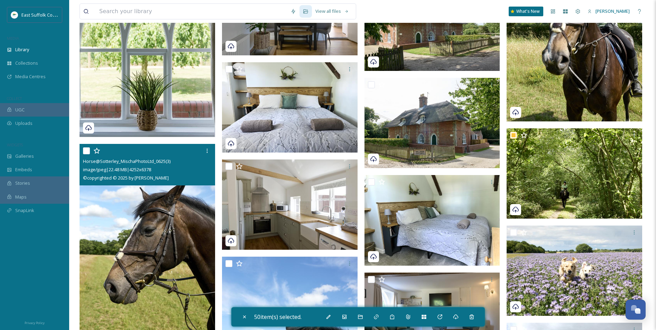
click at [156, 229] on img at bounding box center [148, 245] width 136 height 203
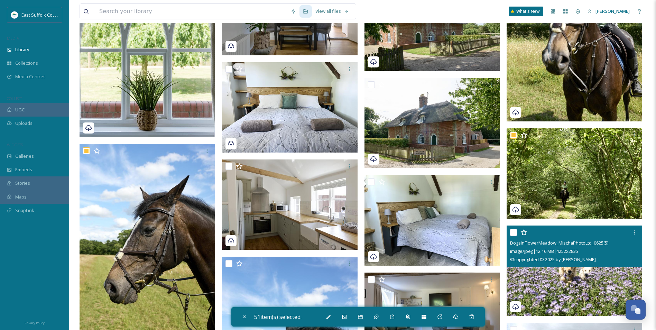
click at [571, 292] on img at bounding box center [575, 271] width 136 height 91
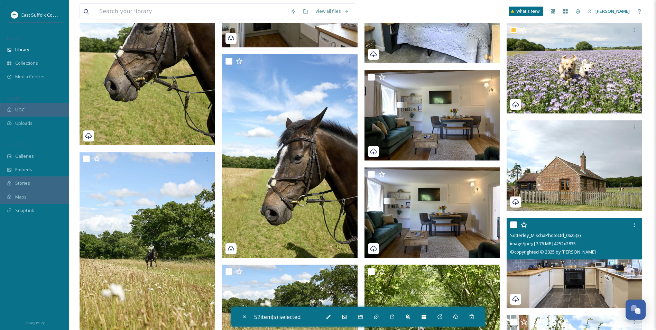
scroll to position [4290, 0]
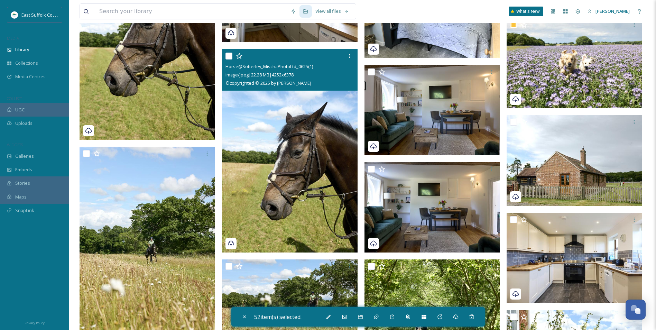
click at [314, 201] on img at bounding box center [290, 150] width 136 height 203
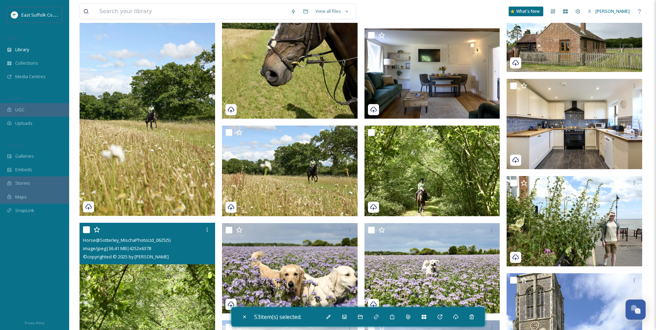
scroll to position [4428, 0]
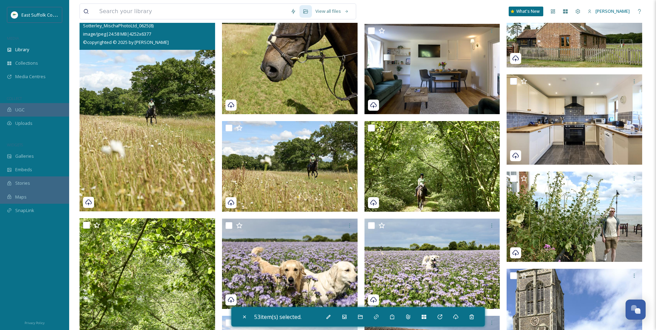
click at [168, 162] on img at bounding box center [148, 109] width 136 height 203
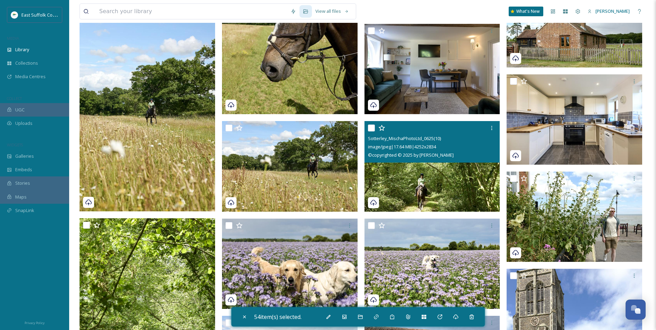
click at [426, 179] on img at bounding box center [433, 166] width 136 height 91
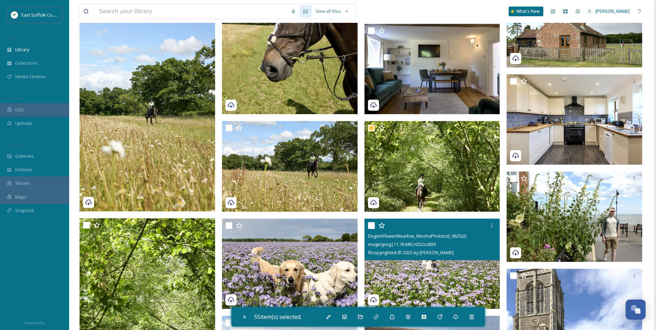
click at [428, 269] on img at bounding box center [433, 263] width 136 height 91
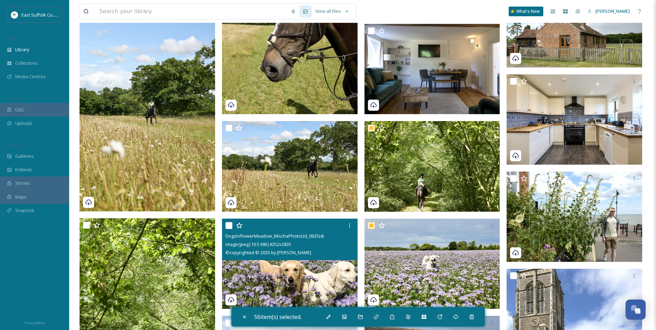
click at [286, 281] on img at bounding box center [290, 264] width 136 height 91
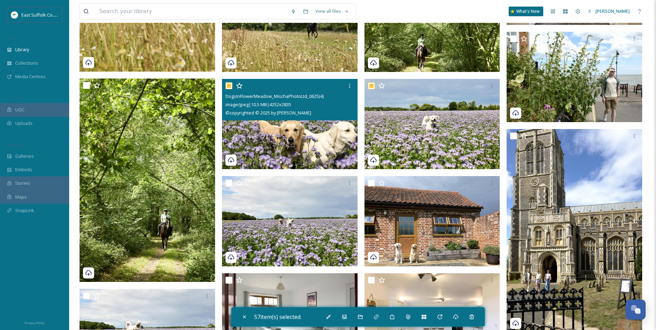
scroll to position [4636, 0]
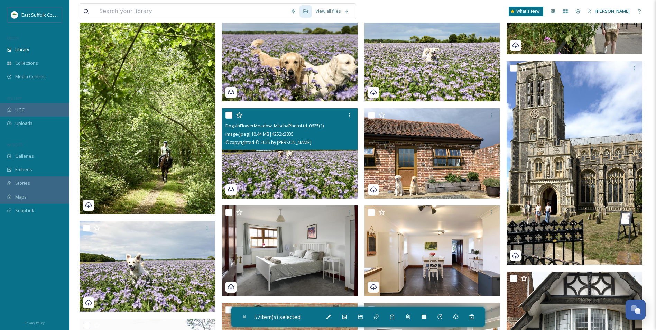
click at [326, 169] on img at bounding box center [290, 153] width 136 height 91
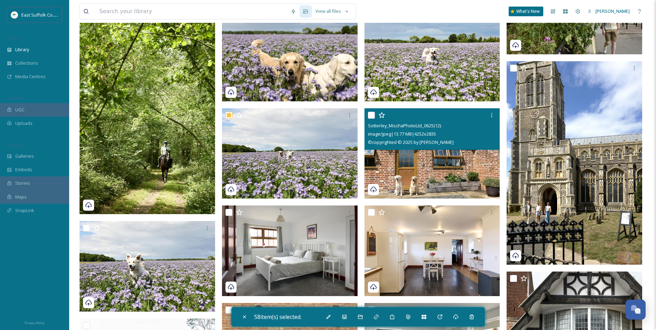
click at [445, 163] on img at bounding box center [433, 153] width 136 height 91
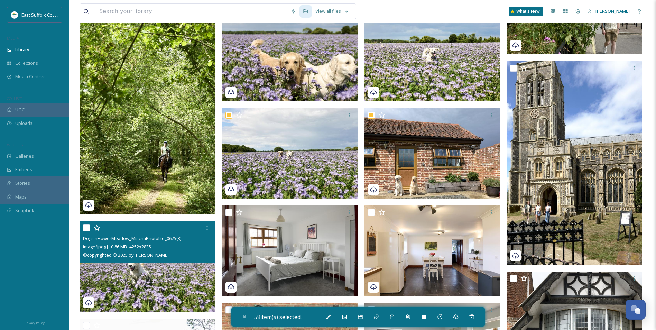
click at [162, 269] on img at bounding box center [148, 266] width 136 height 91
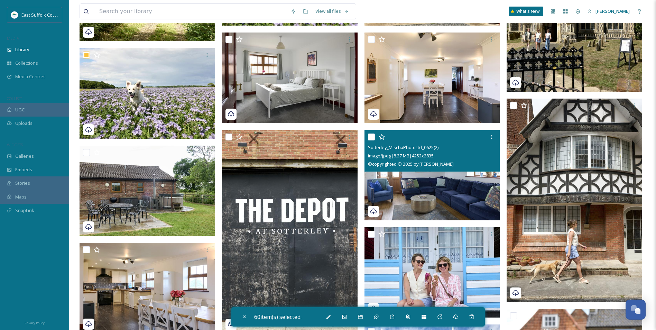
scroll to position [4913, 0]
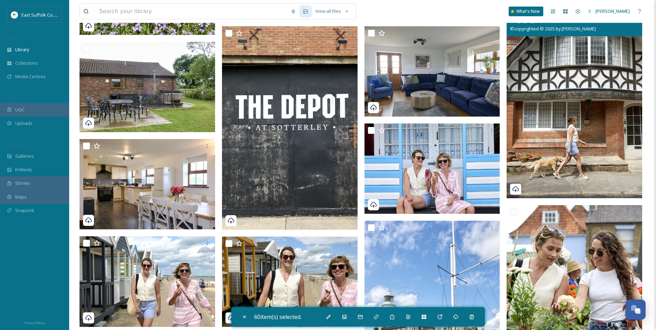
click at [575, 170] on img at bounding box center [575, 96] width 136 height 203
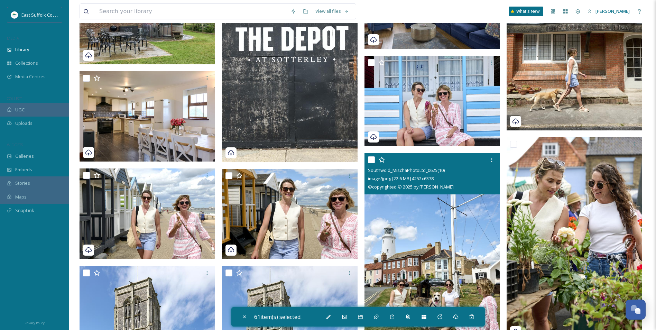
scroll to position [5016, 0]
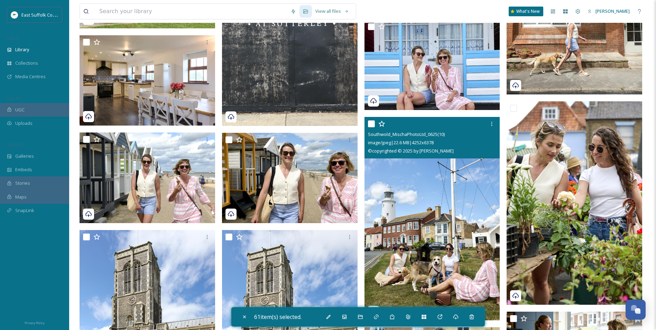
click at [397, 244] on img at bounding box center [433, 218] width 136 height 203
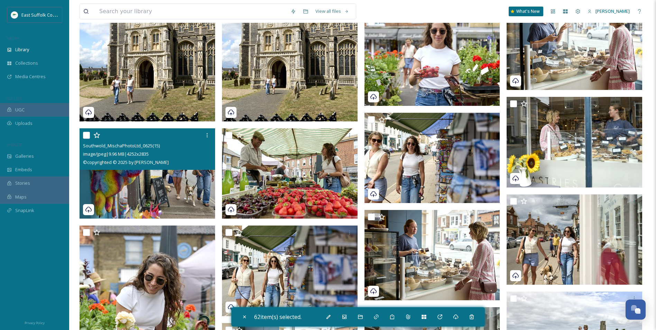
scroll to position [5328, 0]
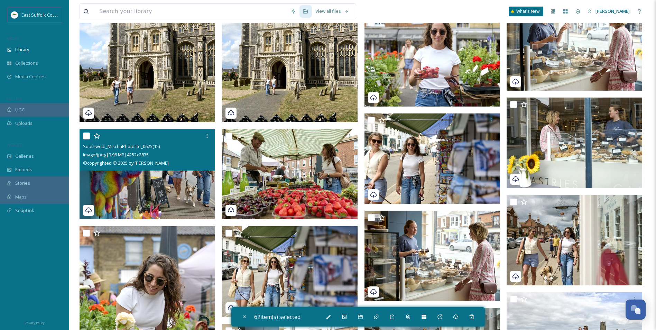
click at [129, 192] on img at bounding box center [148, 174] width 136 height 91
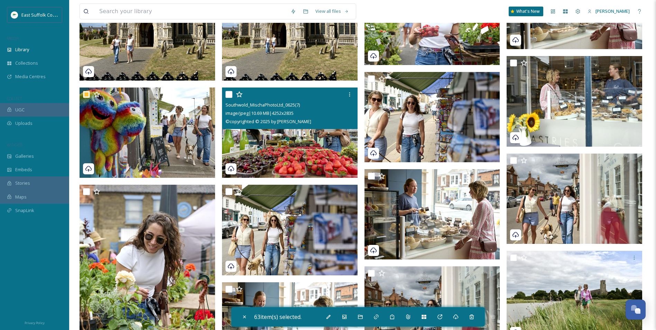
scroll to position [5432, 0]
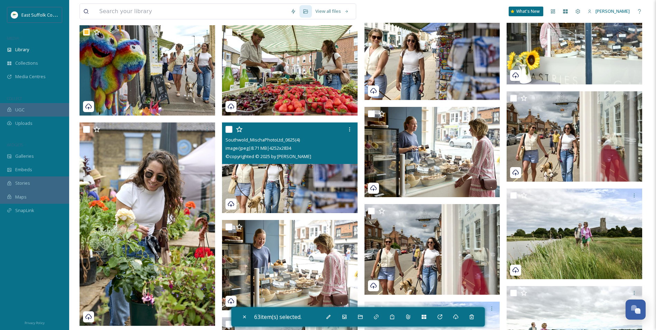
click at [299, 193] on img at bounding box center [290, 167] width 136 height 91
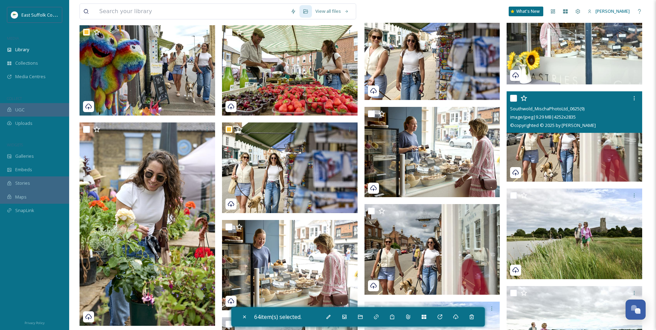
click at [572, 152] on img at bounding box center [575, 136] width 136 height 91
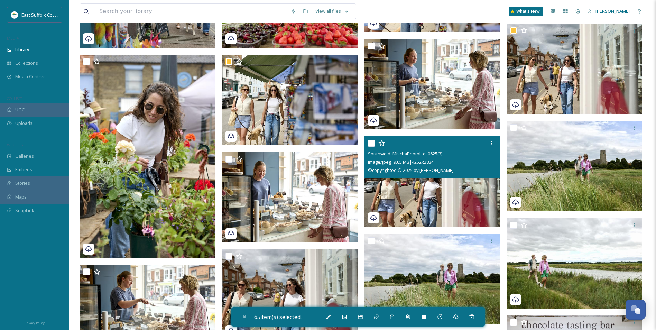
scroll to position [5535, 0]
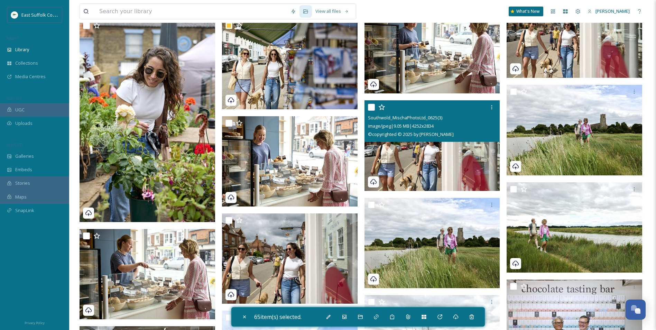
click at [419, 172] on img at bounding box center [433, 145] width 136 height 91
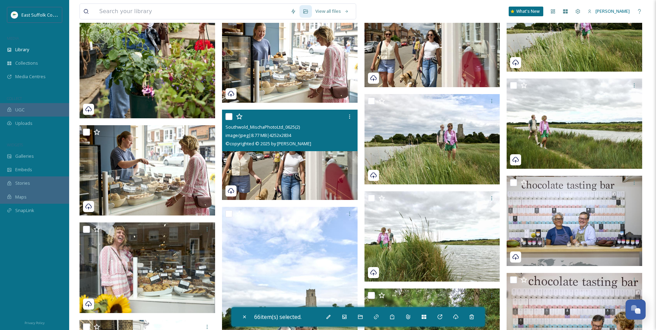
click at [297, 179] on img at bounding box center [290, 155] width 136 height 91
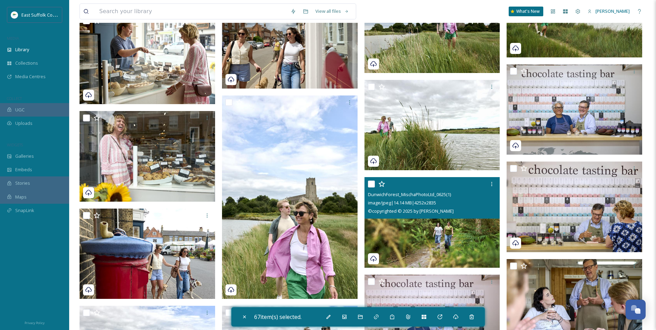
scroll to position [5778, 0]
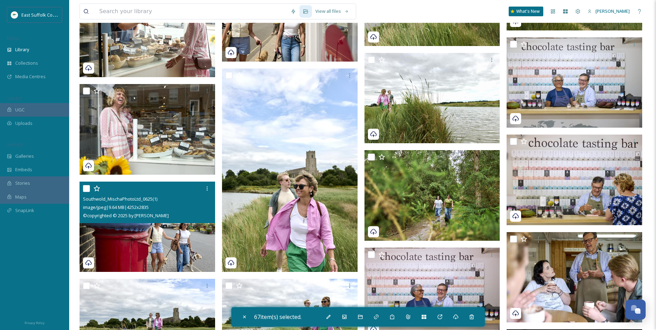
click at [141, 252] on img at bounding box center [148, 227] width 136 height 91
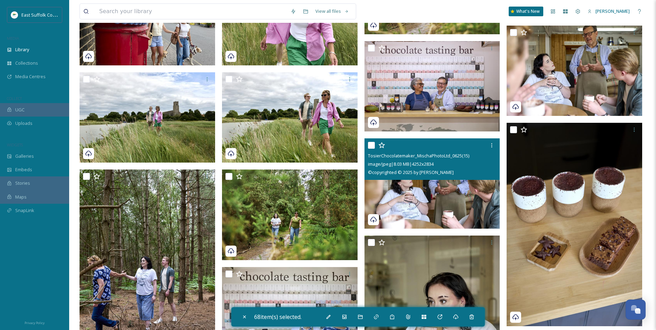
scroll to position [6089, 0]
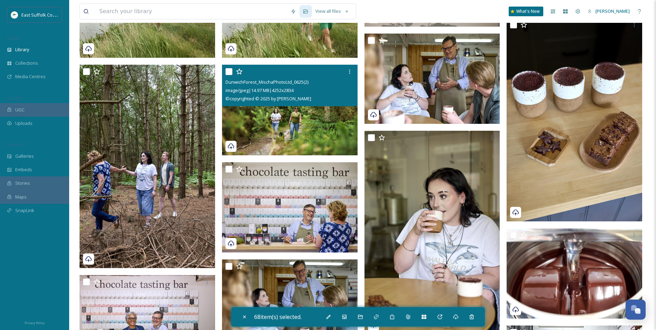
click at [313, 135] on img at bounding box center [290, 110] width 136 height 91
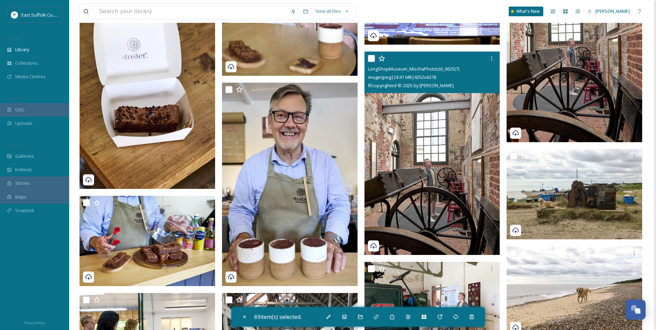
scroll to position [6677, 0]
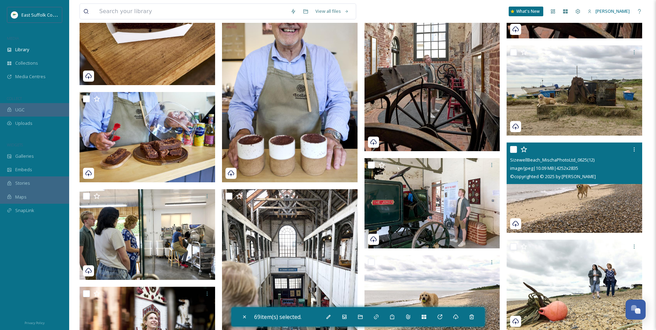
click at [578, 186] on img at bounding box center [575, 188] width 136 height 91
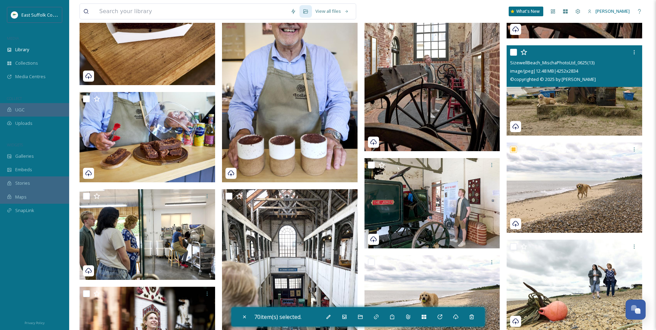
click at [581, 107] on img at bounding box center [575, 90] width 136 height 91
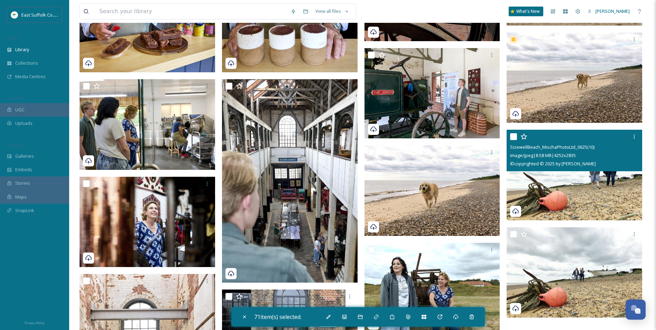
scroll to position [6815, 0]
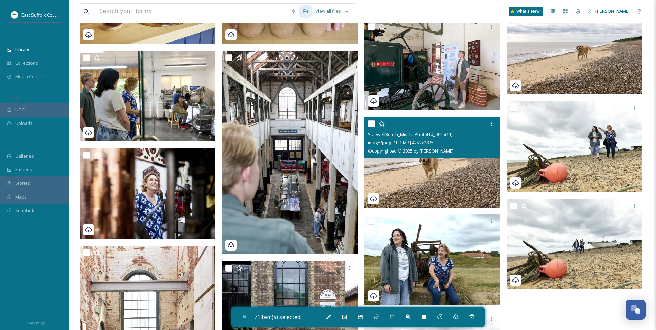
click at [455, 177] on img at bounding box center [433, 162] width 136 height 91
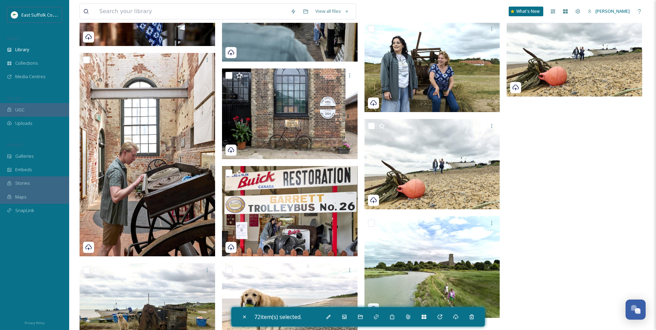
scroll to position [7058, 0]
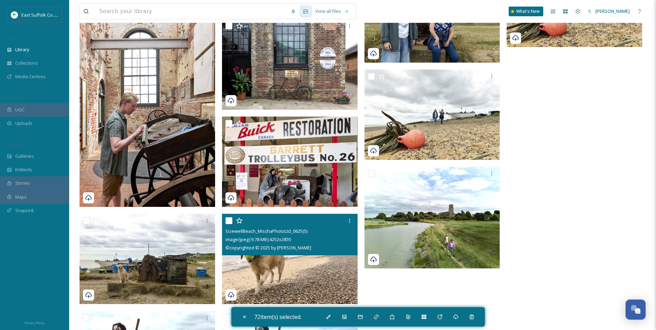
click at [284, 266] on img at bounding box center [290, 259] width 136 height 91
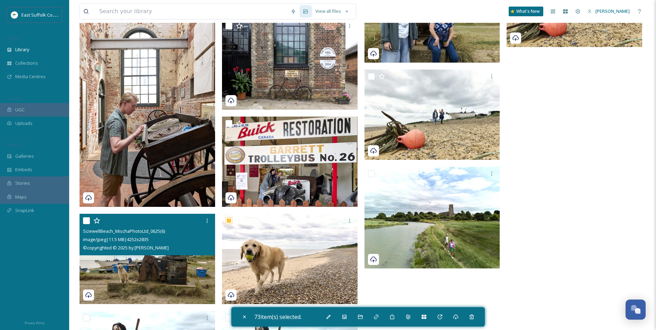
click at [157, 277] on img at bounding box center [148, 259] width 136 height 91
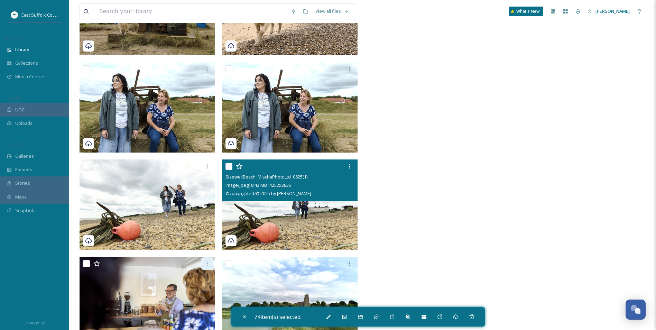
scroll to position [7347, 0]
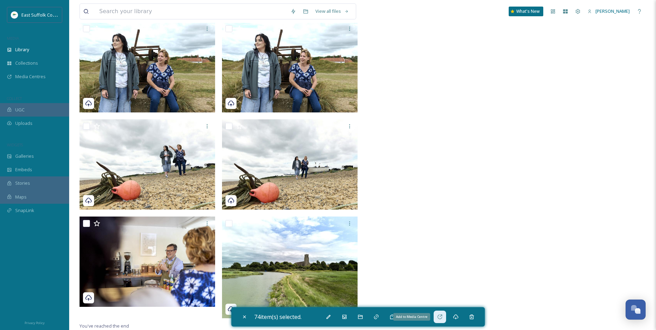
click at [441, 314] on icon at bounding box center [440, 317] width 6 height 6
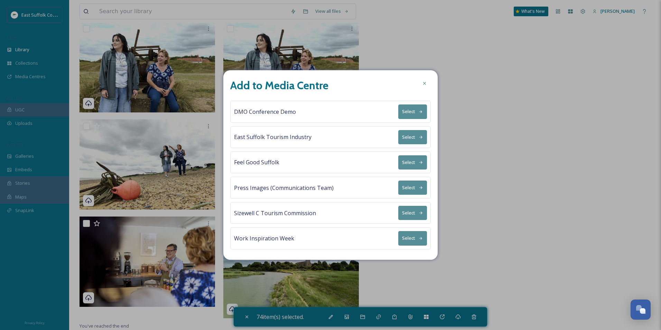
click at [409, 137] on button "Select" at bounding box center [413, 137] width 29 height 14
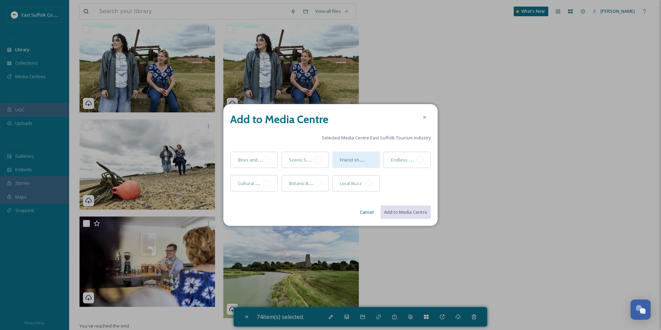
click at [368, 162] on div at bounding box center [369, 159] width 7 height 7
click at [400, 217] on button "Add to Media Centre" at bounding box center [405, 212] width 51 height 14
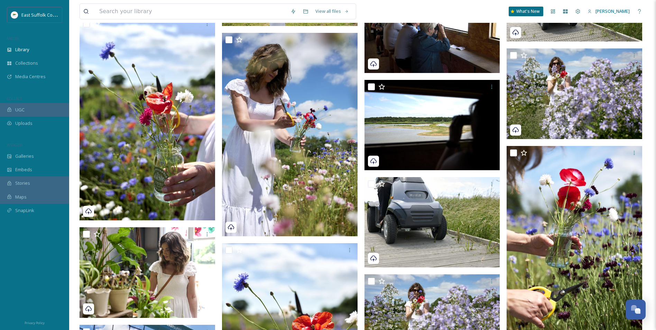
drag, startPoint x: 523, startPoint y: 186, endPoint x: 527, endPoint y: 100, distance: 86.5
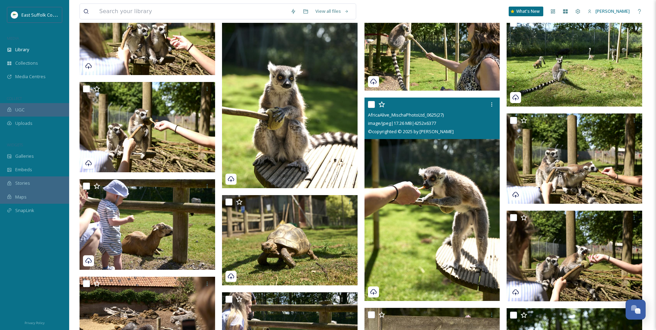
scroll to position [0, 0]
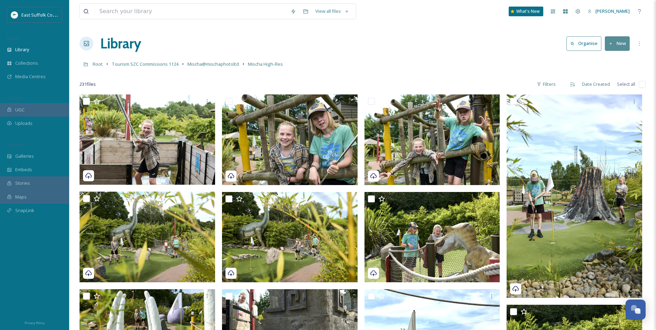
drag, startPoint x: 397, startPoint y: 166, endPoint x: 368, endPoint y: 68, distance: 101.8
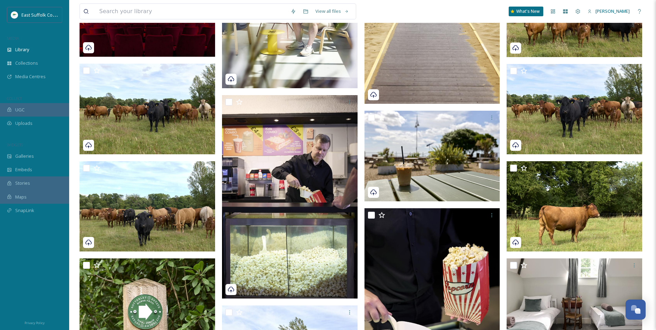
scroll to position [3148, 0]
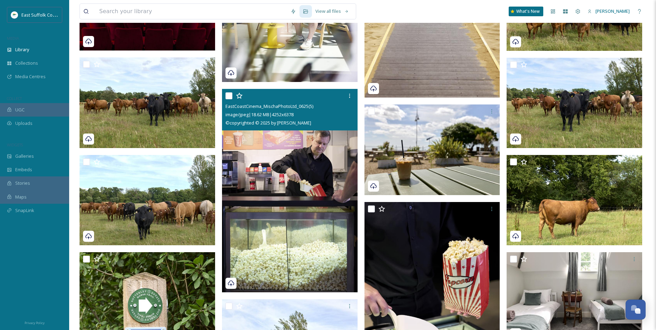
click at [312, 207] on img at bounding box center [290, 190] width 136 height 203
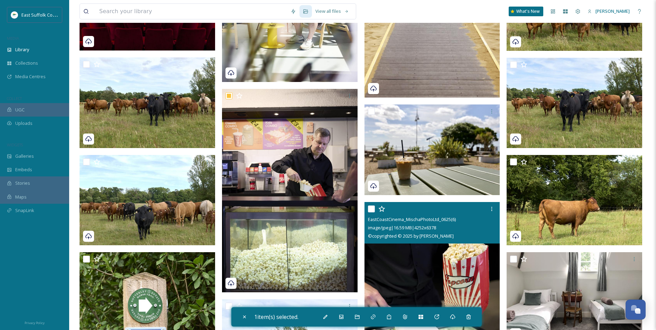
click at [412, 270] on img at bounding box center [433, 303] width 136 height 203
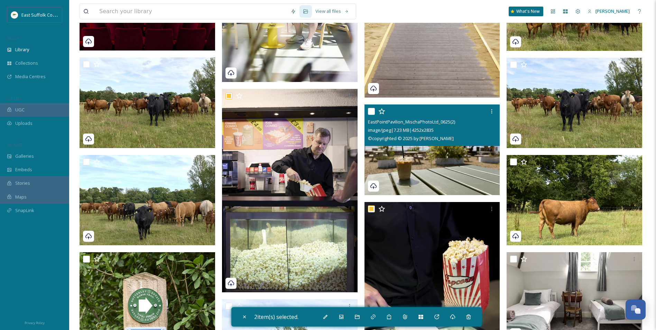
click at [397, 170] on img at bounding box center [433, 149] width 136 height 91
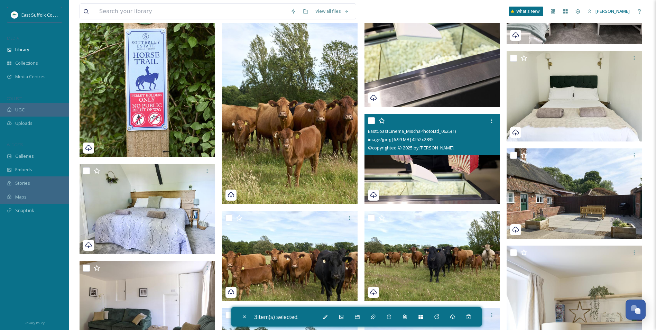
scroll to position [3460, 0]
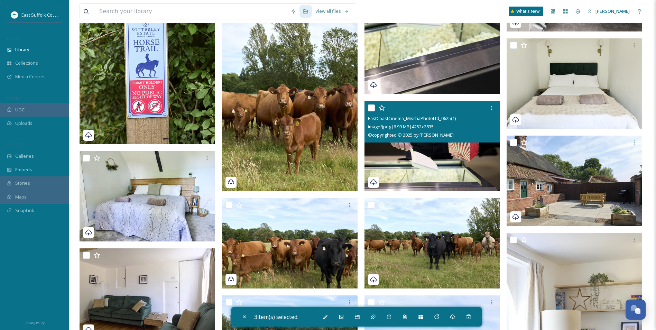
click at [427, 175] on img at bounding box center [433, 146] width 136 height 91
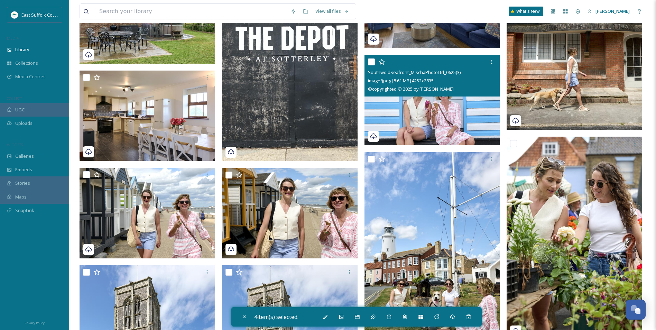
scroll to position [4982, 0]
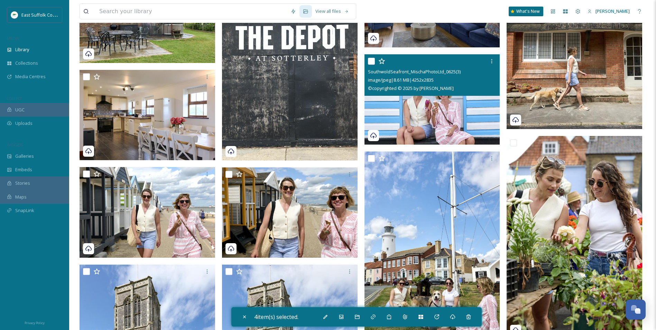
click at [462, 117] on img at bounding box center [433, 99] width 136 height 91
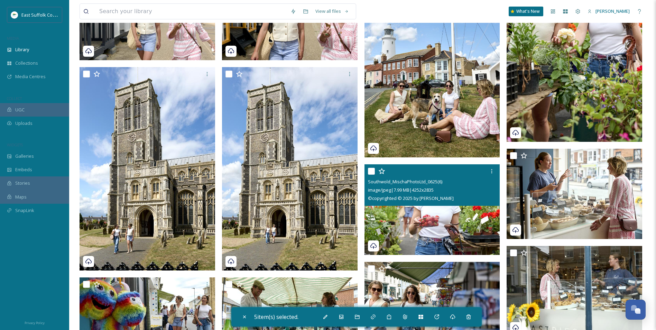
scroll to position [5189, 0]
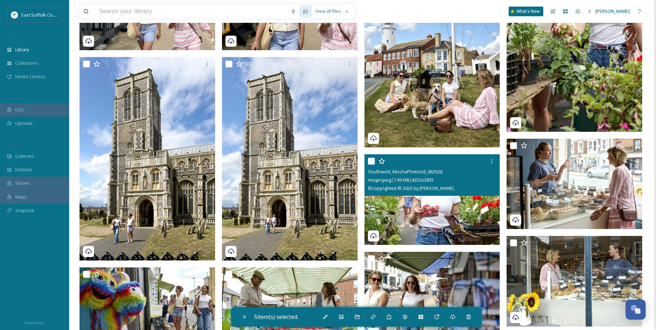
click at [438, 221] on img at bounding box center [433, 199] width 136 height 91
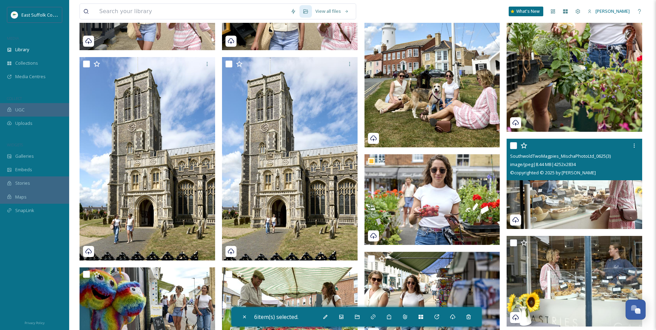
click at [561, 198] on img at bounding box center [575, 184] width 136 height 91
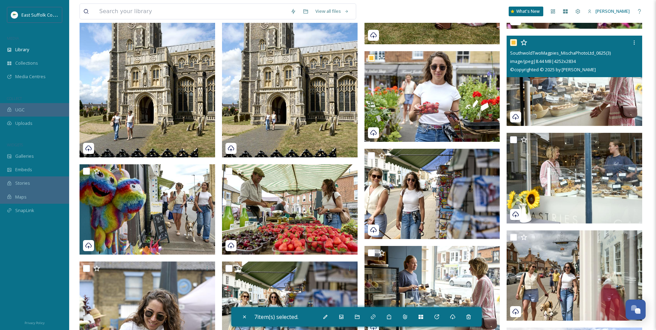
scroll to position [5293, 0]
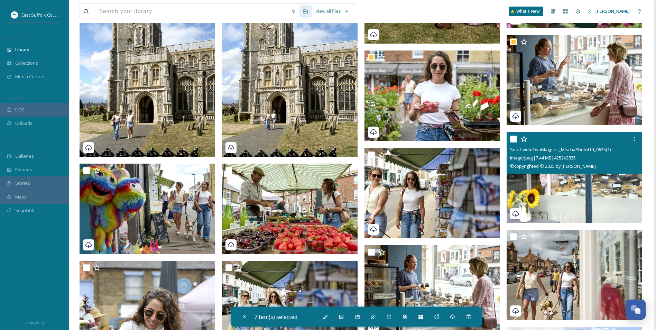
click at [578, 176] on img at bounding box center [575, 177] width 136 height 91
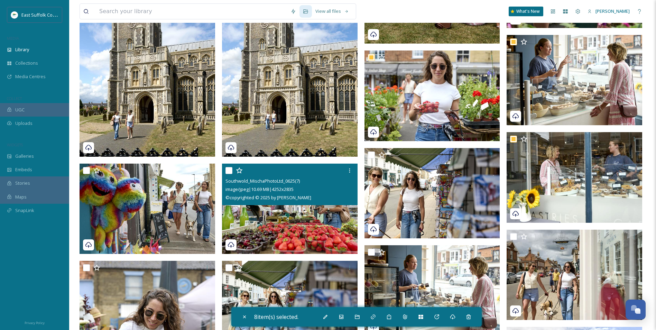
click at [287, 212] on img at bounding box center [290, 209] width 136 height 91
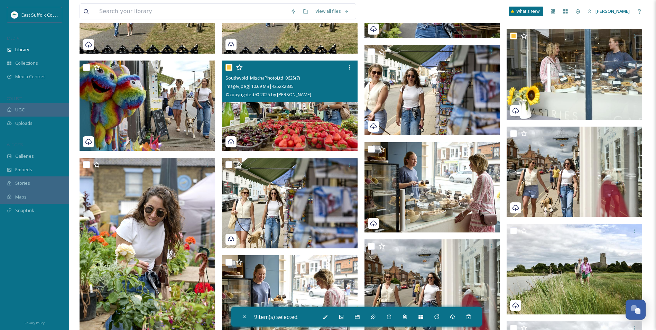
scroll to position [5397, 0]
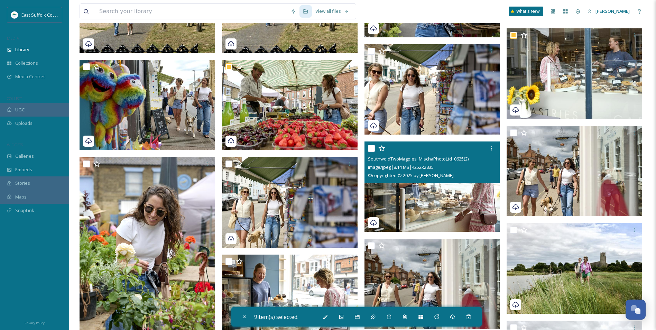
click at [421, 210] on img at bounding box center [433, 186] width 136 height 91
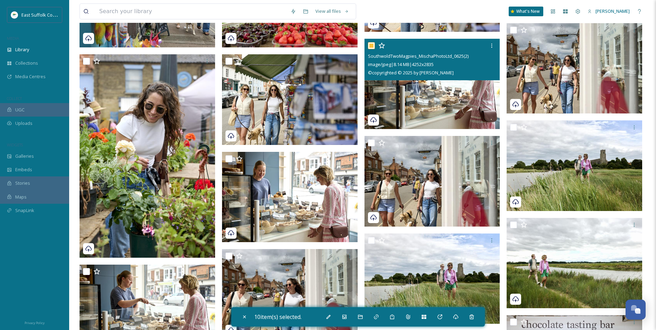
scroll to position [5501, 0]
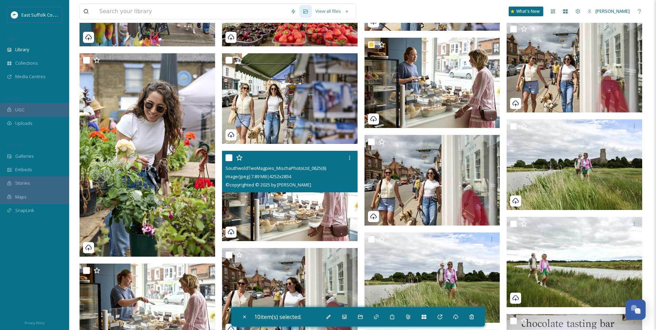
click at [323, 215] on img at bounding box center [290, 196] width 136 height 91
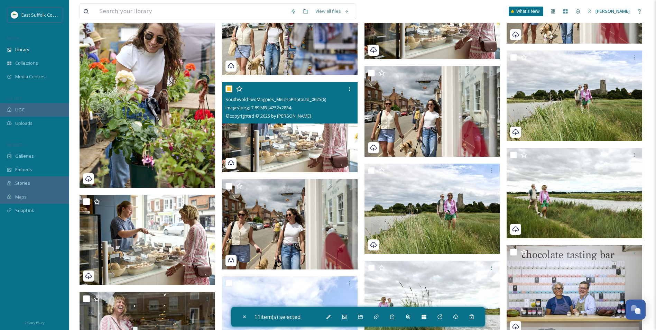
scroll to position [5570, 0]
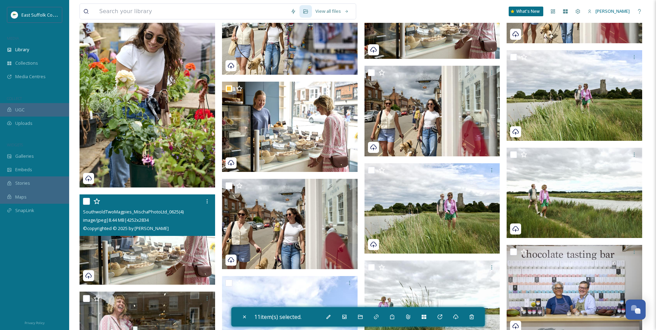
click at [151, 245] on img at bounding box center [148, 239] width 136 height 91
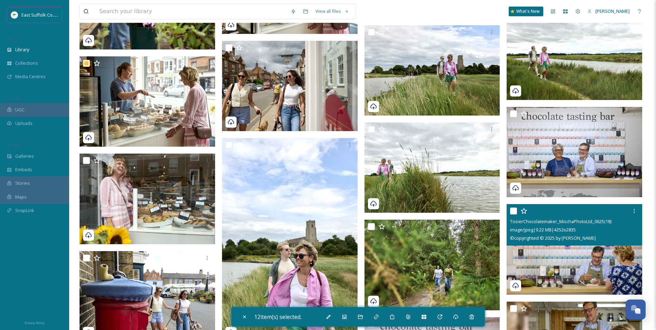
scroll to position [5708, 0]
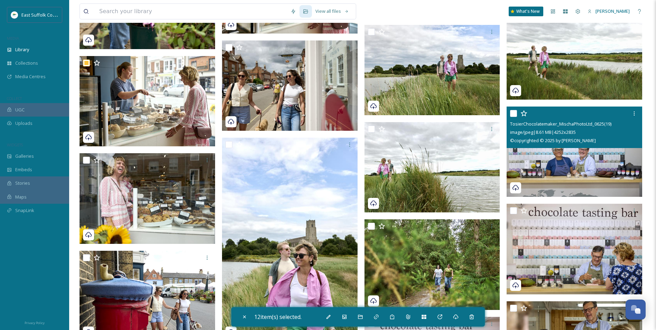
click at [559, 171] on img at bounding box center [575, 152] width 136 height 91
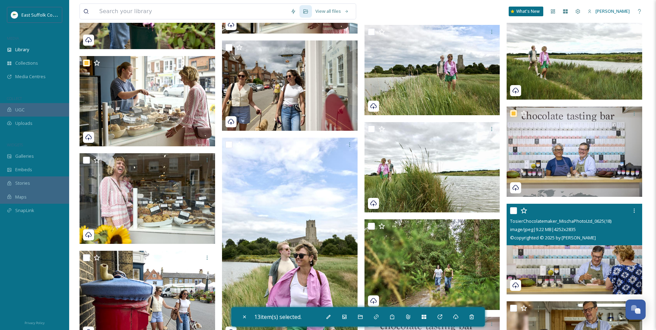
click at [559, 257] on img at bounding box center [575, 249] width 136 height 91
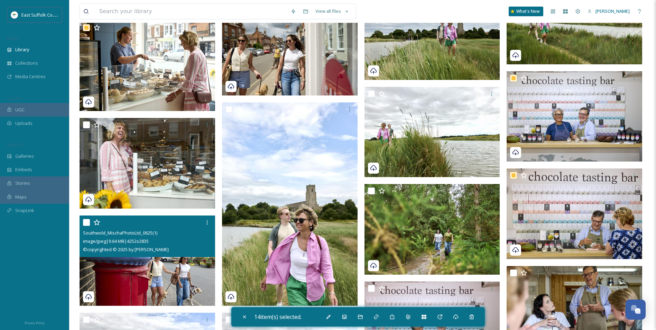
scroll to position [5778, 0]
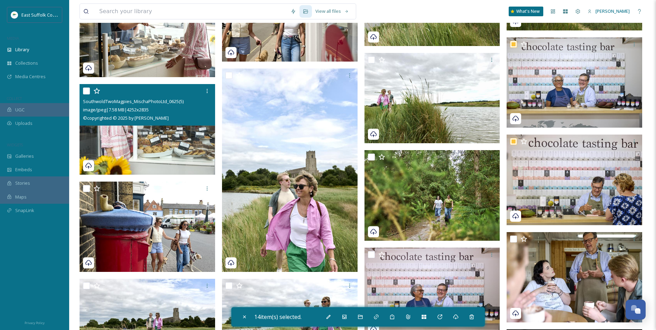
click at [154, 150] on img at bounding box center [148, 129] width 136 height 91
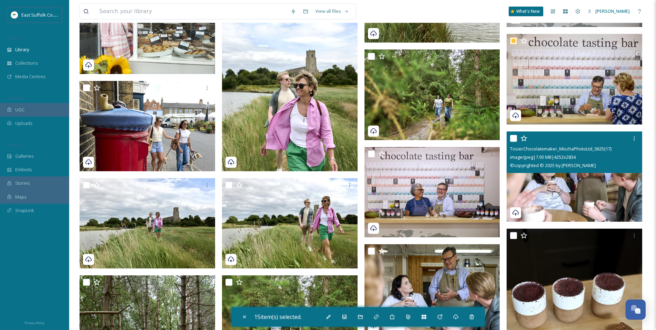
scroll to position [5881, 0]
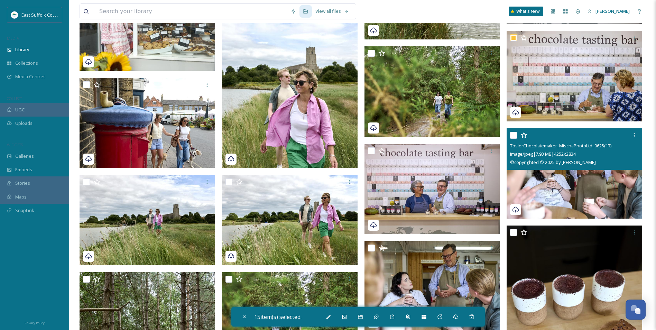
click at [545, 197] on img at bounding box center [575, 173] width 136 height 91
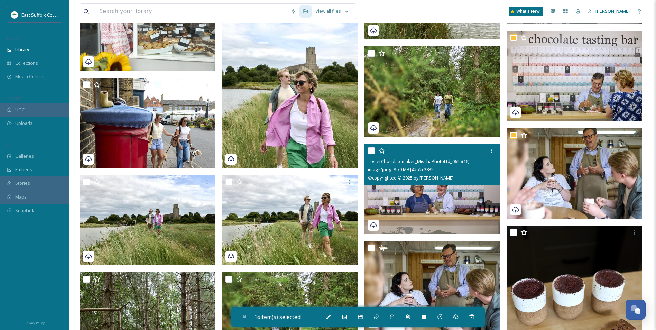
click at [424, 215] on img at bounding box center [433, 189] width 136 height 91
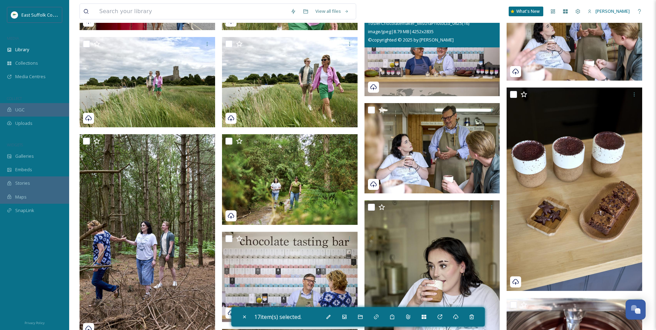
scroll to position [6020, 0]
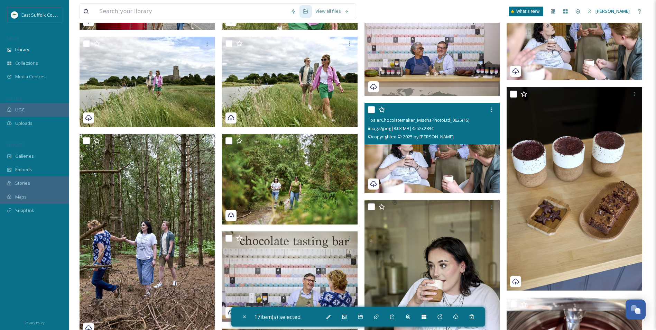
click at [440, 158] on img at bounding box center [433, 148] width 136 height 91
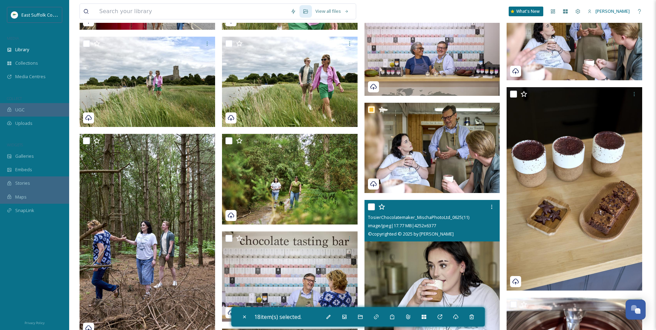
click at [426, 267] on img at bounding box center [433, 301] width 136 height 203
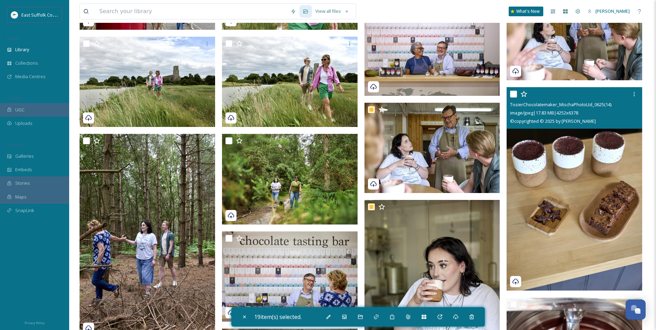
click at [538, 203] on img at bounding box center [575, 188] width 136 height 203
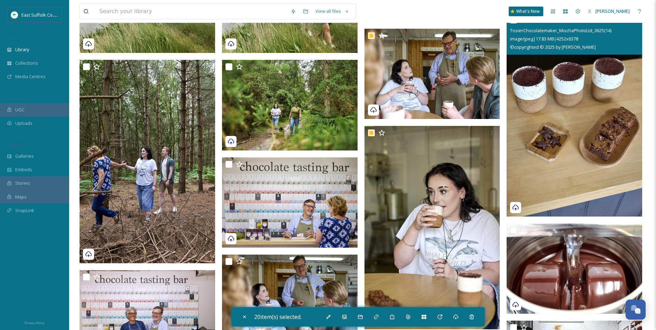
scroll to position [6123, 0]
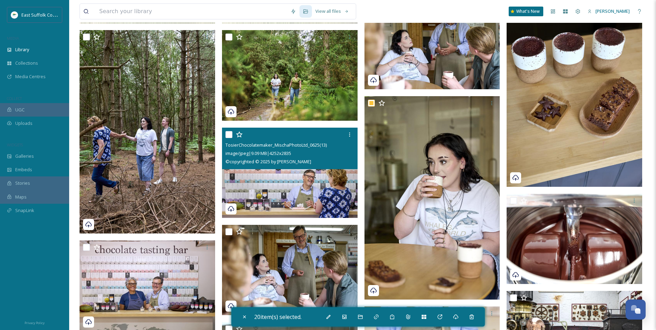
click at [326, 186] on img at bounding box center [290, 173] width 136 height 91
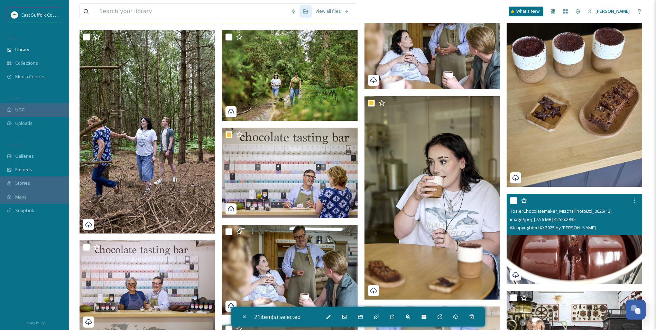
click at [587, 243] on img at bounding box center [575, 239] width 136 height 91
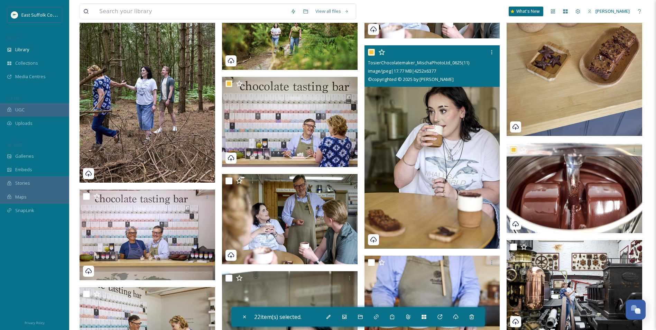
scroll to position [6262, 0]
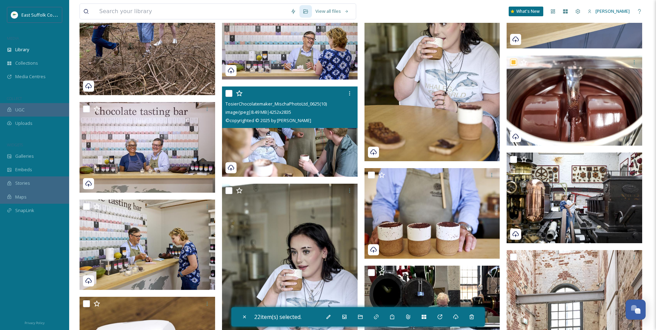
click at [331, 150] on img at bounding box center [290, 131] width 136 height 91
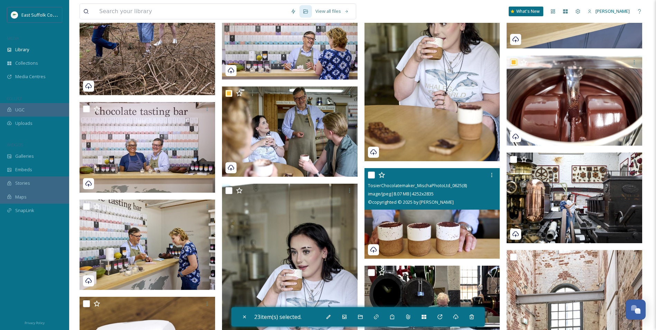
click at [447, 224] on img at bounding box center [433, 213] width 136 height 91
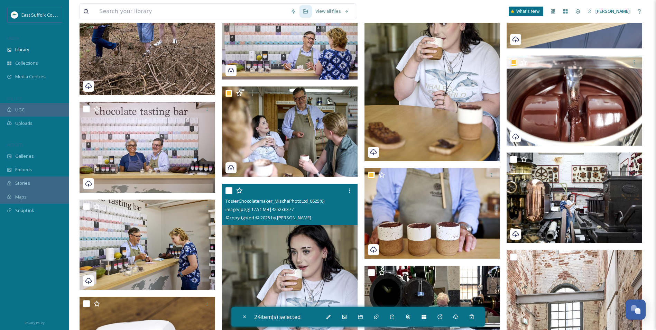
click at [265, 263] on img at bounding box center [290, 285] width 136 height 203
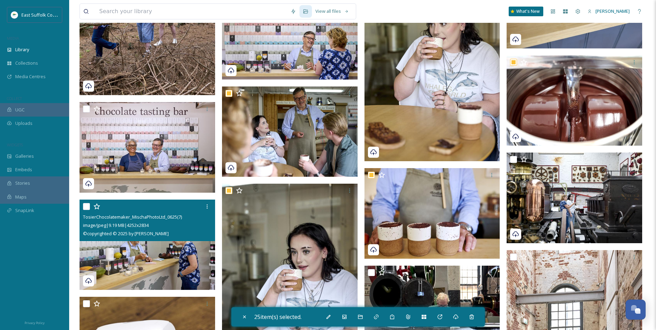
click at [176, 257] on img at bounding box center [148, 245] width 136 height 91
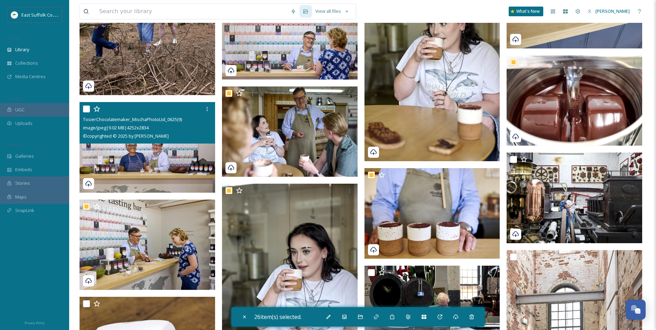
click at [166, 171] on img at bounding box center [148, 147] width 136 height 91
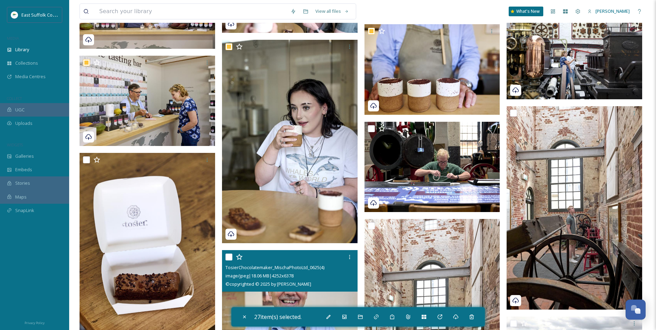
scroll to position [6469, 0]
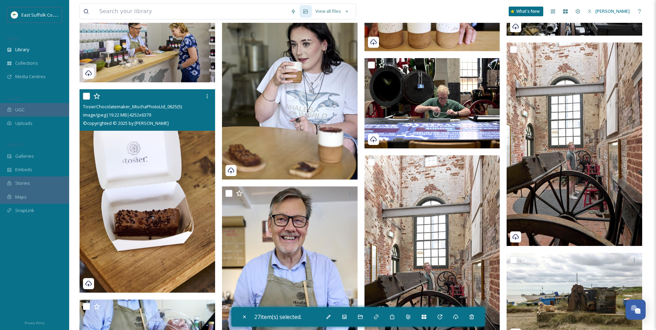
click at [119, 201] on img at bounding box center [148, 190] width 136 height 203
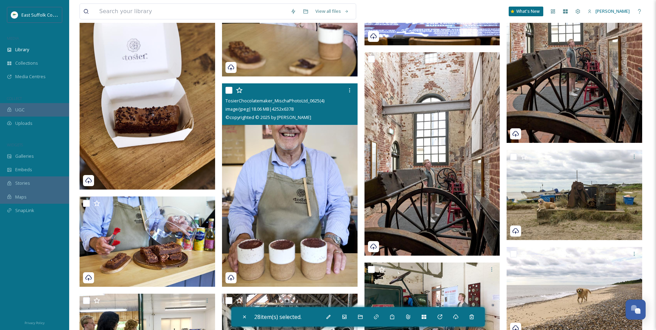
scroll to position [6573, 0]
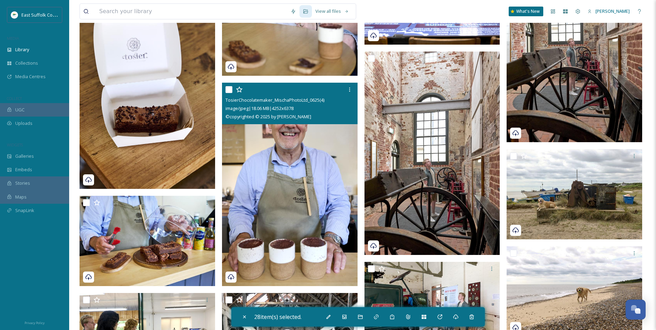
click at [297, 173] on img at bounding box center [290, 184] width 136 height 203
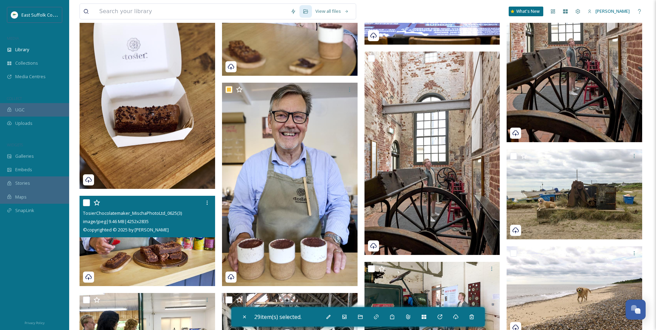
click at [163, 247] on img at bounding box center [148, 241] width 136 height 91
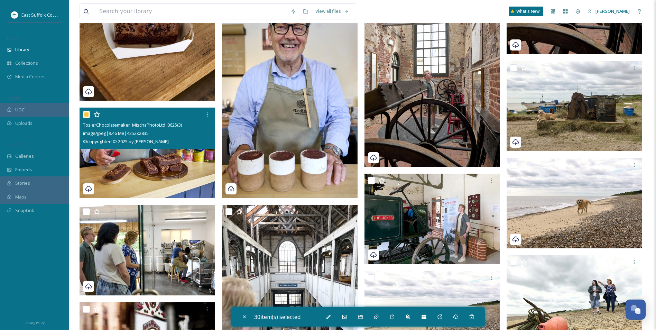
scroll to position [6677, 0]
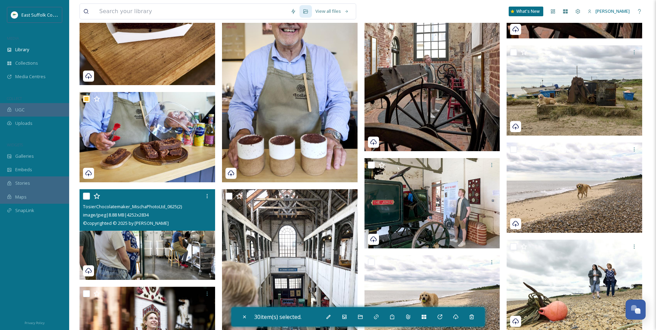
click at [152, 240] on img at bounding box center [148, 234] width 136 height 91
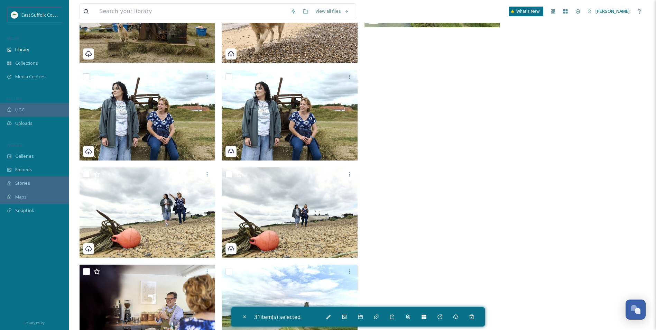
scroll to position [7347, 0]
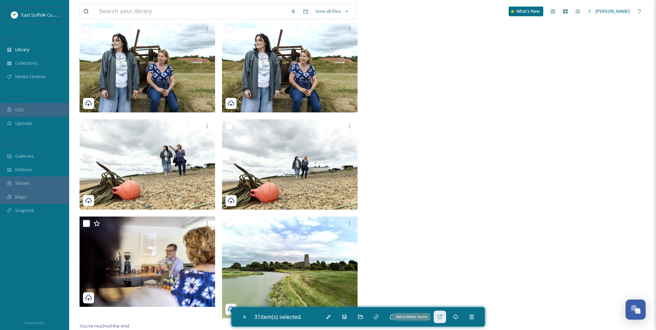
click at [439, 319] on icon at bounding box center [440, 317] width 6 height 6
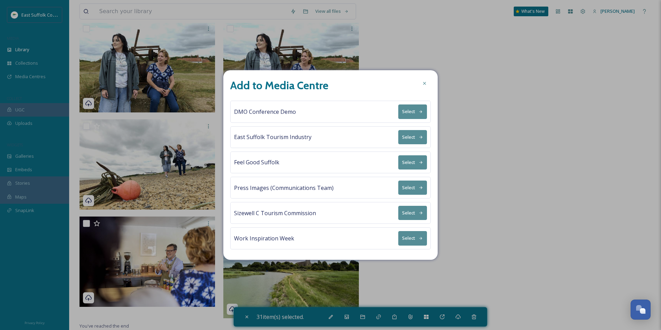
click at [423, 90] on div "Add to Media Centre" at bounding box center [330, 85] width 201 height 17
click at [423, 86] on icon at bounding box center [425, 84] width 6 height 6
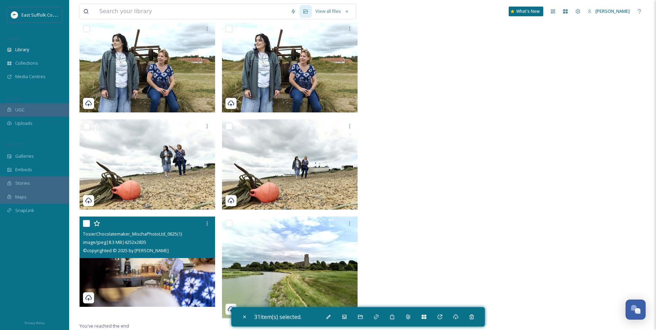
click at [160, 276] on img at bounding box center [148, 262] width 136 height 91
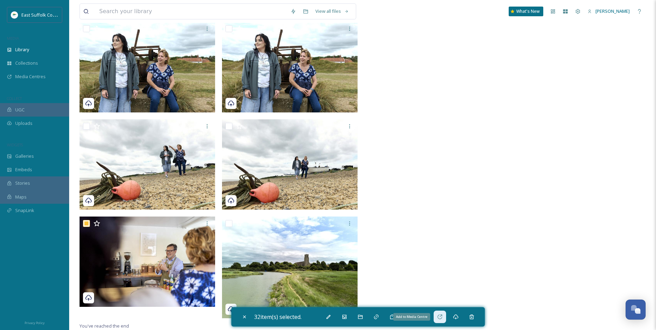
click at [446, 318] on div "Add to Media Centre" at bounding box center [440, 317] width 12 height 12
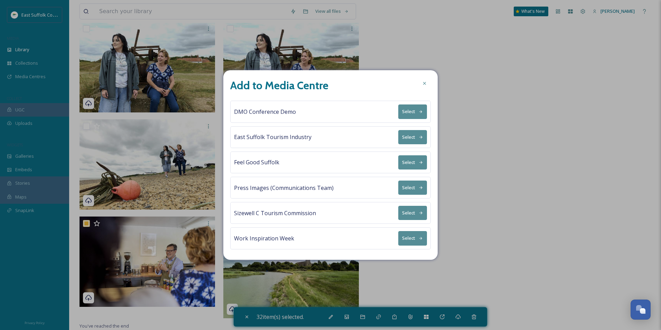
click at [406, 143] on button "Select" at bounding box center [413, 137] width 29 height 14
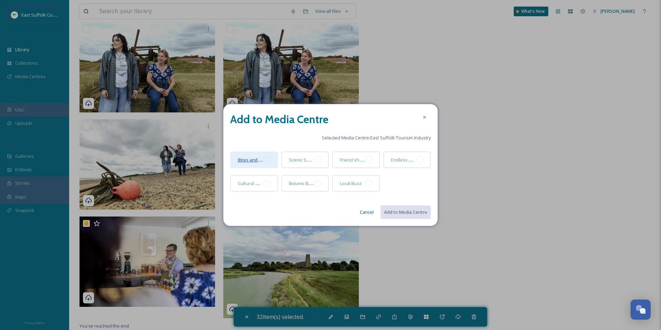
click at [257, 162] on span "Bites and Bevs" at bounding box center [253, 159] width 31 height 7
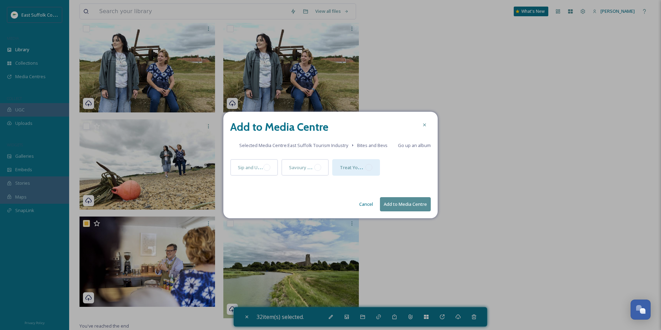
click at [369, 167] on div at bounding box center [369, 167] width 7 height 7
click at [414, 207] on button "Add to Media Centre" at bounding box center [405, 204] width 51 height 14
